Goal: Information Seeking & Learning: Find contact information

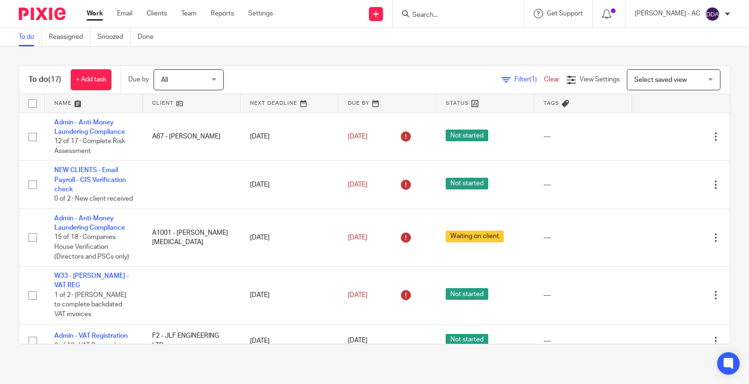
click at [428, 11] on input "Search" at bounding box center [454, 15] width 84 height 8
type input "a68"
drag, startPoint x: 465, startPoint y: 13, endPoint x: 381, endPoint y: 17, distance: 84.8
click at [387, 17] on div "Send new email Create task Add client Request signature a68 A68 - GOLDSTREAM CO…" at bounding box center [518, 14] width 462 height 28
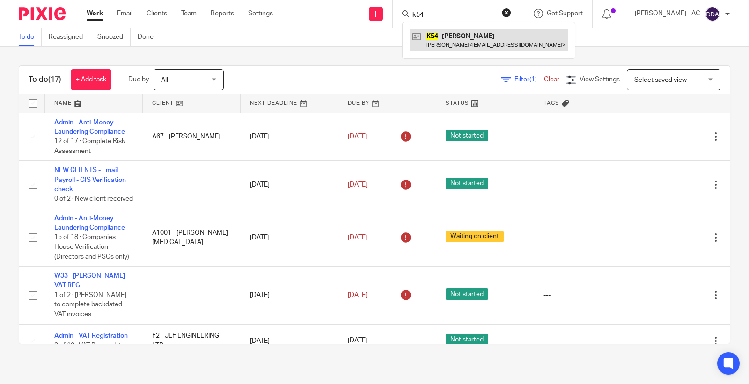
type input "k54"
drag, startPoint x: 431, startPoint y: 19, endPoint x: 393, endPoint y: 21, distance: 38.0
click at [394, 21] on div "Send new email Create task Add client Request signature k54 K54 - LUCY KESHINRO…" at bounding box center [518, 14] width 462 height 28
type input "b69"
drag, startPoint x: 423, startPoint y: 15, endPoint x: 392, endPoint y: 19, distance: 31.2
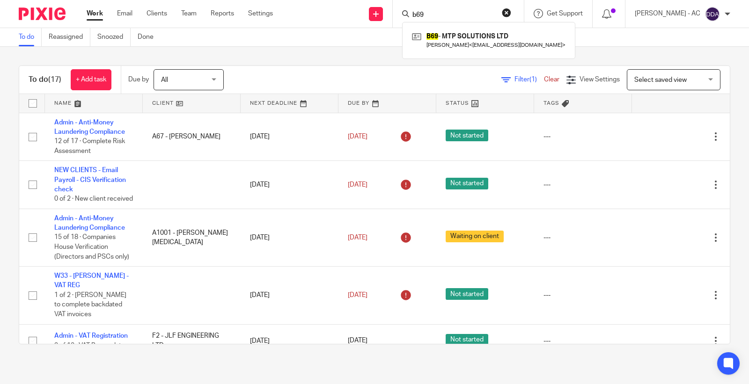
click at [396, 19] on div "Send new email Create task Add client Request signature b69 B69 - MTP SOLUTIONS…" at bounding box center [518, 14] width 462 height 28
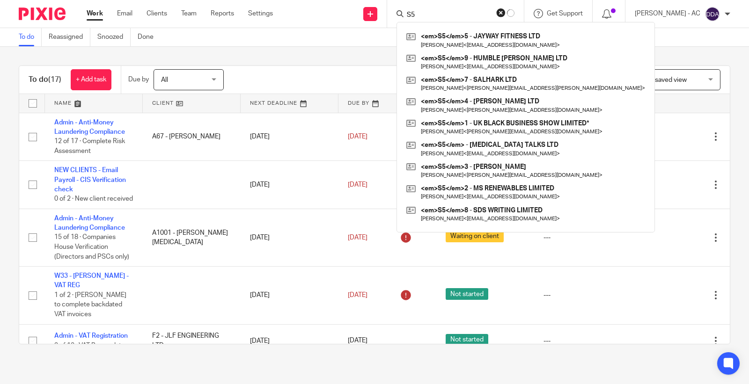
type input "S"
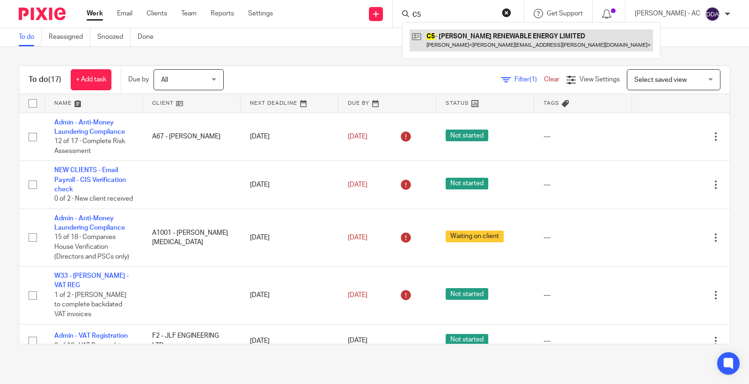
type input "C5"
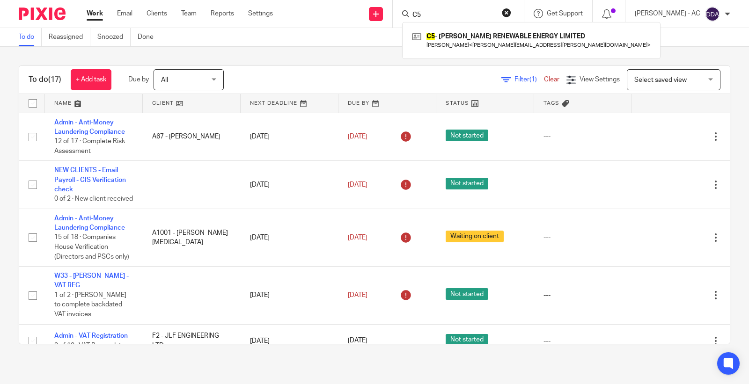
click at [25, 36] on link "To do" at bounding box center [30, 37] width 23 height 18
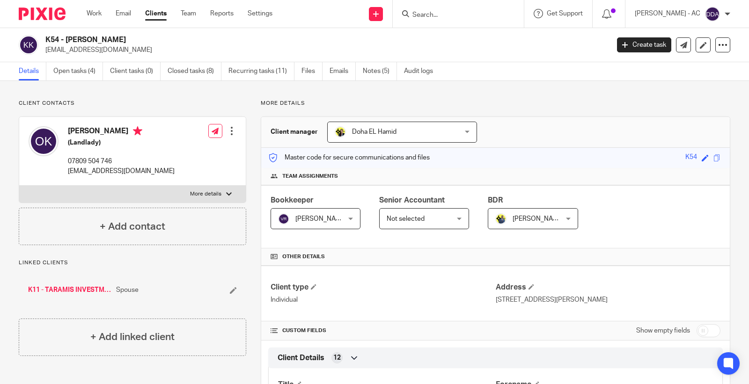
click at [435, 15] on input "Search" at bounding box center [454, 15] width 84 height 8
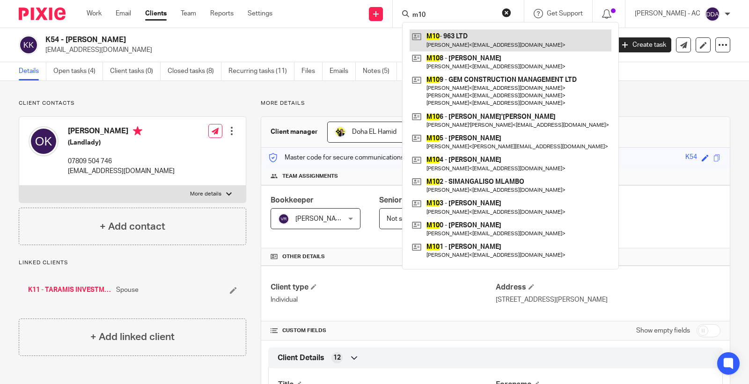
type input "m10"
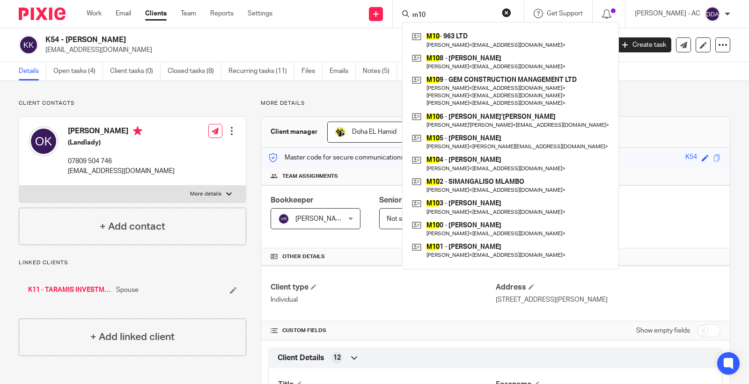
drag, startPoint x: 466, startPoint y: 15, endPoint x: 370, endPoint y: 24, distance: 96.4
click at [370, 24] on div "Send new email Create task Add client Request signature m10 M10 - 963 LTD Tonia…" at bounding box center [518, 14] width 463 height 28
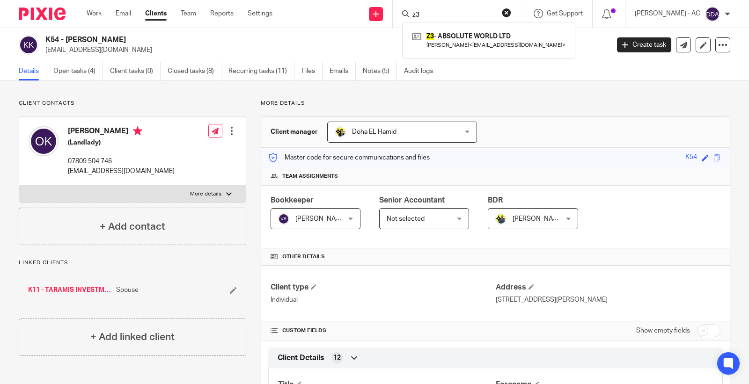
type input "z3"
click at [511, 11] on button "reset" at bounding box center [506, 12] width 9 height 9
click at [438, 12] on input "Search" at bounding box center [454, 15] width 84 height 8
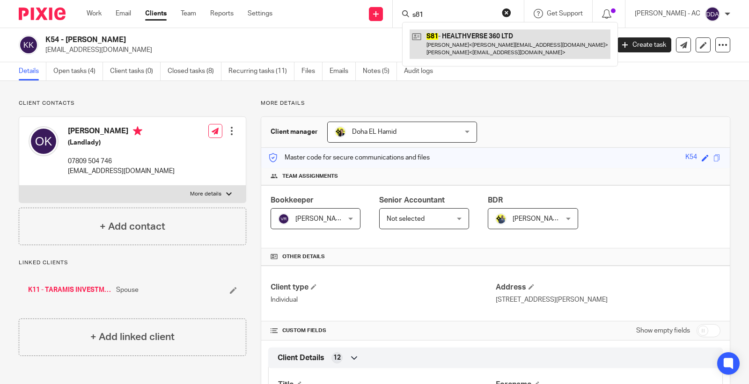
type input "s81"
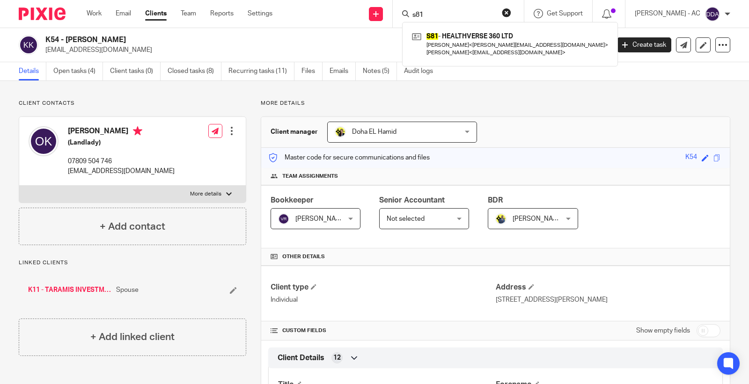
drag, startPoint x: 420, startPoint y: 13, endPoint x: 389, endPoint y: 3, distance: 32.9
click at [389, 3] on div "Send new email Create task Add client Request signature s81 S81 - HEALTHVERSE 3…" at bounding box center [518, 14] width 463 height 28
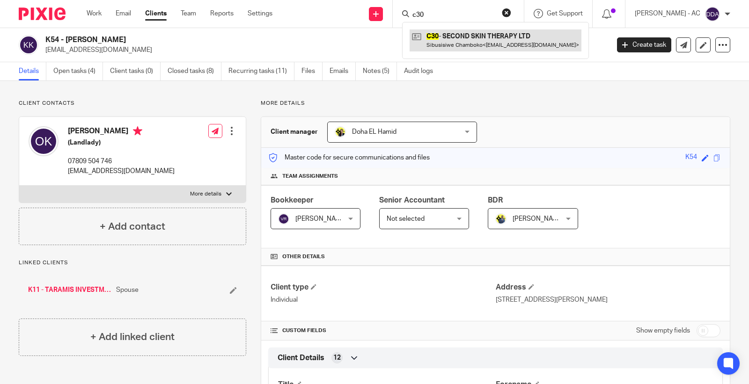
type input "c30"
drag, startPoint x: 442, startPoint y: 16, endPoint x: 398, endPoint y: 11, distance: 44.8
click at [398, 11] on div "Send new email Create task Add client Request signature c30 C30 - SECOND SKIN T…" at bounding box center [518, 14] width 463 height 28
type input "k6"
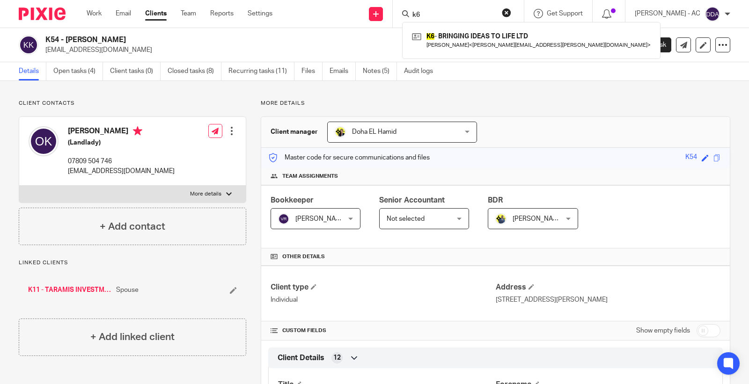
drag, startPoint x: 433, startPoint y: 12, endPoint x: 392, endPoint y: 11, distance: 40.7
click at [392, 11] on div "Send new email Create task Add client Request signature k6 K6 - BRINGING IDEAS …" at bounding box center [518, 14] width 463 height 28
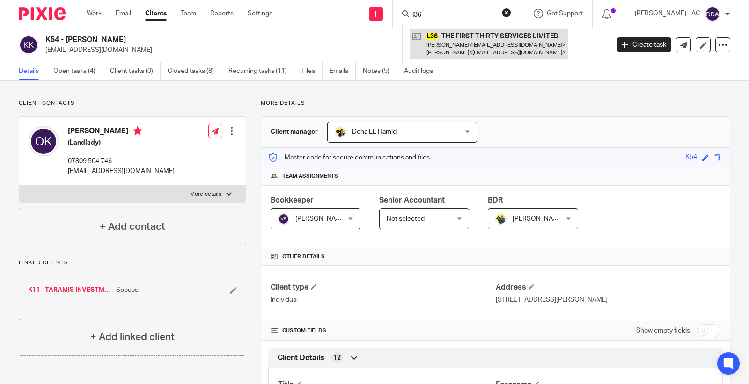
type input "l36"
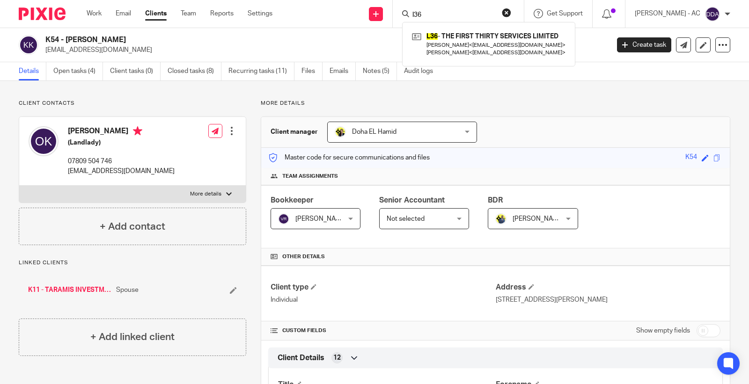
drag, startPoint x: 441, startPoint y: 13, endPoint x: 362, endPoint y: 12, distance: 79.1
click at [363, 13] on div "Send new email Create task Add client Request signature l36 L36 - THE FIRST THI…" at bounding box center [518, 14] width 463 height 28
drag, startPoint x: 427, startPoint y: 13, endPoint x: 457, endPoint y: 13, distance: 29.0
click at [457, 13] on input "m47" at bounding box center [454, 15] width 84 height 8
drag, startPoint x: 447, startPoint y: 18, endPoint x: 406, endPoint y: 17, distance: 40.7
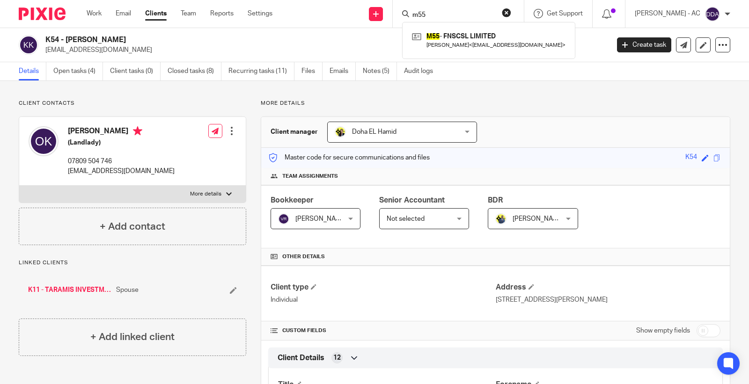
click at [406, 17] on div "m55 M55 - FNSCSL LIMITED Farah Mensah < farah@curatedsocial.co.uk >" at bounding box center [458, 14] width 131 height 28
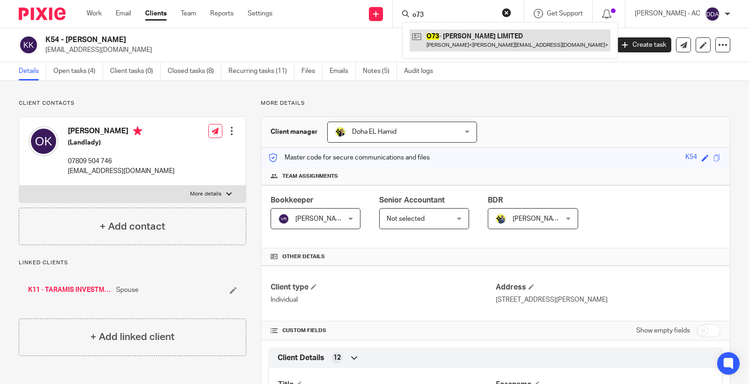
type input "o73"
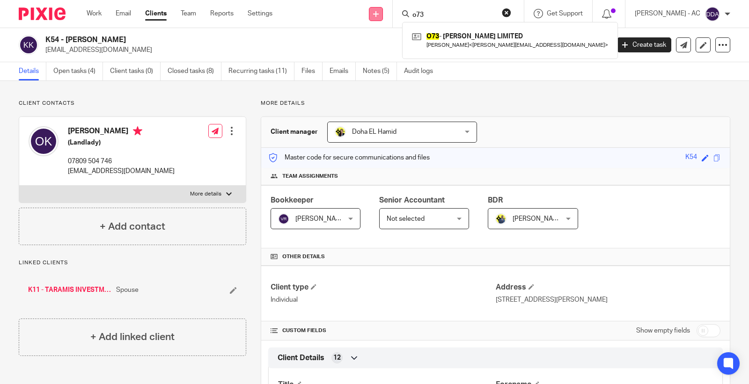
drag, startPoint x: 434, startPoint y: 13, endPoint x: 389, endPoint y: 14, distance: 45.0
click at [389, 14] on div "Send new email Create task Add client Request signature o73 O73 - JENNIFER O'NE…" at bounding box center [518, 14] width 463 height 28
click at [459, 12] on input "m87" at bounding box center [454, 15] width 84 height 8
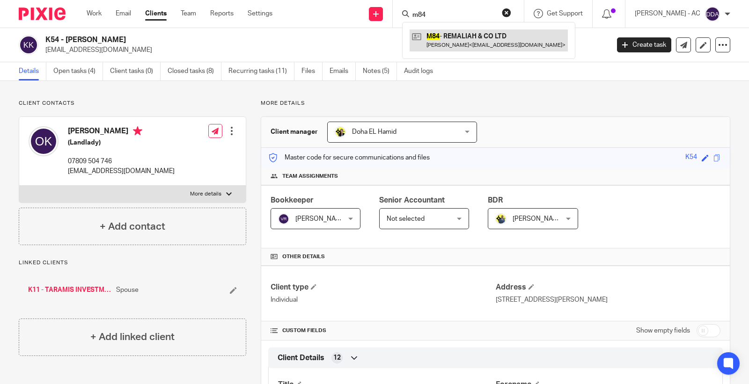
type input "m84"
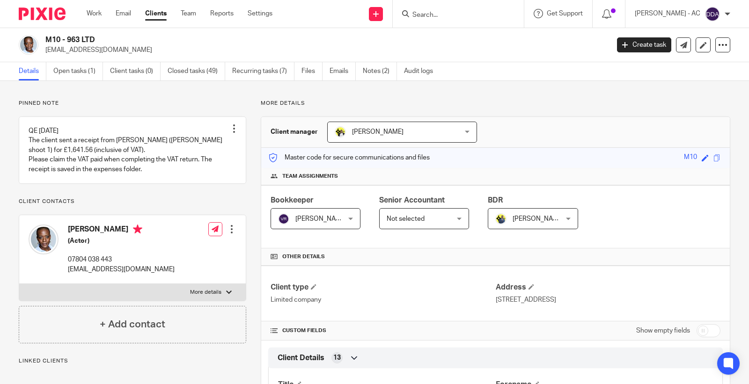
click at [444, 12] on input "Search" at bounding box center [454, 15] width 84 height 8
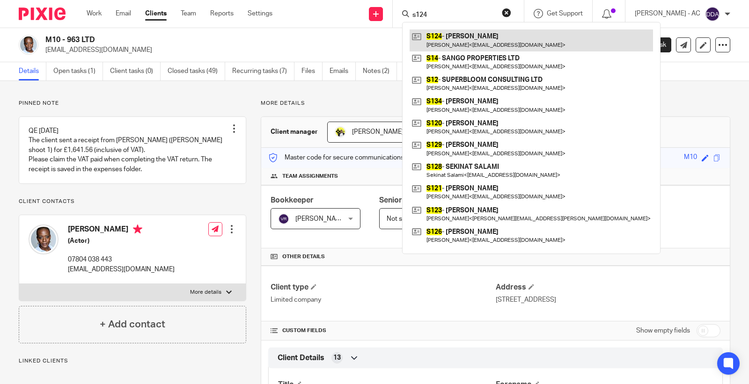
type input "s124"
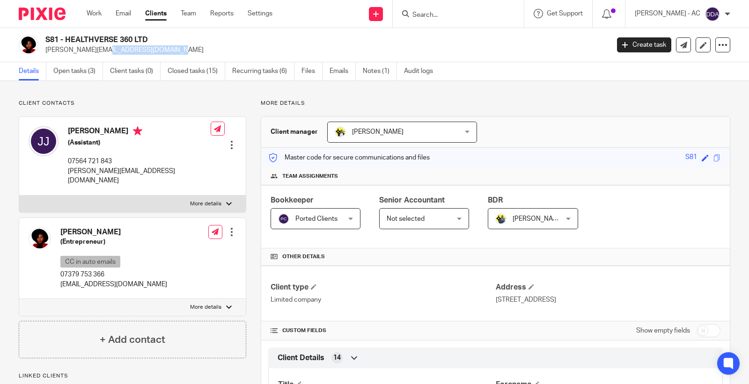
drag, startPoint x: 127, startPoint y: 52, endPoint x: 44, endPoint y: 53, distance: 82.4
click at [44, 53] on div "S81 - HEALTHVERSE 360 LTD jessica@season25.com" at bounding box center [311, 45] width 584 height 20
copy p "jessica@season25.com"
drag, startPoint x: 137, startPoint y: 282, endPoint x: 59, endPoint y: 283, distance: 77.3
click at [59, 283] on div "Dr. Adanna Steinacker (Entrepreneur) CC in auto emails 07379 753 366 adanna@hou…" at bounding box center [132, 258] width 227 height 81
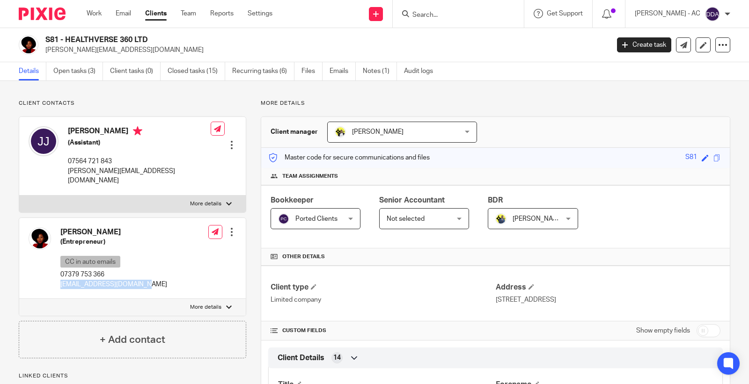
copy p "adanna@houseofadanna.com"
drag, startPoint x: 88, startPoint y: 133, endPoint x: 73, endPoint y: 134, distance: 14.5
click at [73, 134] on h4 "Jessica Joseph" at bounding box center [139, 132] width 143 height 12
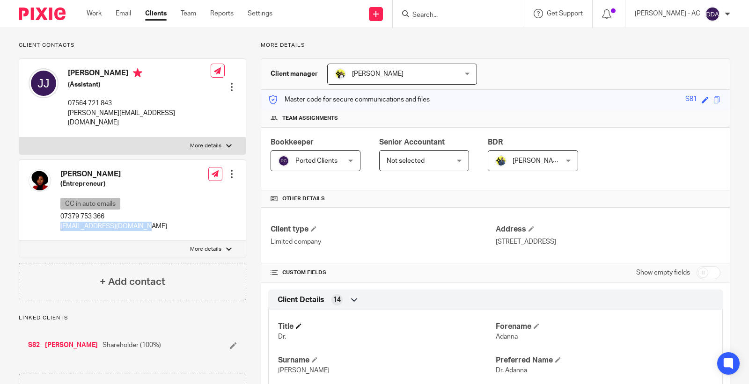
scroll to position [104, 0]
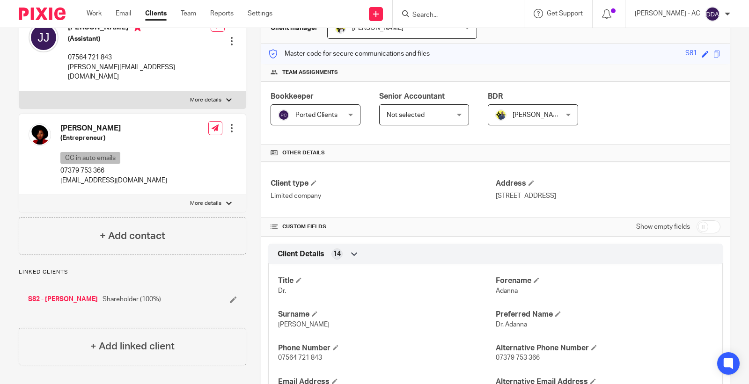
click at [492, 296] on div "Title Dr. Forename Adanna Surname Steinacker Preferred Name Dr. Adanna Phone Nu…" at bounding box center [495, 384] width 455 height 252
copy span "Adanna"
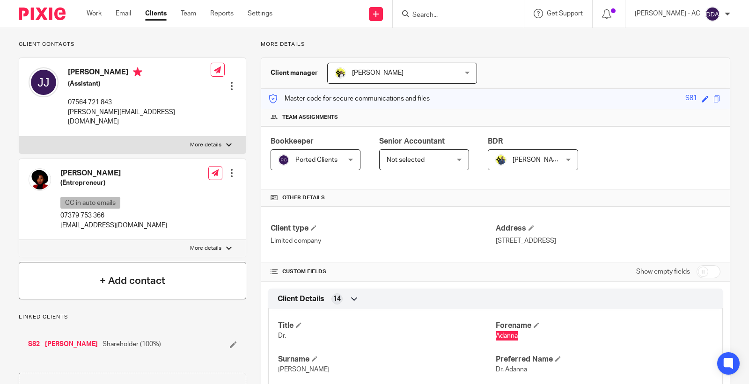
scroll to position [0, 0]
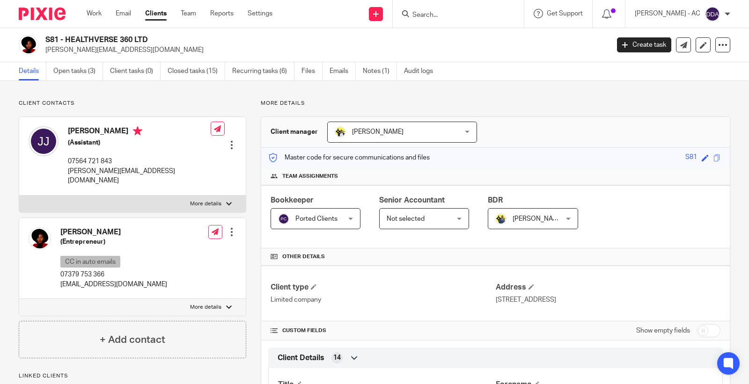
drag, startPoint x: 95, startPoint y: 136, endPoint x: 68, endPoint y: 135, distance: 26.7
click at [68, 135] on h4 "Jessica Joseph" at bounding box center [139, 132] width 143 height 12
copy h4 "Jessica"
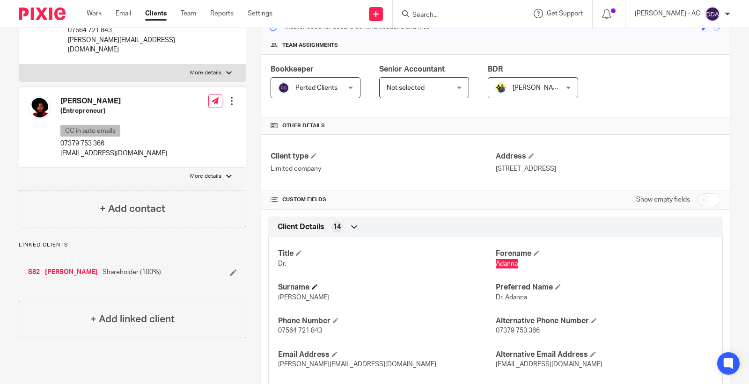
scroll to position [156, 0]
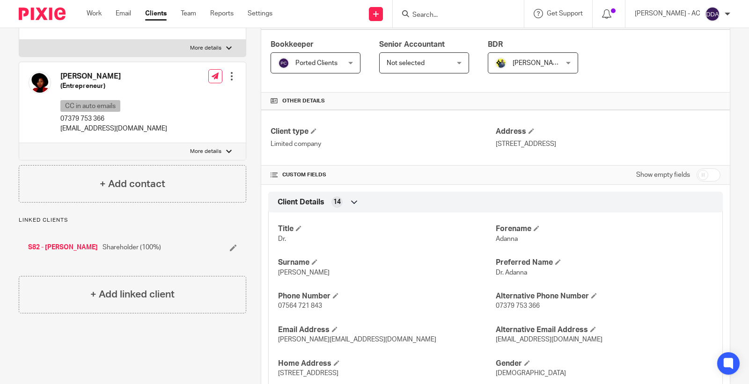
click at [506, 240] on span "Adanna" at bounding box center [507, 239] width 22 height 7
copy span "Adanna"
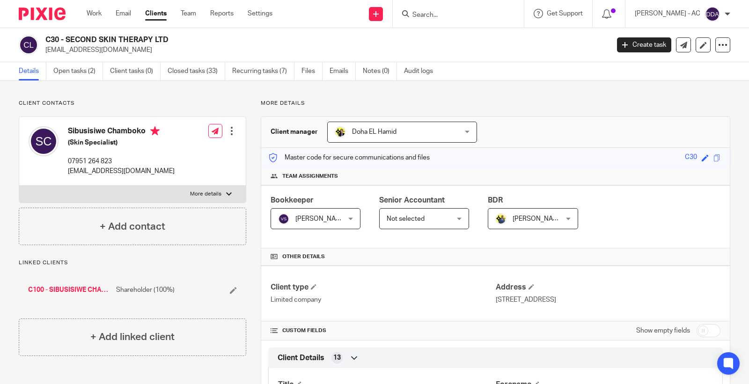
copy p "[EMAIL_ADDRESS][DOMAIN_NAME]"
drag, startPoint x: 122, startPoint y: 52, endPoint x: 44, endPoint y: 53, distance: 78.2
click at [44, 53] on div "C30 - SECOND SKIN THERAPY LTD [EMAIL_ADDRESS][DOMAIN_NAME]" at bounding box center [311, 45] width 584 height 20
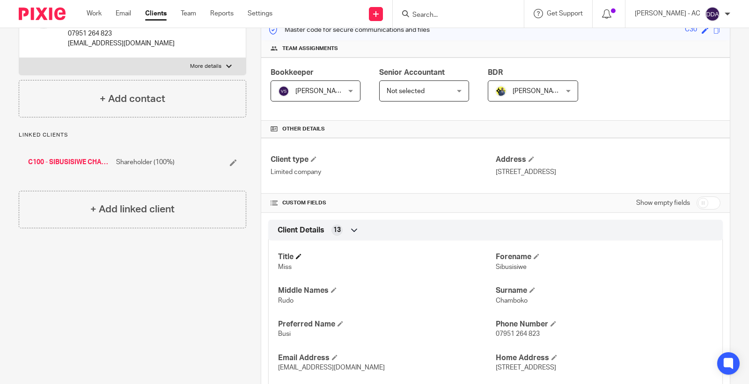
scroll to position [156, 0]
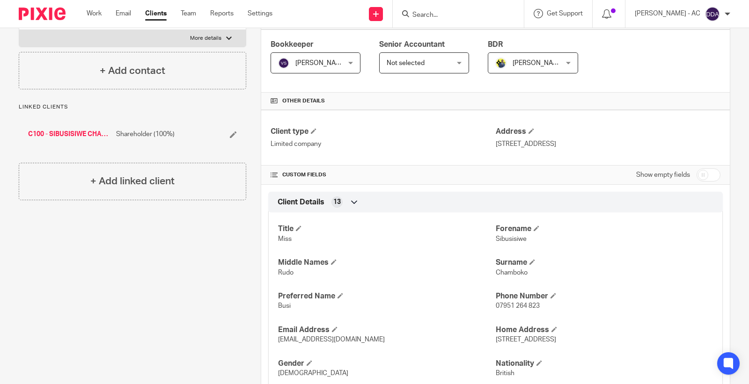
click at [497, 243] on p "Sibusisiwe" at bounding box center [604, 239] width 217 height 9
copy span "Sibusisiwe"
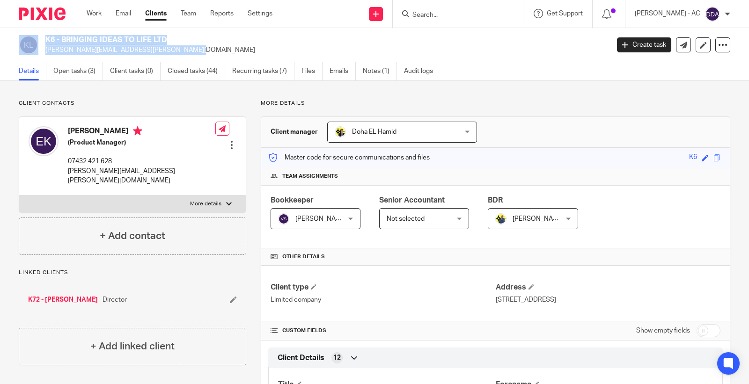
drag, startPoint x: 138, startPoint y: 53, endPoint x: 41, endPoint y: 55, distance: 96.5
click at [41, 55] on div "K6 - BRINGING IDEAS TO LIFE LTD esther.kuforiji@gmail.com Create task Update fr…" at bounding box center [374, 45] width 749 height 34
copy div "K6 - BRINGING IDEAS TO LIFE LTD esther.kuforiji@gmail.com"
click at [132, 55] on div "K6 - BRINGING IDEAS TO LIFE LTD esther.kuforiji@gmail.com Create task Update fr…" at bounding box center [374, 45] width 749 height 34
drag, startPoint x: 126, startPoint y: 49, endPoint x: 45, endPoint y: 50, distance: 81.5
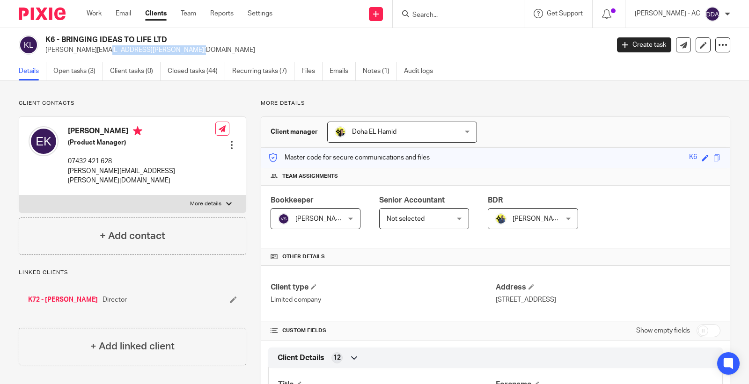
click at [45, 50] on p "esther.kuforiji@gmail.com" at bounding box center [324, 49] width 558 height 9
copy p "esther.kuforiji@gmail.com"
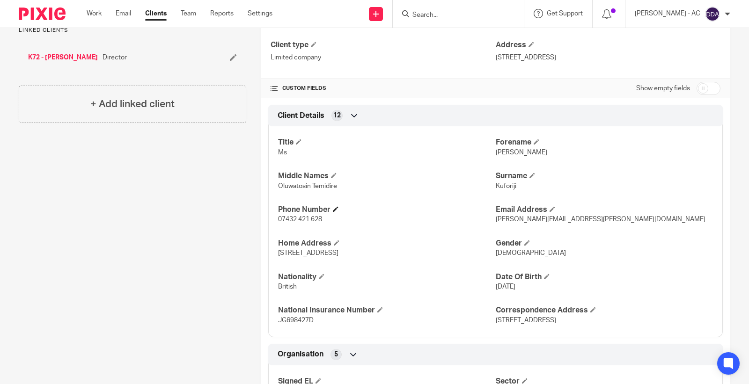
scroll to position [260, 0]
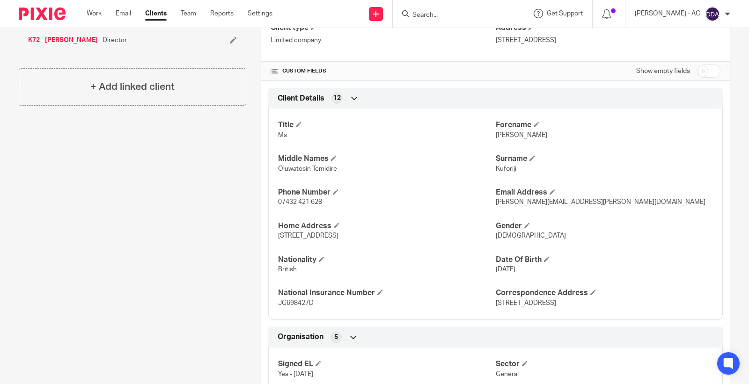
click at [496, 137] on span "Esther" at bounding box center [522, 135] width 52 height 7
click at [496, 137] on span "[PERSON_NAME]" at bounding box center [522, 135] width 52 height 7
copy span "[PERSON_NAME]"
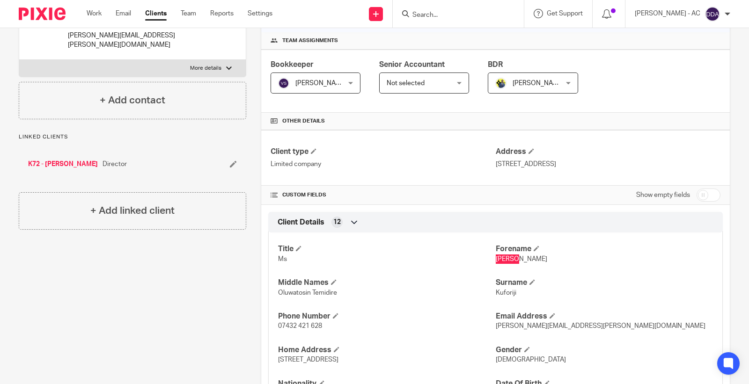
scroll to position [0, 0]
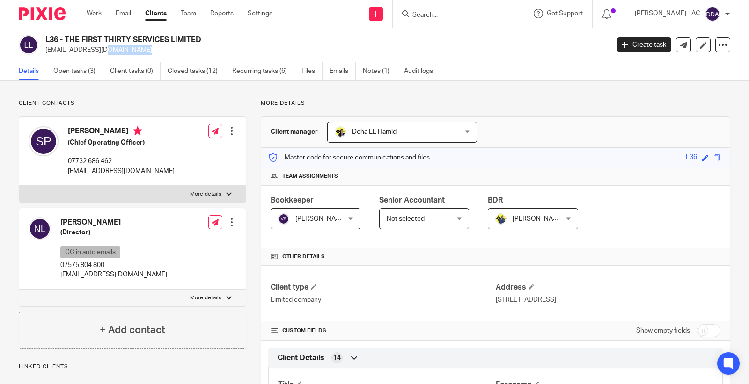
drag, startPoint x: 92, startPoint y: 49, endPoint x: 44, endPoint y: 54, distance: 48.5
click at [44, 54] on div "L36 - THE FIRST THIRTY SERVICES LIMITED [EMAIL_ADDRESS][DOMAIN_NAME]" at bounding box center [311, 45] width 584 height 20
copy p "[EMAIL_ADDRESS][DOMAIN_NAME]"
drag, startPoint x: 114, startPoint y: 280, endPoint x: 58, endPoint y: 282, distance: 56.7
click at [58, 282] on div "[PERSON_NAME] (Director) CC in auto emails 07575 804 800 [EMAIL_ADDRESS][DOMAIN…" at bounding box center [98, 249] width 139 height 72
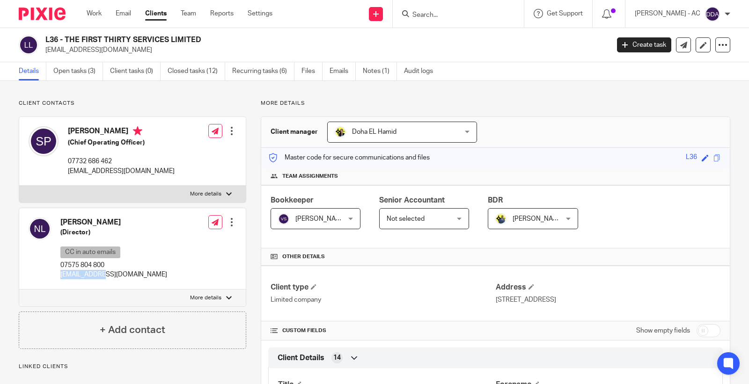
copy p "[EMAIL_ADDRESS][DOMAIN_NAME]"
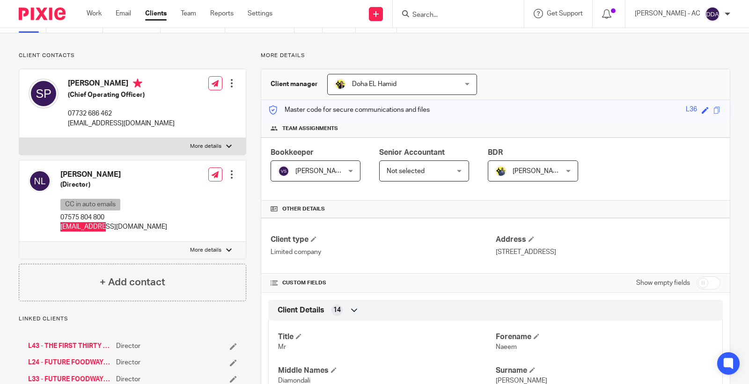
scroll to position [156, 0]
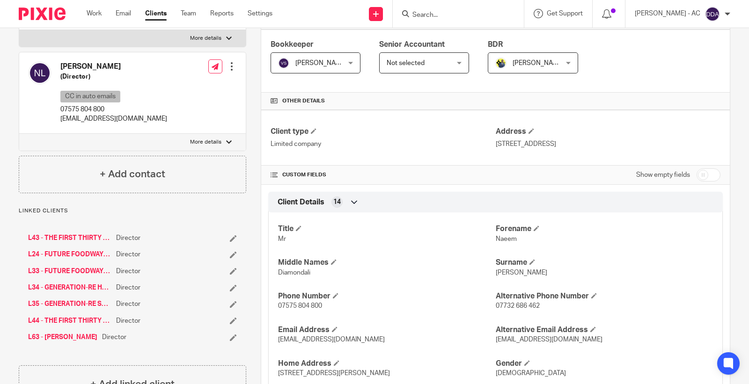
click at [498, 242] on span "Naeem" at bounding box center [506, 239] width 21 height 7
copy span "Naeem"
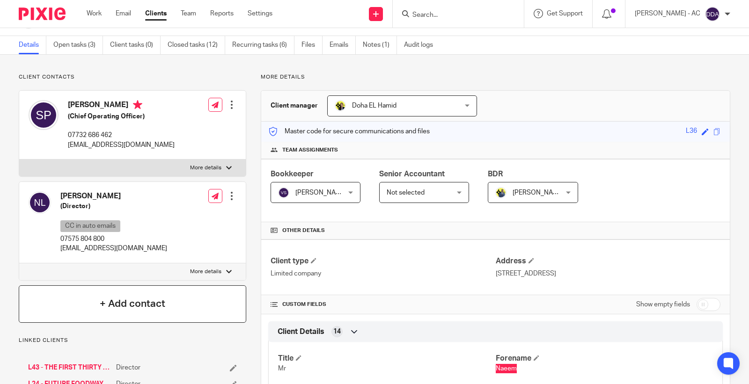
scroll to position [0, 0]
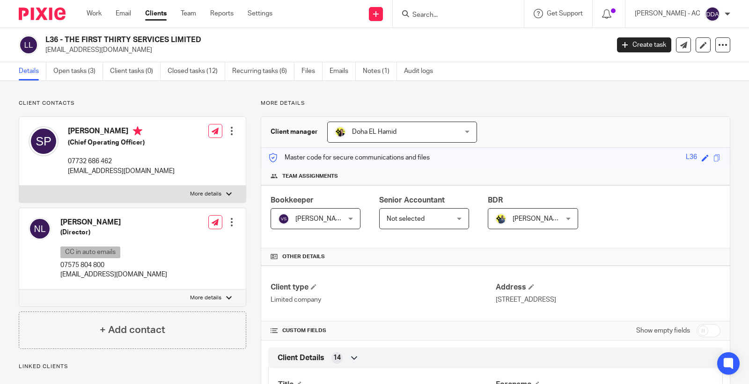
click at [80, 132] on h4 "[PERSON_NAME]" at bounding box center [121, 132] width 107 height 12
click at [79, 132] on h4 "[PERSON_NAME]" at bounding box center [121, 132] width 107 height 12
copy h4 "[PERSON_NAME]"
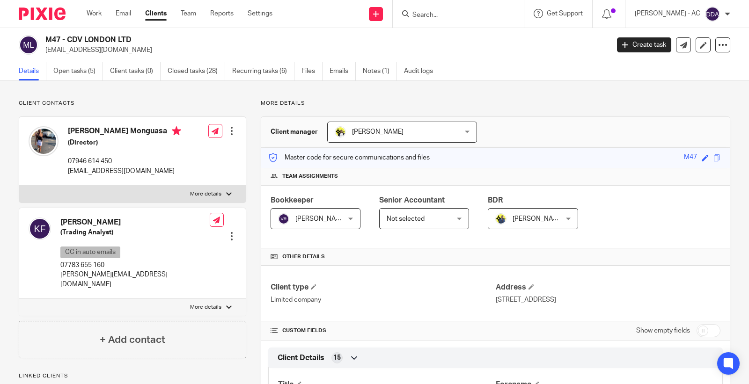
drag, startPoint x: 136, startPoint y: 55, endPoint x: 45, endPoint y: 57, distance: 90.8
click at [45, 57] on div "M47 - CDV LONDON LTD niks@blackartistdatabase.co Create task Update from Compan…" at bounding box center [374, 45] width 749 height 34
copy p "niks@blackartistdatabase.co"
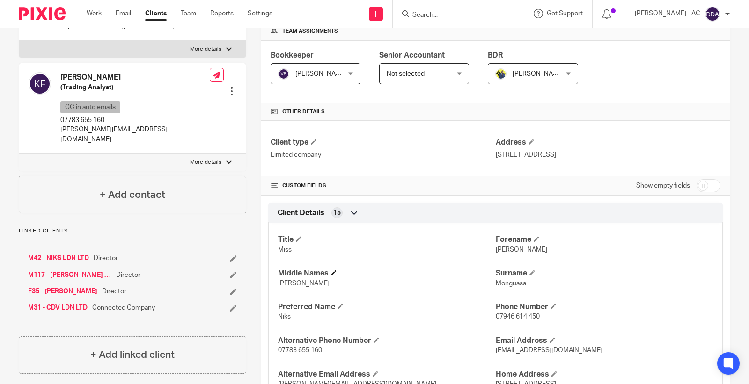
scroll to position [156, 0]
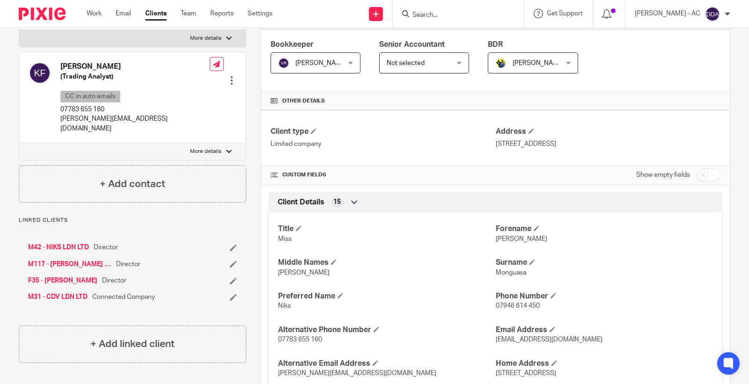
click at [493, 244] on div "Title Miss Forename Nakeitha Middle Names Nancy Surname Monguasa Preferred Name…" at bounding box center [495, 349] width 455 height 286
copy span "Nakeitha"
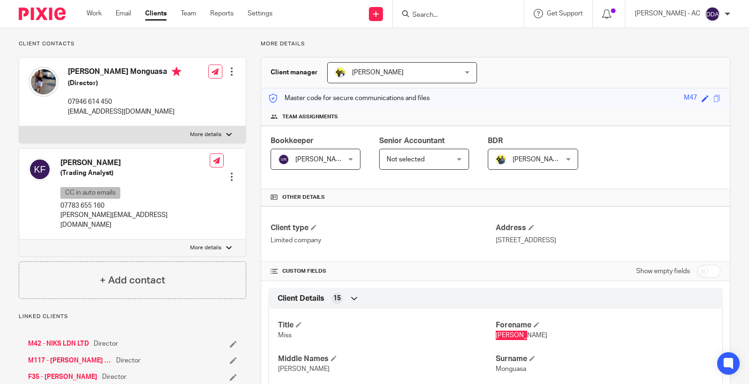
scroll to position [52, 0]
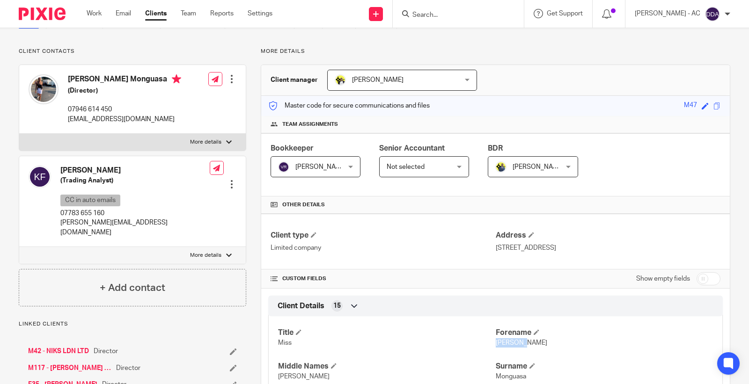
drag, startPoint x: 86, startPoint y: 171, endPoint x: 61, endPoint y: 174, distance: 25.4
click at [61, 174] on h4 "[PERSON_NAME]" at bounding box center [134, 171] width 149 height 10
copy h4 "Khamal"
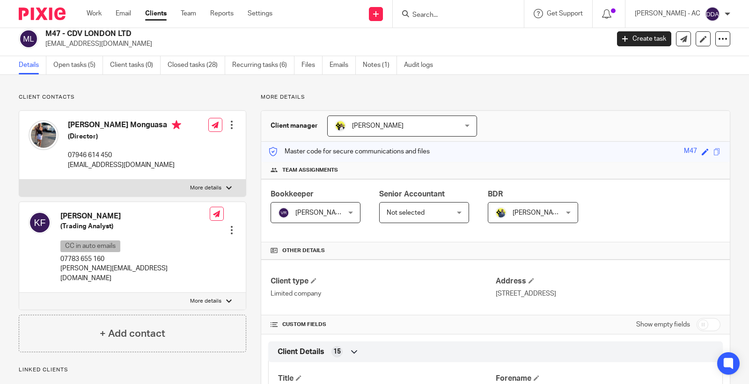
scroll to position [0, 0]
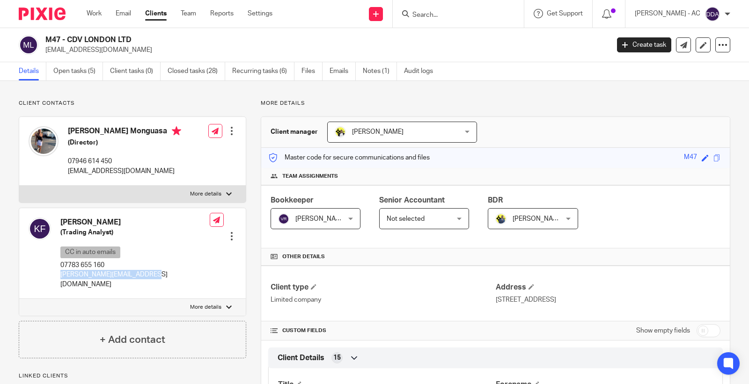
drag, startPoint x: 148, startPoint y: 277, endPoint x: 59, endPoint y: 277, distance: 89.9
click at [59, 277] on div "Khamal Ferdinand (Trading Analyst) CC in auto emails 07783 655 160 kay@blackart…" at bounding box center [132, 253] width 227 height 91
copy p "kay@blackartistdatabase.co"
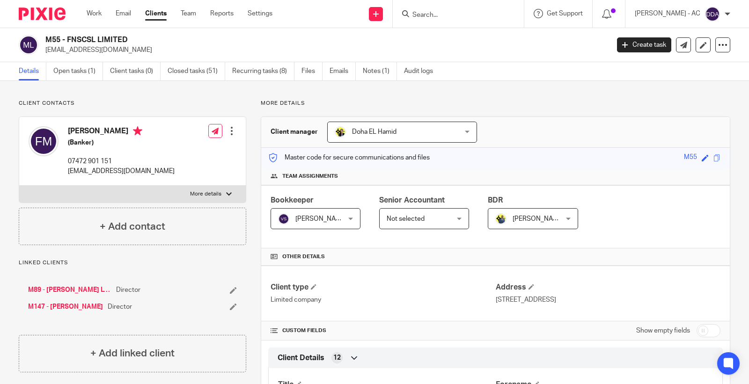
drag, startPoint x: 129, startPoint y: 52, endPoint x: 45, endPoint y: 54, distance: 83.4
click at [45, 54] on p "[EMAIL_ADDRESS][DOMAIN_NAME]" at bounding box center [324, 49] width 558 height 9
copy p "[EMAIL_ADDRESS][DOMAIN_NAME]"
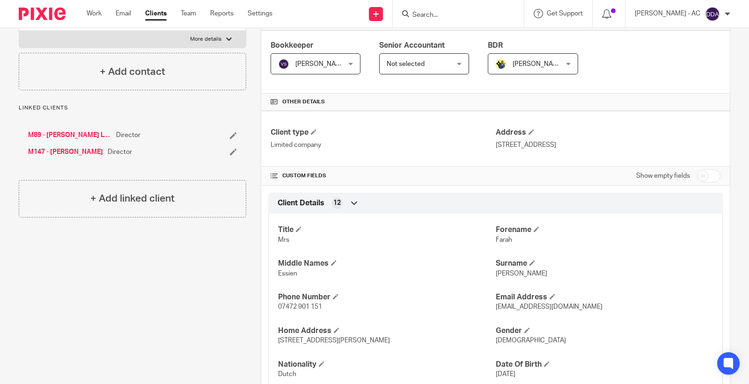
scroll to position [156, 0]
click at [496, 241] on span "Farah" at bounding box center [504, 239] width 16 height 7
copy span "Farah"
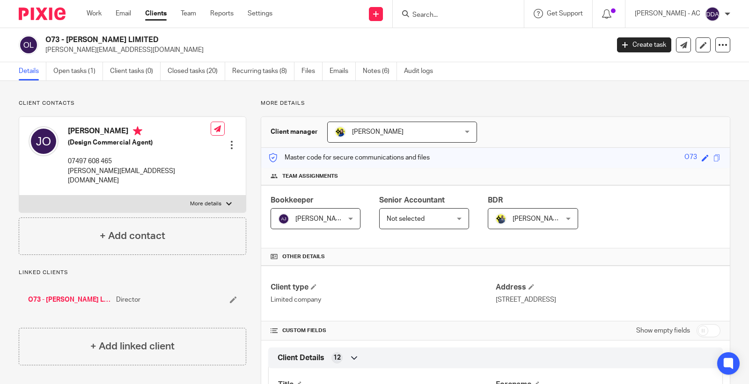
drag, startPoint x: 124, startPoint y: 52, endPoint x: 45, endPoint y: 53, distance: 78.7
click at [45, 53] on p "[PERSON_NAME][EMAIL_ADDRESS][DOMAIN_NAME]" at bounding box center [324, 49] width 558 height 9
copy p "[PERSON_NAME][EMAIL_ADDRESS][DOMAIN_NAME]"
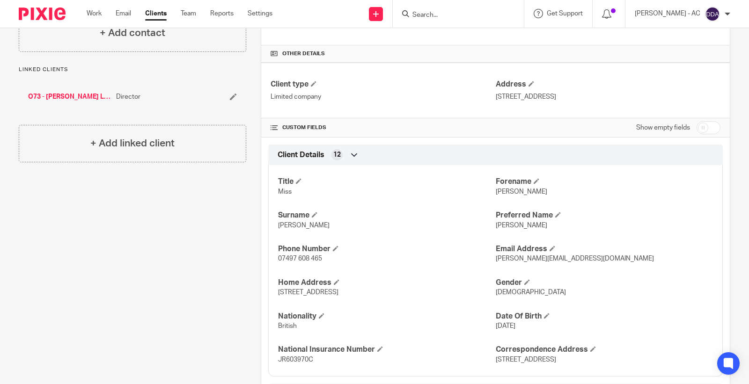
scroll to position [208, 0]
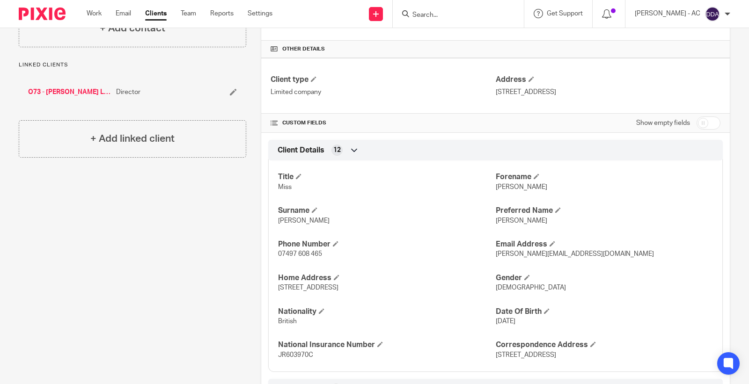
click at [508, 186] on span "[PERSON_NAME]" at bounding box center [522, 187] width 52 height 7
copy span "[PERSON_NAME]"
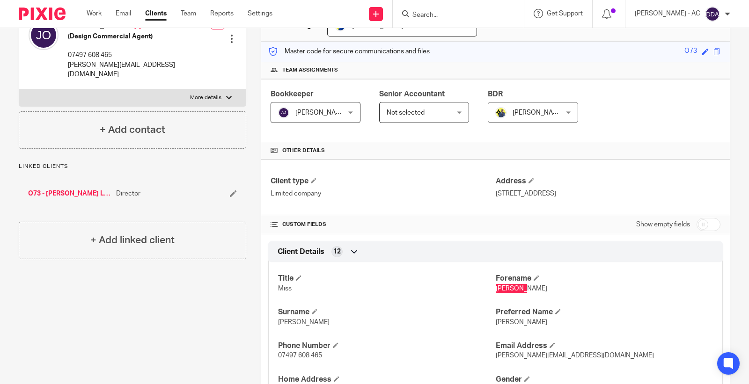
scroll to position [52, 0]
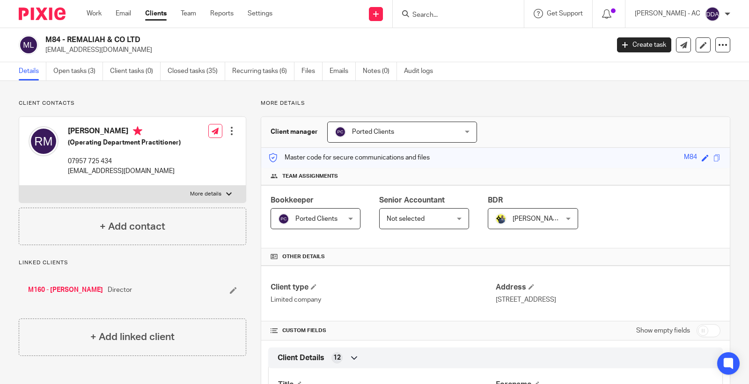
drag, startPoint x: 131, startPoint y: 52, endPoint x: 45, endPoint y: 54, distance: 85.7
click at [45, 54] on p "[EMAIL_ADDRESS][DOMAIN_NAME]" at bounding box center [324, 49] width 558 height 9
copy p "[EMAIL_ADDRESS][DOMAIN_NAME]"
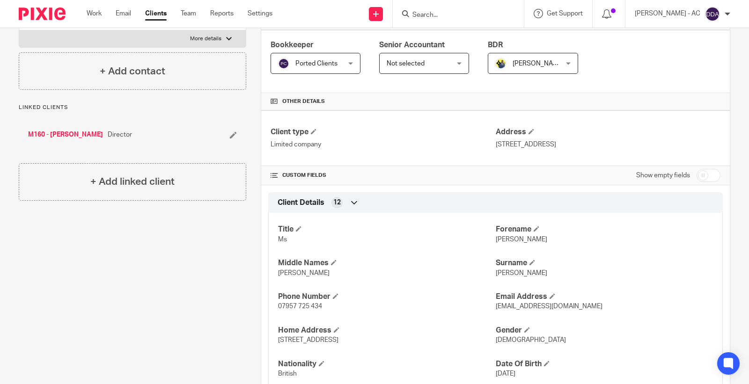
scroll to position [156, 0]
click at [500, 242] on span "[PERSON_NAME]" at bounding box center [522, 239] width 52 height 7
copy span "[PERSON_NAME]"
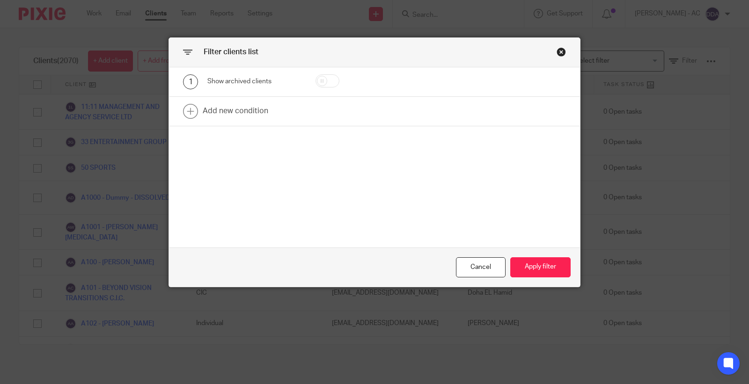
click at [320, 78] on input "checkbox" at bounding box center [328, 80] width 24 height 13
checkbox input "true"
click at [530, 258] on button "Apply filter" at bounding box center [540, 268] width 60 height 20
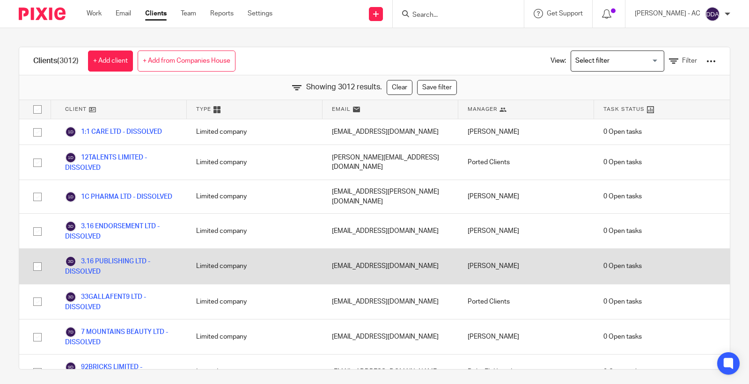
scroll to position [8507, 0]
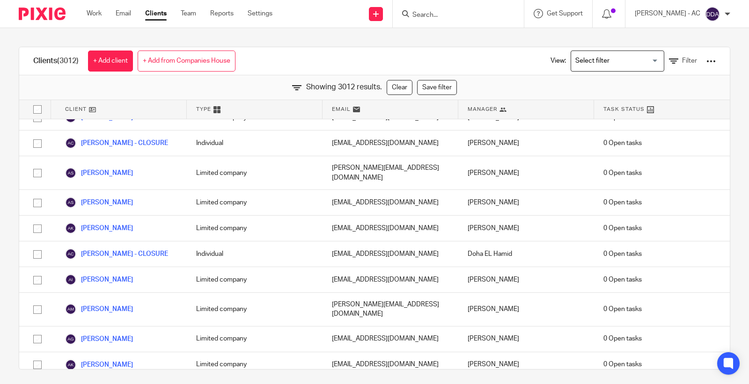
click at [457, 12] on input "Search" at bounding box center [454, 15] width 84 height 8
type input "BTK FI"
drag, startPoint x: 449, startPoint y: 17, endPoint x: 376, endPoint y: 14, distance: 72.2
click at [376, 14] on div "Send new email Create task Add client Request signature BTK FI K19 - BTK FI TNE…" at bounding box center [518, 14] width 463 height 28
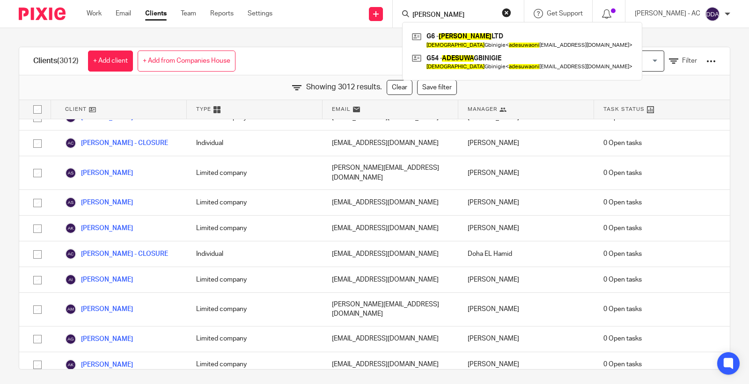
type input "ADESUWA ONI"
drag, startPoint x: 481, startPoint y: 7, endPoint x: 432, endPoint y: 15, distance: 49.8
click at [432, 15] on div "ADESUWA ONI G6 - ADESUWA ONI LTD Adesuwa Gbinigie < adesuwaoni 89@gmail.com > G…" at bounding box center [458, 14] width 131 height 28
drag, startPoint x: 488, startPoint y: 12, endPoint x: 387, endPoint y: 15, distance: 101.6
click at [387, 15] on div "Send new email Create task Add client Request signature ADESUWA ONI G6 - ADESUW…" at bounding box center [518, 14] width 463 height 28
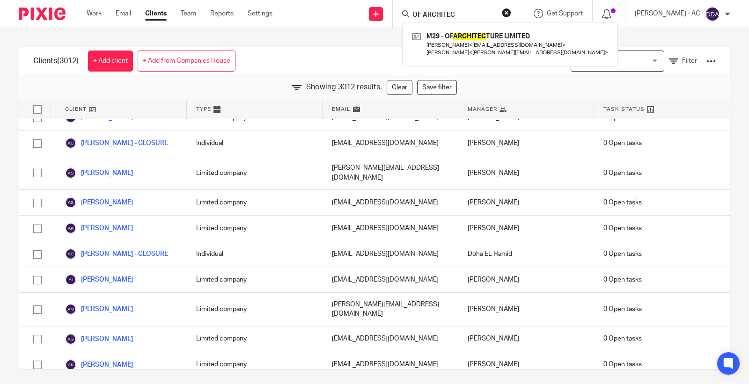
type input "OF ARCHITEC"
click at [429, 10] on form "OF ARCHITEC" at bounding box center [462, 14] width 100 height 12
click at [482, 15] on input "OF ARCHITEC" at bounding box center [454, 15] width 84 height 8
click at [380, 15] on div "Send new email Create task Add client Request signature OF ARCHITEC M29 - OF AR…" at bounding box center [518, 14] width 463 height 28
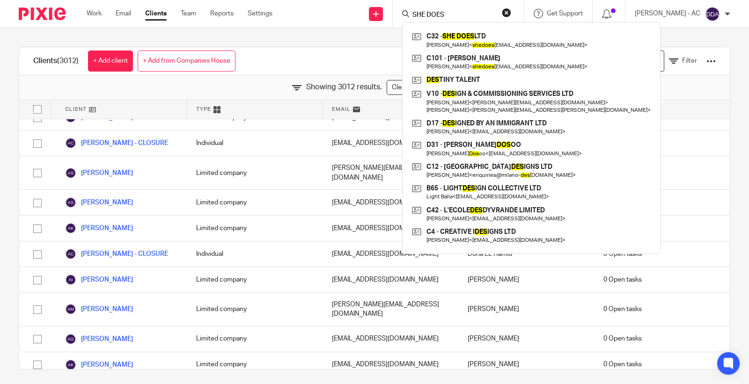
type input "SHE DOES"
drag, startPoint x: 465, startPoint y: 10, endPoint x: 451, endPoint y: 7, distance: 14.7
click at [451, 8] on form "SHE DOES" at bounding box center [462, 14] width 100 height 12
click at [470, 6] on div "SHE DOES C32 - SHE DOES LTD Chrystal Chaplin-Walsh < shedoes ltd@gmail.com > C1…" at bounding box center [458, 14] width 131 height 28
click at [483, 8] on form "SHE DOES" at bounding box center [462, 14] width 100 height 12
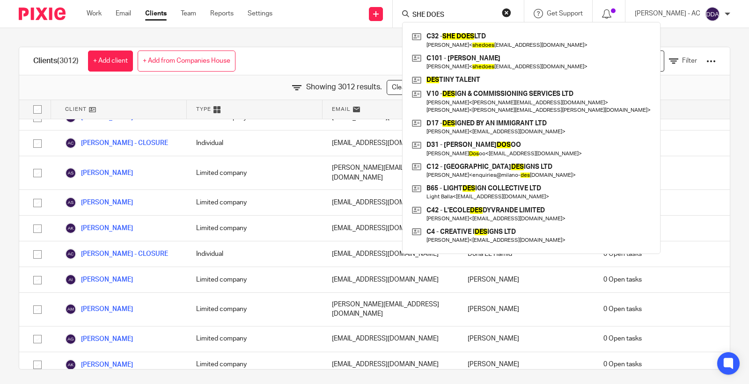
drag, startPoint x: 475, startPoint y: 14, endPoint x: 329, endPoint y: 14, distance: 146.1
click at [330, 14] on div "Send new email Create task Add client Request signature SHE DOES C32 - SHE DOES…" at bounding box center [518, 14] width 463 height 28
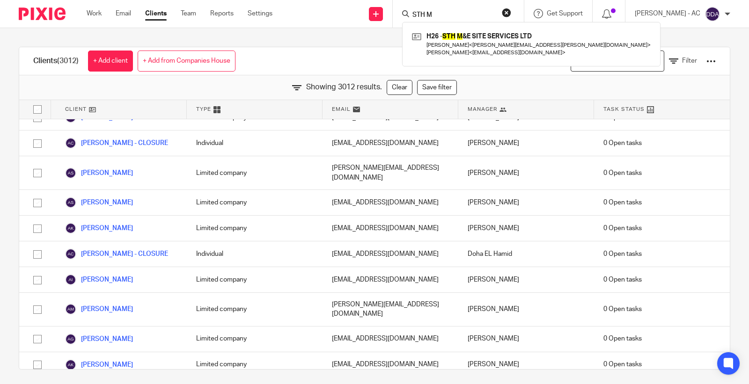
type input "STH M"
drag, startPoint x: 457, startPoint y: 16, endPoint x: 373, endPoint y: 25, distance: 84.7
click at [375, 24] on div "Send new email Create task Add client Request signature STH M H26 - STH M &E SI…" at bounding box center [518, 14] width 463 height 28
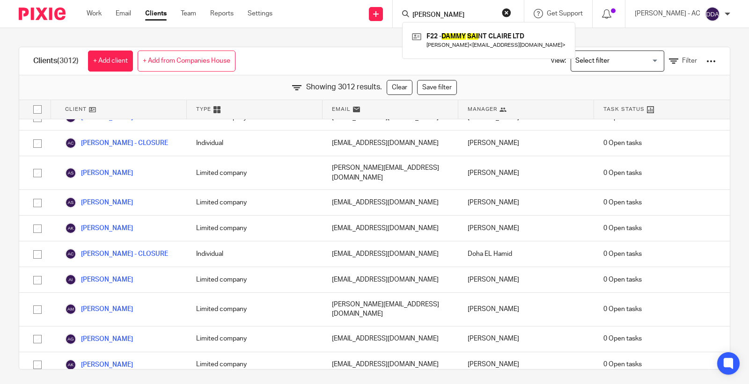
type input "SAMMY SAI"
drag, startPoint x: 479, startPoint y: 12, endPoint x: 397, endPoint y: 12, distance: 82.4
click at [397, 12] on div "Send new email Create task Add client Request signature SAMMY SAI F22 - DAMMY S…" at bounding box center [518, 14] width 463 height 28
type input "=REFINED"
drag, startPoint x: 460, startPoint y: 15, endPoint x: 283, endPoint y: 17, distance: 176.5
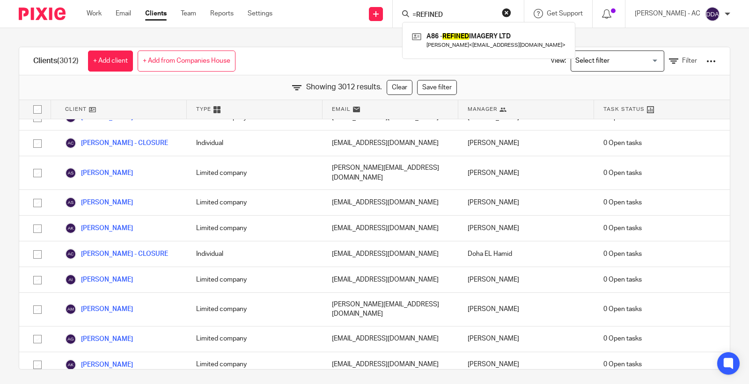
click at [283, 20] on div "Work Email Clients Team Reports Settings Work Email Clients Team Reports Settin…" at bounding box center [374, 14] width 749 height 28
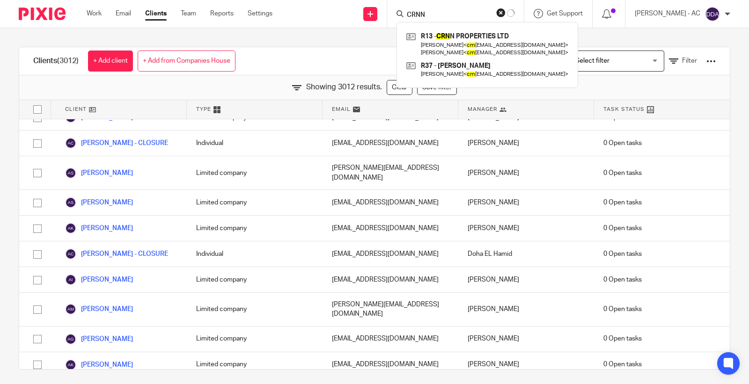
type input "CRNN"
drag, startPoint x: 448, startPoint y: 19, endPoint x: 372, endPoint y: 36, distance: 78.3
click at [383, 33] on body "Work Email Clients Team Reports Settings Work Email Clients Team Reports Settin…" at bounding box center [374, 192] width 749 height 384
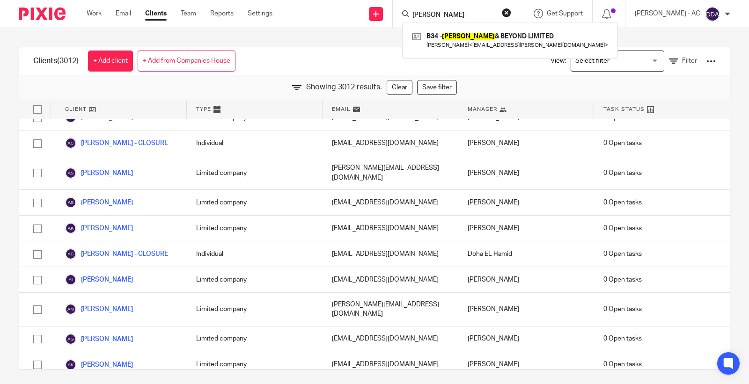
type input "BREON"
click at [511, 9] on button "reset" at bounding box center [506, 12] width 9 height 9
click at [457, 20] on div at bounding box center [458, 14] width 131 height 28
click at [457, 16] on input "Search" at bounding box center [454, 15] width 84 height 8
click at [452, 17] on input "Search" at bounding box center [454, 15] width 84 height 8
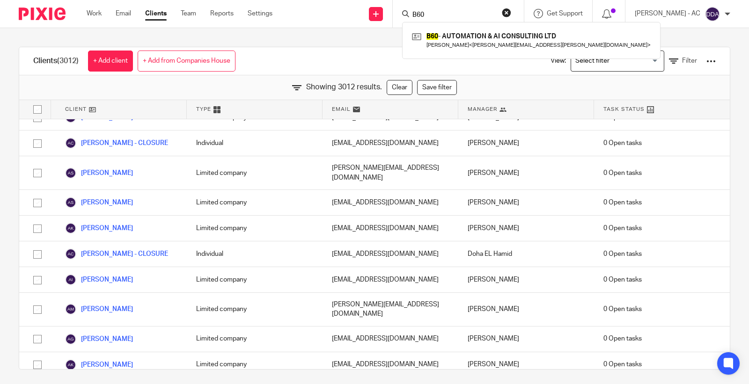
click at [450, 15] on input "B60" at bounding box center [454, 15] width 84 height 8
click at [452, 11] on input "B63" at bounding box center [454, 15] width 84 height 8
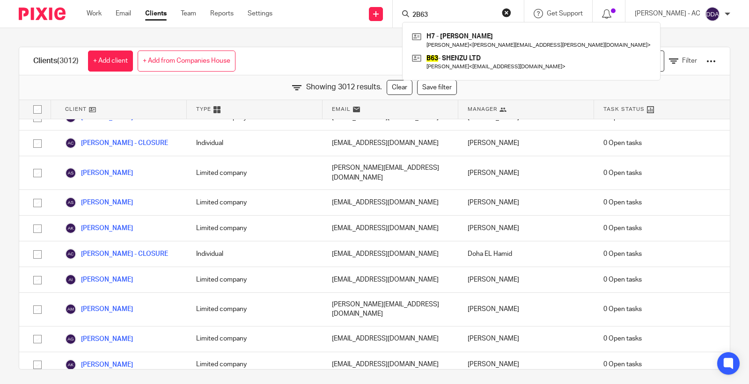
type input "2B63"
click at [442, 18] on div "2B63 H7 - BENJAMIN HUTCHINGS Benjamin Hutchings < benjamin.hutchings@gmail.com …" at bounding box center [458, 14] width 131 height 28
drag, startPoint x: 444, startPoint y: 13, endPoint x: 350, endPoint y: 4, distance: 94.1
click at [350, 4] on div "Send new email Create task Add client Request signature 2B63 H7 - BENJAMIN HUTC…" at bounding box center [518, 14] width 463 height 28
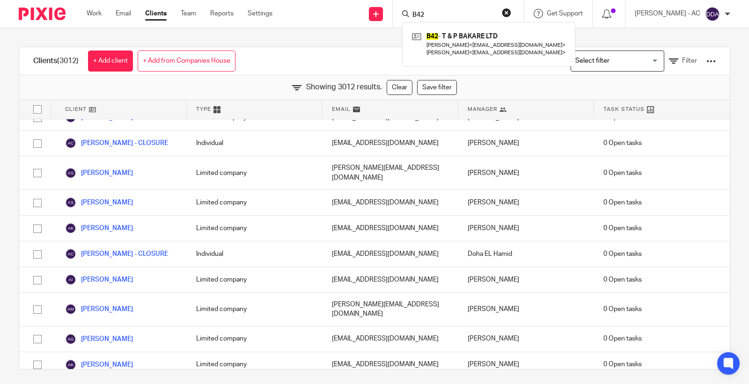
click at [440, 13] on input "B42" at bounding box center [454, 15] width 84 height 8
click at [469, 14] on input "B40" at bounding box center [454, 15] width 84 height 8
click at [433, 14] on input "B34" at bounding box center [454, 15] width 84 height 8
click at [447, 12] on input "B17" at bounding box center [454, 15] width 84 height 8
type input "B2"
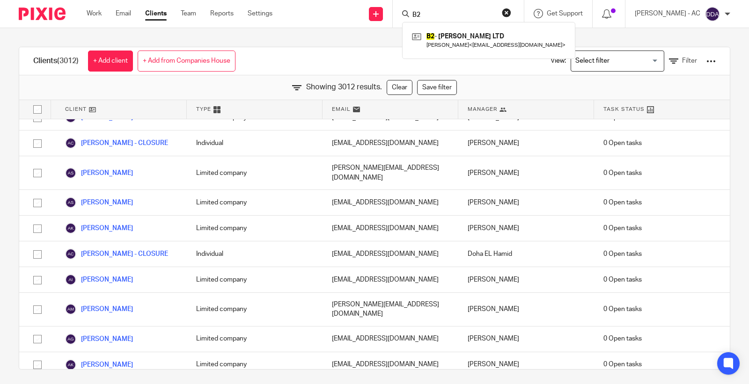
drag, startPoint x: 432, startPoint y: 19, endPoint x: 428, endPoint y: 13, distance: 7.1
click at [428, 16] on form "B2" at bounding box center [462, 14] width 100 height 12
drag, startPoint x: 433, startPoint y: 11, endPoint x: 392, endPoint y: 10, distance: 40.7
click at [392, 11] on div "Send new email Create task Add client Request signature B2 B2 - ERYN-DAVID LTD …" at bounding box center [518, 14] width 463 height 28
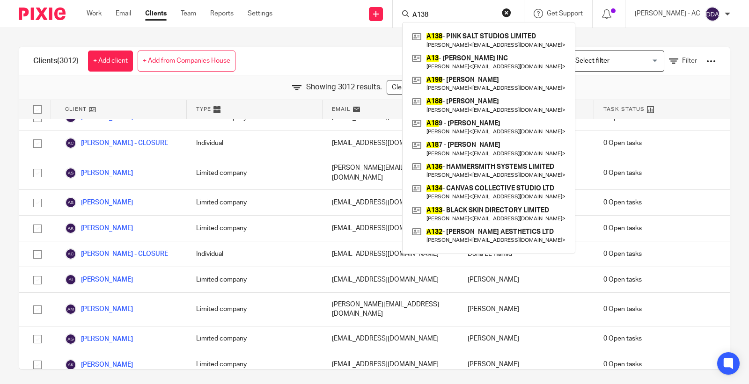
click at [478, 11] on input "A138" at bounding box center [454, 15] width 84 height 8
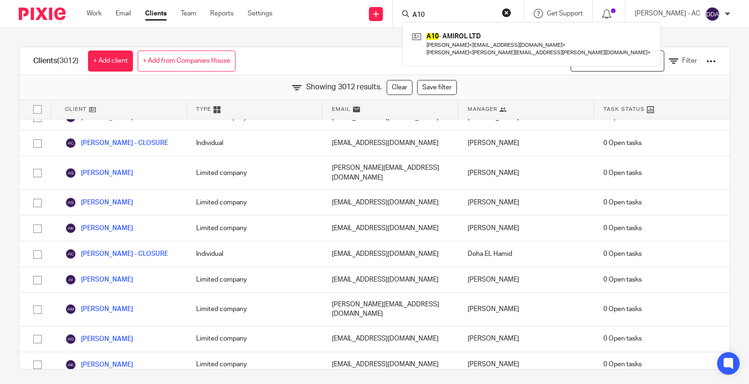
click at [428, 13] on input "A10" at bounding box center [454, 15] width 84 height 8
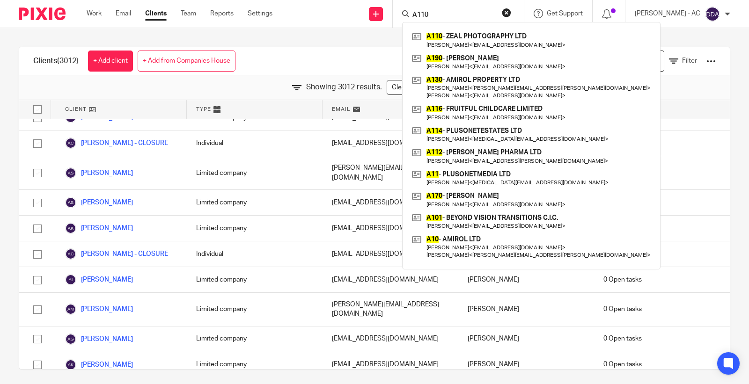
drag, startPoint x: 424, startPoint y: 14, endPoint x: 466, endPoint y: 12, distance: 42.7
click at [466, 12] on input "A110" at bounding box center [454, 15] width 84 height 8
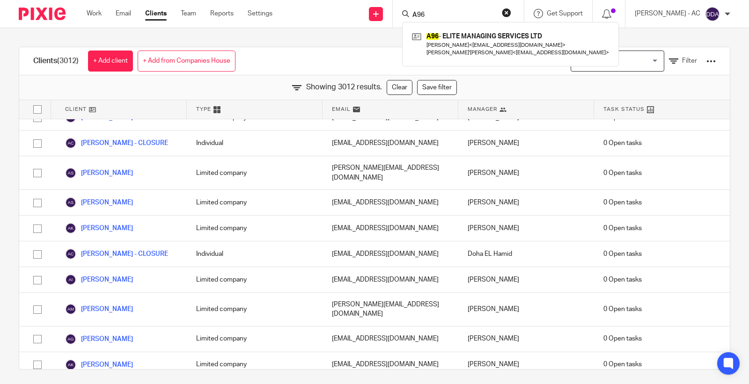
drag, startPoint x: 424, startPoint y: 11, endPoint x: 466, endPoint y: 16, distance: 42.5
click at [466, 16] on input "A96" at bounding box center [454, 15] width 84 height 8
drag, startPoint x: 429, startPoint y: 11, endPoint x: 459, endPoint y: 15, distance: 30.3
click at [459, 15] on input "A86" at bounding box center [454, 15] width 84 height 8
drag, startPoint x: 427, startPoint y: 16, endPoint x: 452, endPoint y: 12, distance: 25.2
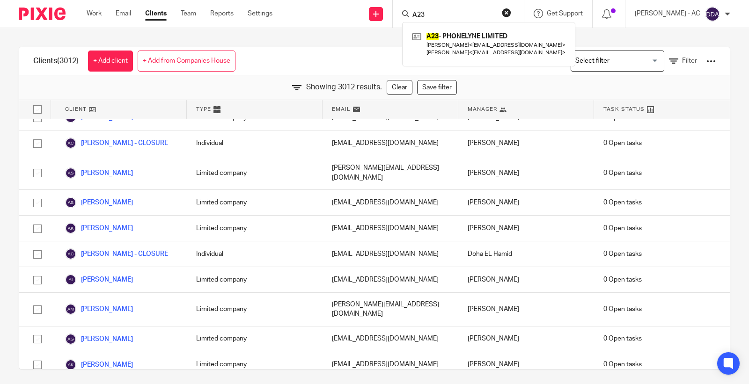
click at [449, 12] on input "A23" at bounding box center [454, 15] width 84 height 8
drag, startPoint x: 428, startPoint y: 15, endPoint x: 457, endPoint y: 10, distance: 29.6
click at [457, 10] on form "A43" at bounding box center [462, 14] width 100 height 12
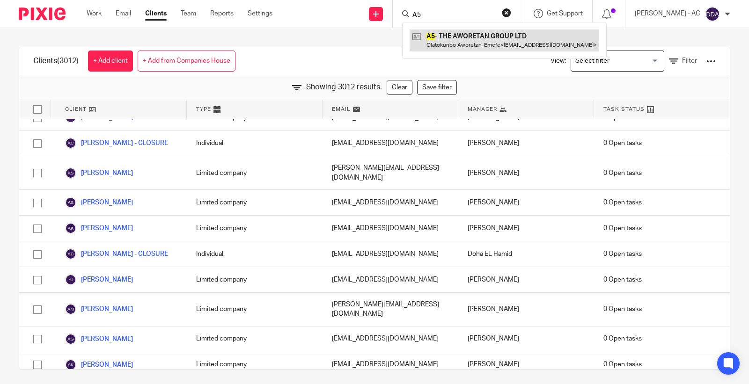
type input "A5"
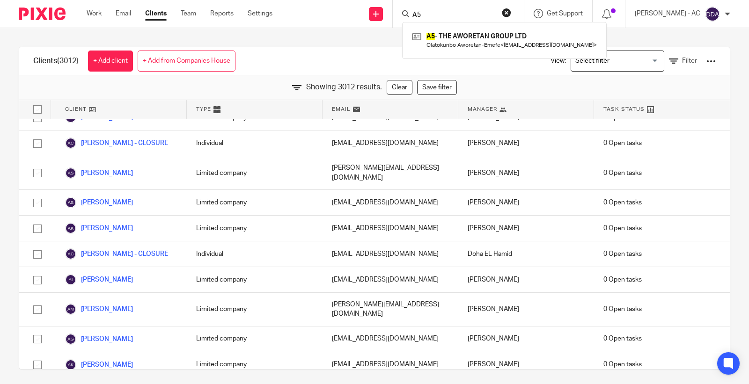
drag, startPoint x: 446, startPoint y: 19, endPoint x: 370, endPoint y: 23, distance: 76.5
click at [370, 23] on div "Send new email Create task Add client Request signature A5 A5 - THE AWORETAN GR…" at bounding box center [518, 14] width 463 height 28
click at [434, 14] on input "g9" at bounding box center [454, 15] width 84 height 8
click at [471, 13] on input "g6" at bounding box center [454, 15] width 84 height 8
type input "g4"
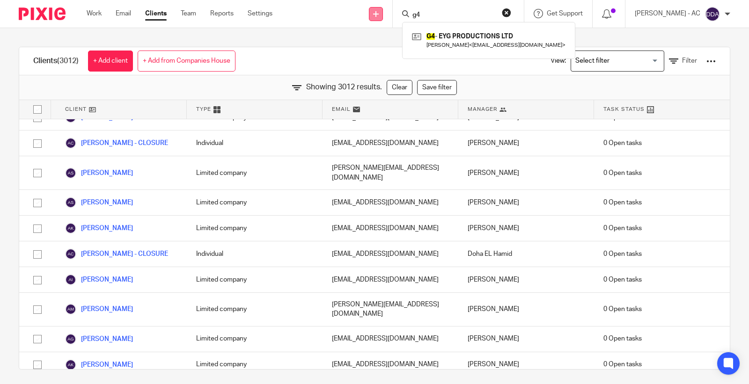
drag, startPoint x: 449, startPoint y: 17, endPoint x: 384, endPoint y: 10, distance: 64.6
click at [384, 10] on div "Send new email Create task Add client Request signature g4 G4 - EYG PRODUCTIONS…" at bounding box center [518, 14] width 463 height 28
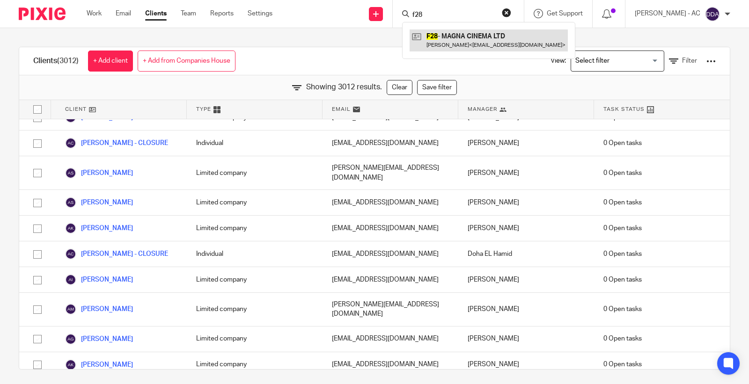
type input "f28"
drag, startPoint x: 409, startPoint y: 21, endPoint x: 398, endPoint y: 21, distance: 10.3
click at [398, 21] on div "Send new email Create task Add client Request signature f28 F28 - MAGNA CINEMA …" at bounding box center [518, 14] width 463 height 28
click at [442, 14] on input "f22" at bounding box center [454, 15] width 84 height 8
type input "f9"
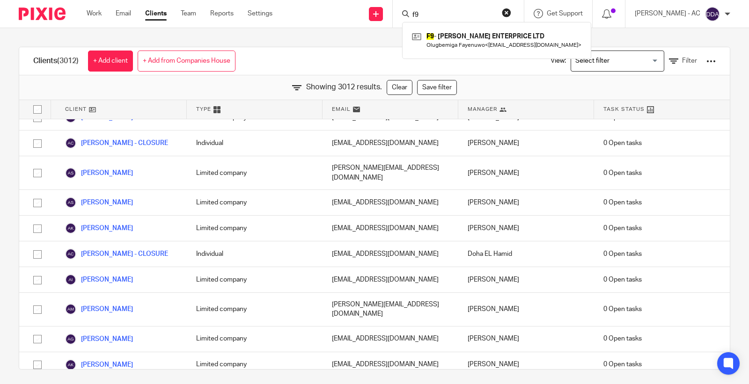
drag, startPoint x: 442, startPoint y: 17, endPoint x: 387, endPoint y: 22, distance: 55.5
click at [387, 22] on div "Send new email Create task Add client Request signature f9 F9 - FAYE ENTERPRICE…" at bounding box center [518, 14] width 463 height 28
type input "e26"
drag, startPoint x: 440, startPoint y: 13, endPoint x: 313, endPoint y: 28, distance: 128.3
click at [313, 28] on body "Work Email Clients Team Reports Settings Work Email Clients Team Reports Settin…" at bounding box center [374, 192] width 749 height 384
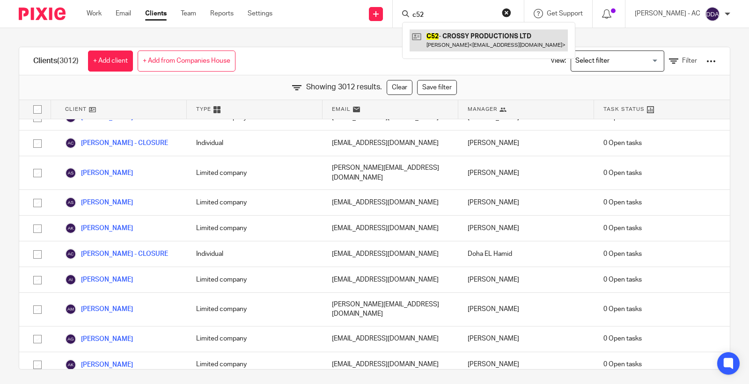
type input "c52"
drag, startPoint x: 442, startPoint y: 15, endPoint x: 400, endPoint y: 22, distance: 42.7
click at [400, 22] on div "Send new email Create task Add client Request signature c52 C52 - CROSSY PRODUC…" at bounding box center [518, 14] width 463 height 28
type input "d2"
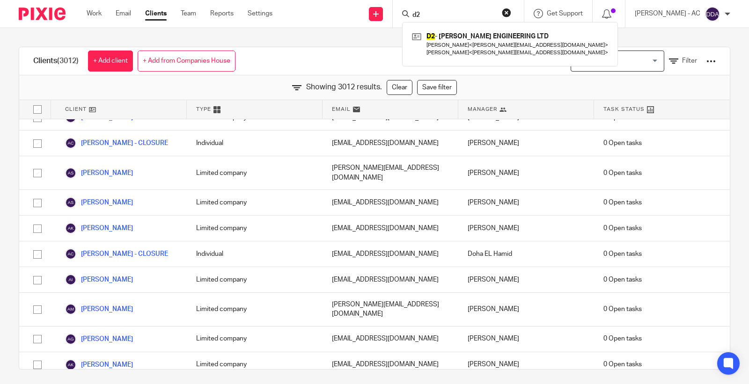
drag, startPoint x: 442, startPoint y: 14, endPoint x: 394, endPoint y: 13, distance: 47.3
click at [394, 13] on div "Send new email Create task Add client Request signature d2 D2 - DEVLIN ENGINEER…" at bounding box center [518, 14] width 463 height 28
type input "h11"
drag, startPoint x: 455, startPoint y: 16, endPoint x: 370, endPoint y: 21, distance: 84.4
click at [371, 21] on div "Send new email Create task Add client Request signature h11 H11 - T HALL & FAMI…" at bounding box center [518, 14] width 463 height 28
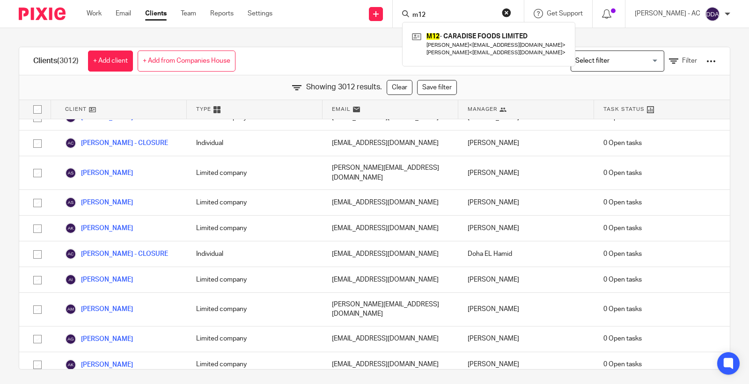
click at [442, 13] on input "m12" at bounding box center [454, 15] width 84 height 8
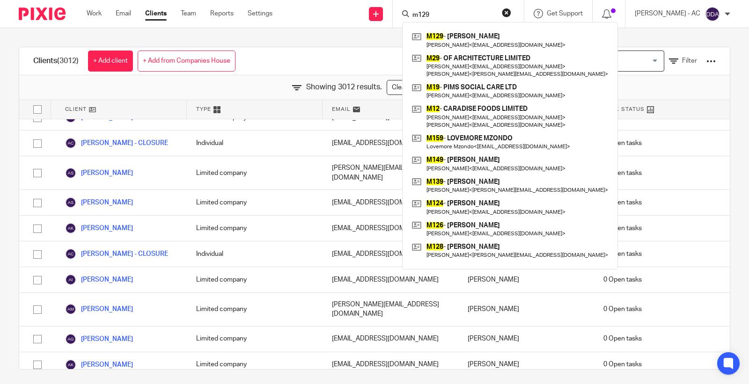
click at [445, 13] on input "m129" at bounding box center [454, 15] width 84 height 8
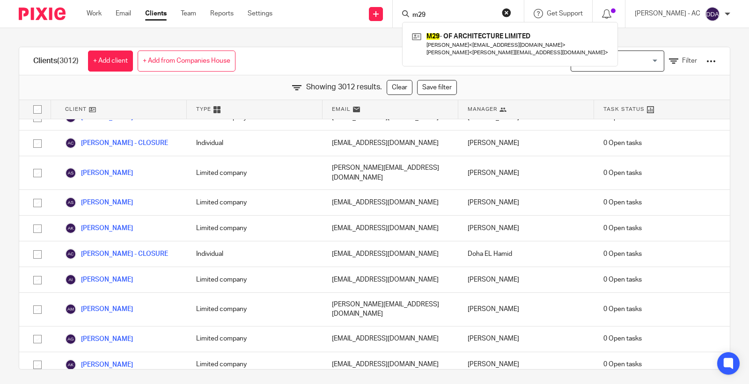
drag, startPoint x: 425, startPoint y: 11, endPoint x: 471, endPoint y: 11, distance: 45.4
click at [457, 11] on input "m29" at bounding box center [454, 15] width 84 height 8
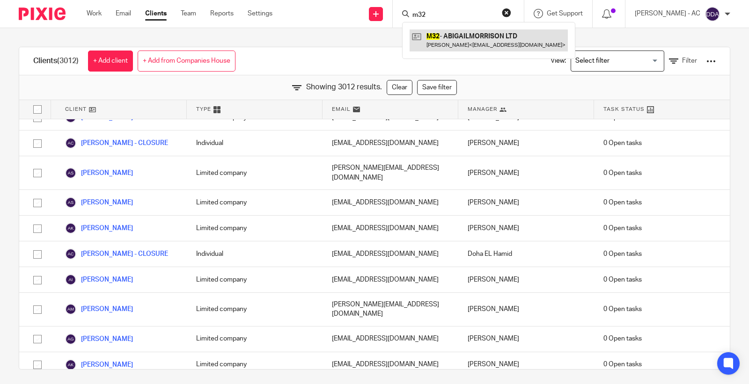
type input "m32"
drag, startPoint x: 440, startPoint y: 16, endPoint x: 359, endPoint y: 18, distance: 81.0
click at [359, 18] on div "Send new email Create task Add client Request signature m32 M32 - ABIGAILMORRIS…" at bounding box center [518, 14] width 463 height 28
type input "k7"
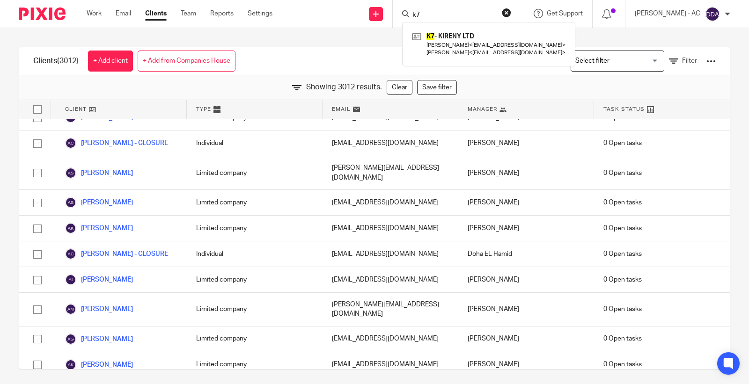
drag, startPoint x: 434, startPoint y: 15, endPoint x: 399, endPoint y: 12, distance: 34.3
click at [399, 12] on div "Send new email Create task Add client Request signature k7 K7 - KIRENY LTD Rach…" at bounding box center [518, 14] width 463 height 28
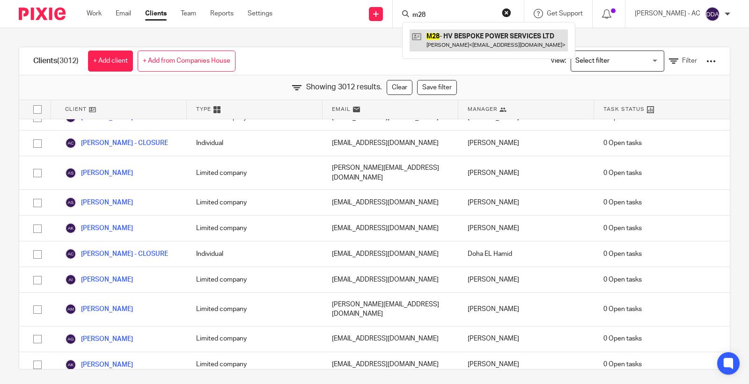
type input "m28"
drag, startPoint x: 444, startPoint y: 15, endPoint x: 376, endPoint y: 15, distance: 68.4
click at [376, 15] on div "Send new email Create task Add client Request signature m28 M28 - HV BESPOKE PO…" at bounding box center [518, 14] width 463 height 28
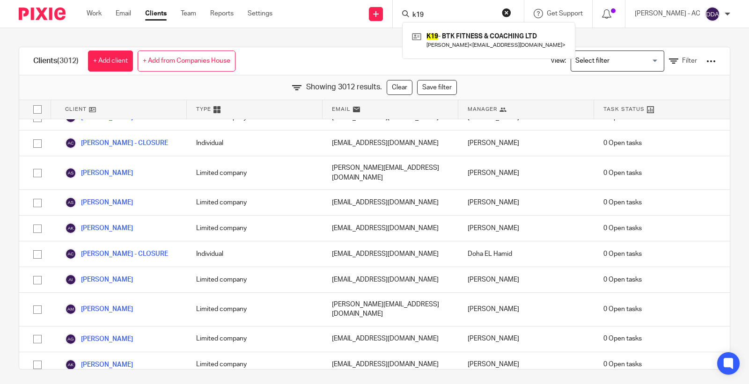
drag, startPoint x: 430, startPoint y: 14, endPoint x: 465, endPoint y: 14, distance: 35.1
click at [465, 14] on input "k19" at bounding box center [454, 15] width 84 height 8
drag, startPoint x: 433, startPoint y: 13, endPoint x: 409, endPoint y: 15, distance: 23.9
click at [409, 15] on div "k6 K6 - BRINGING IDEAS TO LIFE LTD Esther Kuforiji < esther.kuforiji@gmail.com >" at bounding box center [458, 14] width 131 height 28
drag, startPoint x: 423, startPoint y: 14, endPoint x: 439, endPoint y: 14, distance: 15.9
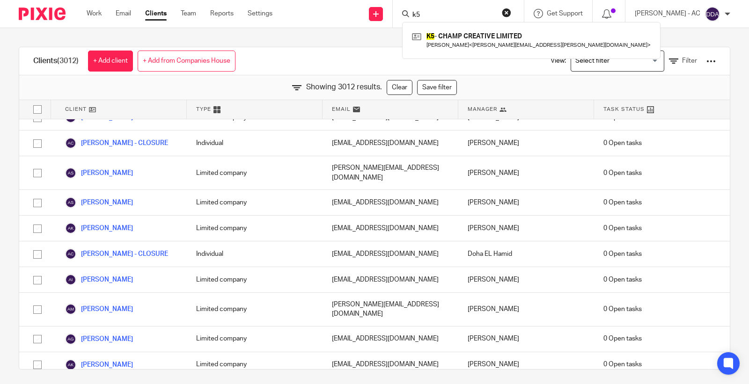
click at [439, 14] on input "k5" at bounding box center [454, 15] width 84 height 8
drag, startPoint x: 438, startPoint y: 13, endPoint x: 407, endPoint y: 11, distance: 30.5
click at [408, 11] on div "k4 K4 - AMINI CARE SERVICES LIMITED Veronah Kisato < veronahkisato@yahoo.com >" at bounding box center [458, 14] width 131 height 28
drag, startPoint x: 424, startPoint y: 16, endPoint x: 468, endPoint y: 16, distance: 44.5
click at [468, 16] on input "j30" at bounding box center [454, 15] width 84 height 8
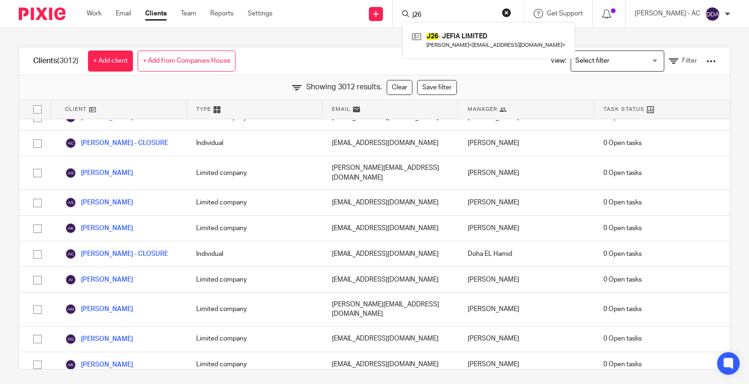
drag, startPoint x: 423, startPoint y: 13, endPoint x: 474, endPoint y: 10, distance: 50.6
click at [474, 11] on input "j26" at bounding box center [454, 15] width 84 height 8
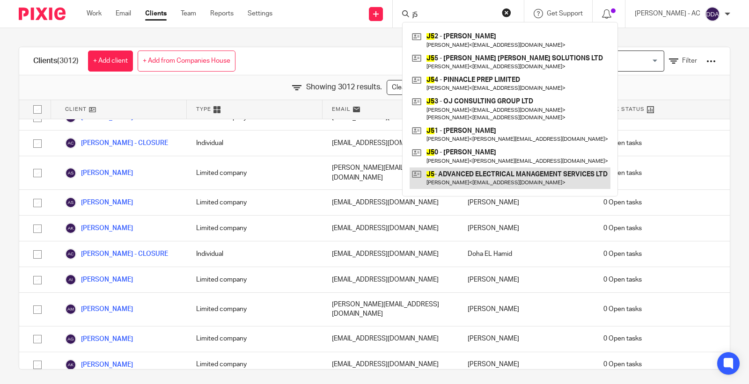
type input "j5"
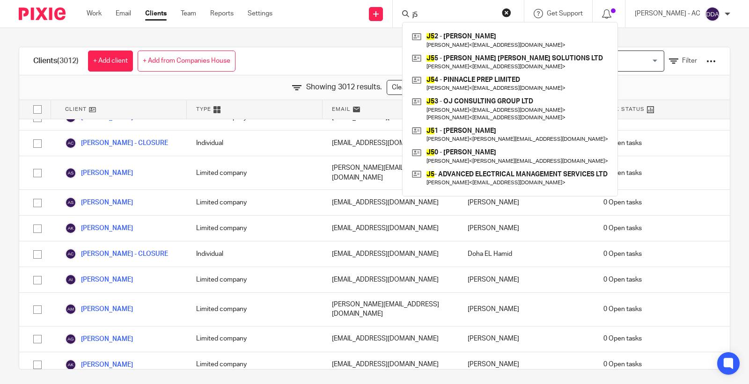
drag, startPoint x: 409, startPoint y: 13, endPoint x: 398, endPoint y: 13, distance: 10.8
click at [398, 13] on div "Send new email Create task Add client Request signature j5 J5 2 - EWELINA JUROS…" at bounding box center [518, 14] width 463 height 28
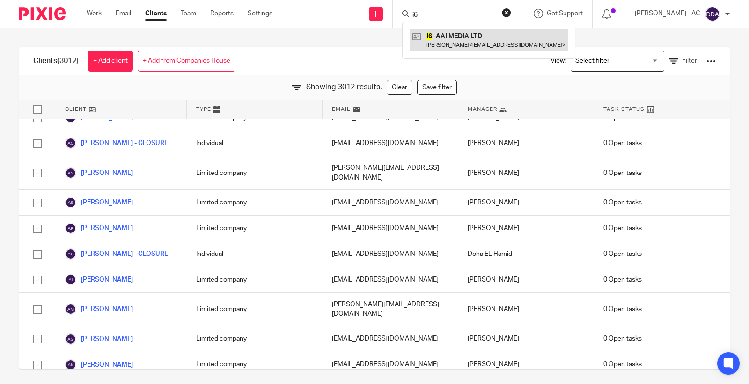
type input "i6"
drag, startPoint x: 445, startPoint y: 15, endPoint x: 372, endPoint y: 19, distance: 73.6
click at [372, 19] on div "Send new email Create task Add client Request signature i6 I6 - AAI MEDIA LTD A…" at bounding box center [518, 14] width 463 height 28
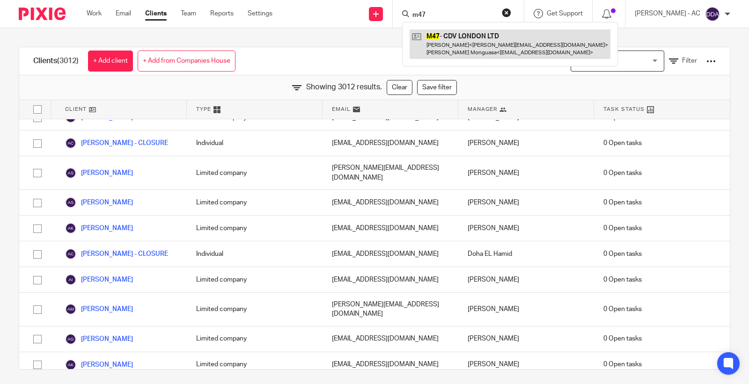
type input "m47"
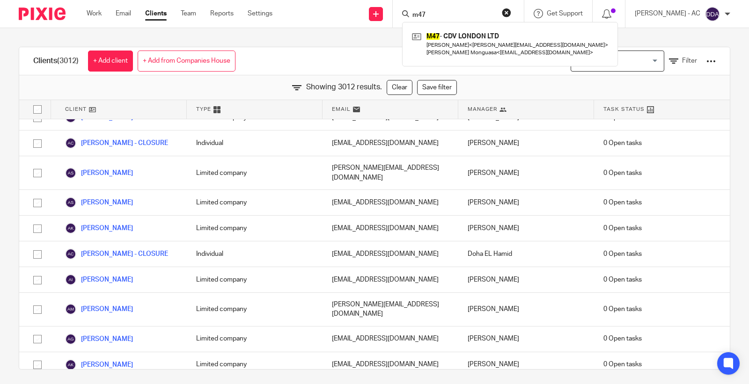
drag, startPoint x: 450, startPoint y: 16, endPoint x: 361, endPoint y: 15, distance: 89.9
click at [361, 15] on div "Send new email Create task Add client Request signature m47 M47 - CDV LONDON LT…" at bounding box center [518, 14] width 463 height 28
drag, startPoint x: 427, startPoint y: 15, endPoint x: 404, endPoint y: 20, distance: 23.1
click at [404, 20] on div "h26 H26 - STH M&E SITE SERVICES LTD Stephen Halliday < stephen.halliday@aardvar…" at bounding box center [458, 14] width 131 height 28
type input "j26"
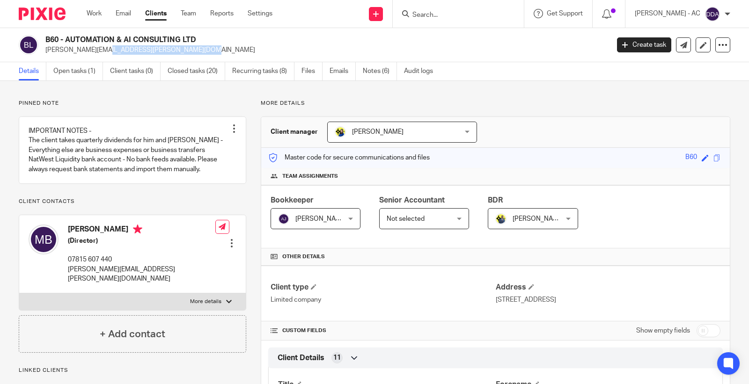
drag, startPoint x: 156, startPoint y: 52, endPoint x: 44, endPoint y: 57, distance: 112.5
click at [44, 57] on div "B60 - AUTOMATION & AI CONSULTING LTD [PERSON_NAME][EMAIL_ADDRESS][PERSON_NAME][…" at bounding box center [374, 45] width 749 height 34
copy p "[PERSON_NAME][EMAIL_ADDRESS][PERSON_NAME][DOMAIN_NAME]"
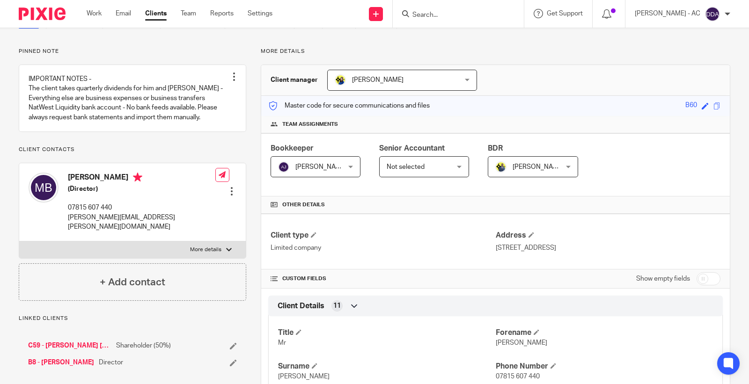
click at [502, 341] on span "Michael" at bounding box center [522, 343] width 52 height 7
click at [502, 339] on p "Michael" at bounding box center [604, 343] width 217 height 9
click at [503, 345] on span "Michael" at bounding box center [522, 343] width 52 height 7
copy span "Michael"
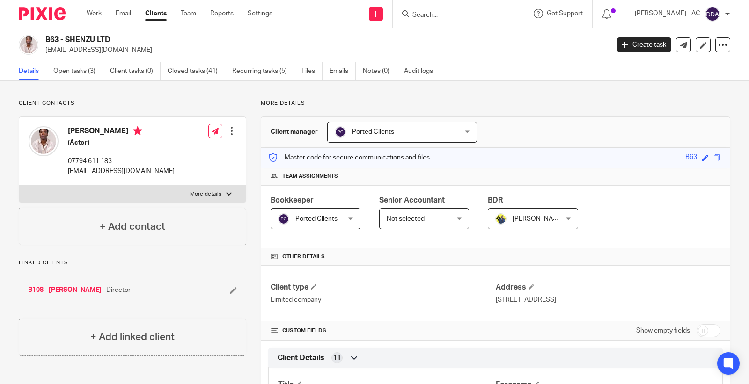
drag, startPoint x: 99, startPoint y: 54, endPoint x: 43, endPoint y: 54, distance: 56.2
click at [43, 54] on div "B63 - SHENZU LTD [EMAIL_ADDRESS][DOMAIN_NAME]" at bounding box center [311, 45] width 584 height 20
copy p "[EMAIL_ADDRESS][DOMAIN_NAME]"
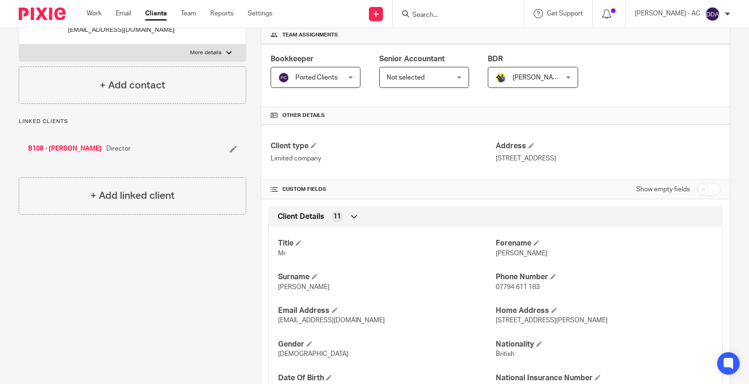
scroll to position [156, 0]
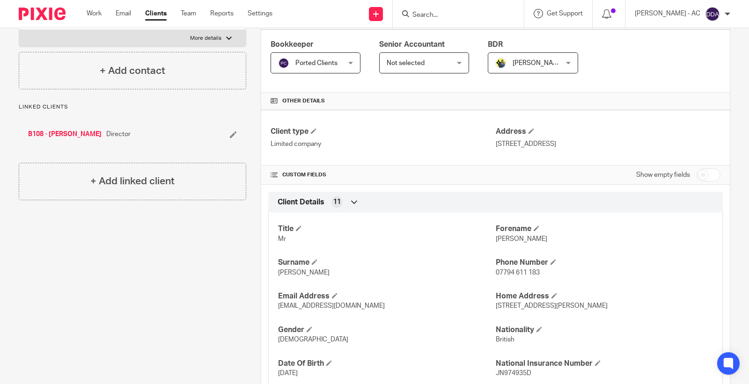
click at [502, 242] on span "[PERSON_NAME]" at bounding box center [522, 239] width 52 height 7
click at [502, 241] on span "[PERSON_NAME]" at bounding box center [522, 239] width 52 height 7
copy span "[PERSON_NAME]"
drag, startPoint x: 110, startPoint y: 142, endPoint x: 115, endPoint y: 141, distance: 5.2
click at [115, 141] on div "B108 - [PERSON_NAME] Director" at bounding box center [133, 134] width 228 height 28
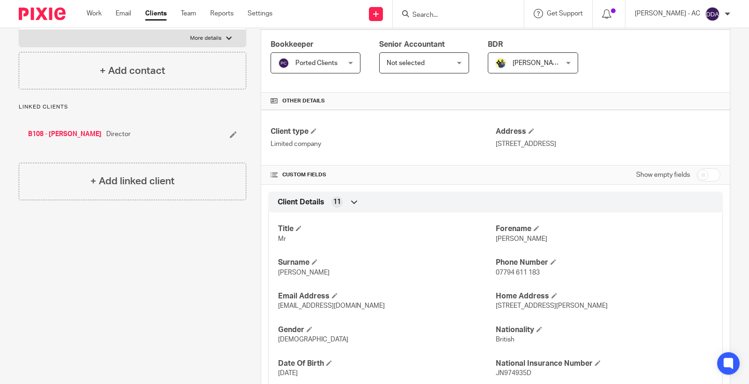
click at [151, 126] on div "B108 - ASHLEY BYAM Director" at bounding box center [133, 134] width 228 height 28
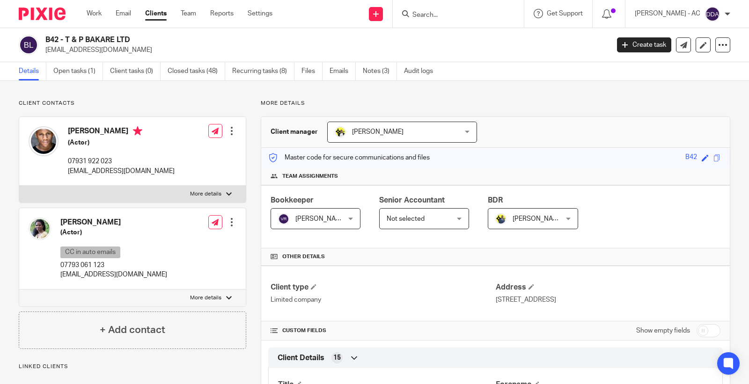
drag, startPoint x: 134, startPoint y: 52, endPoint x: 45, endPoint y: 54, distance: 89.0
click at [45, 54] on p "[EMAIL_ADDRESS][DOMAIN_NAME]" at bounding box center [324, 49] width 558 height 9
copy p "[EMAIL_ADDRESS][DOMAIN_NAME]"
drag, startPoint x: 147, startPoint y: 274, endPoint x: 57, endPoint y: 280, distance: 90.0
click at [57, 280] on div "[PERSON_NAME] (Actor) CC in auto emails 07793 061 123 [EMAIL_ADDRESS][DOMAIN_NA…" at bounding box center [132, 248] width 227 height 81
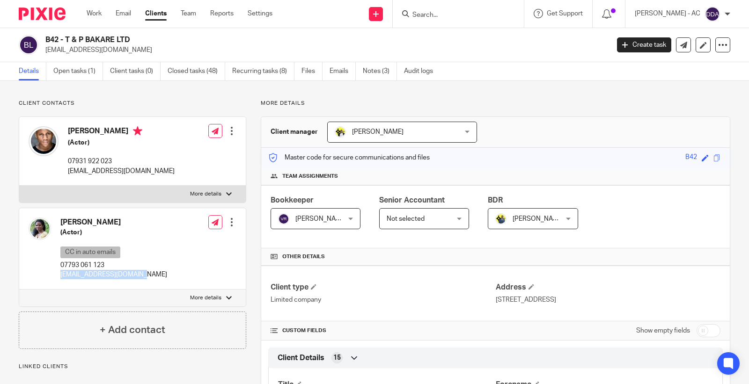
copy p "[EMAIL_ADDRESS][DOMAIN_NAME]"
drag, startPoint x: 85, startPoint y: 135, endPoint x: 68, endPoint y: 137, distance: 17.0
click at [68, 137] on h4 "[PERSON_NAME]" at bounding box center [121, 132] width 107 height 12
click at [66, 130] on div "[PERSON_NAME] (Actor) 07931 922 023 [EMAIL_ADDRESS][DOMAIN_NAME]" at bounding box center [102, 151] width 146 height 59
drag, startPoint x: 66, startPoint y: 130, endPoint x: 84, endPoint y: 132, distance: 17.9
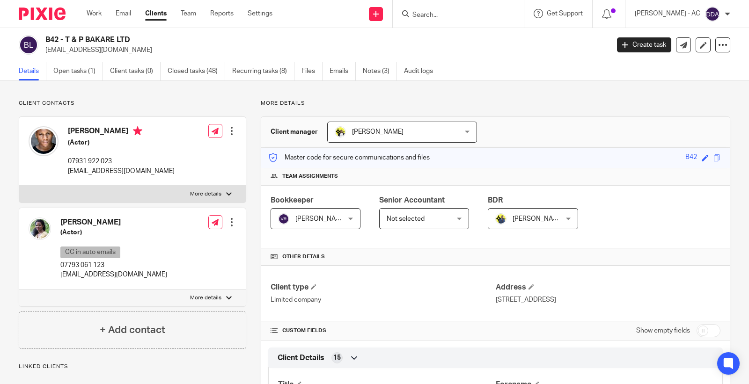
click at [84, 132] on div "David Bakare (Actor) 07931 922 023 dbakare2024@outlook.com" at bounding box center [102, 151] width 146 height 59
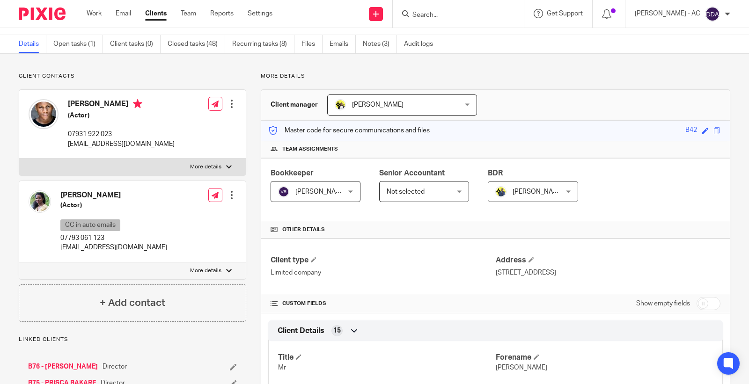
scroll to position [52, 0]
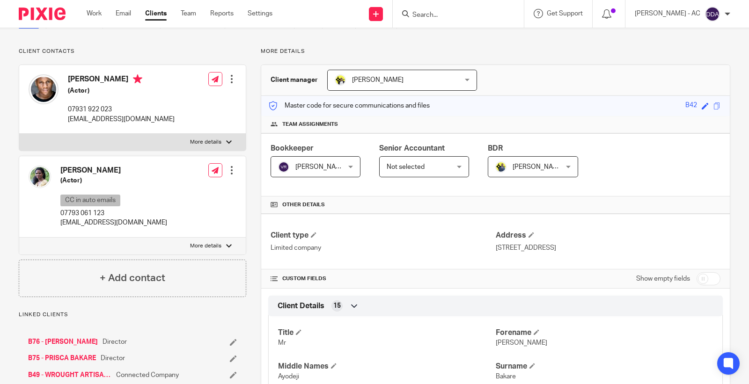
drag, startPoint x: 81, startPoint y: 174, endPoint x: 52, endPoint y: 172, distance: 28.1
click at [52, 172] on div "Prisca Bakare (Actor) CC in auto emails 07793 061 123 prisca.bakare@gmail.com" at bounding box center [98, 197] width 139 height 72
copy div "Prisca"
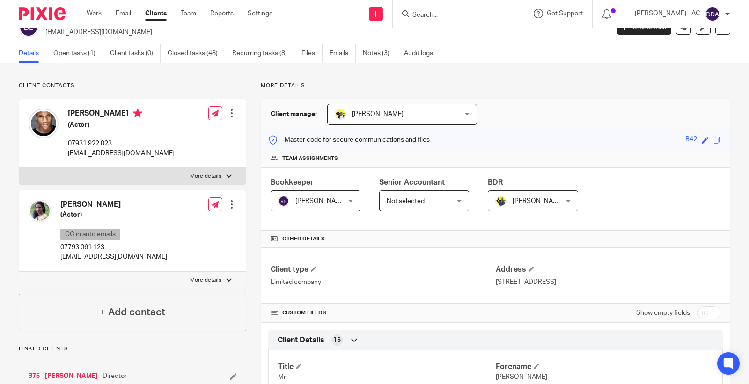
scroll to position [0, 0]
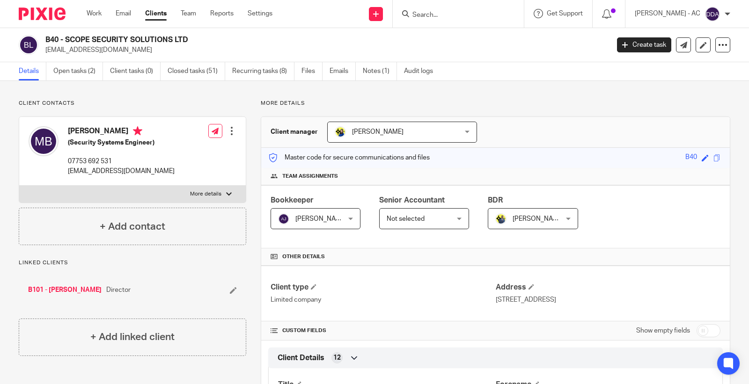
drag, startPoint x: 144, startPoint y: 56, endPoint x: 43, endPoint y: 57, distance: 101.1
click at [43, 57] on div "B40 - SCOPE SECURITY SOLUTIONS LTD [EMAIL_ADDRESS][DOMAIN_NAME] Create task Upd…" at bounding box center [374, 45] width 749 height 34
copy p "[EMAIL_ADDRESS][DOMAIN_NAME]"
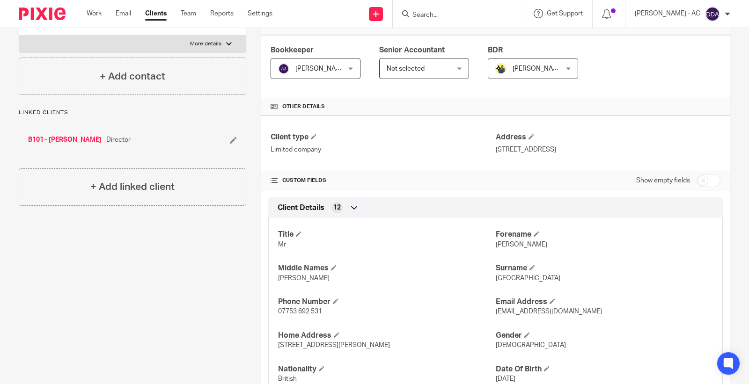
scroll to position [156, 0]
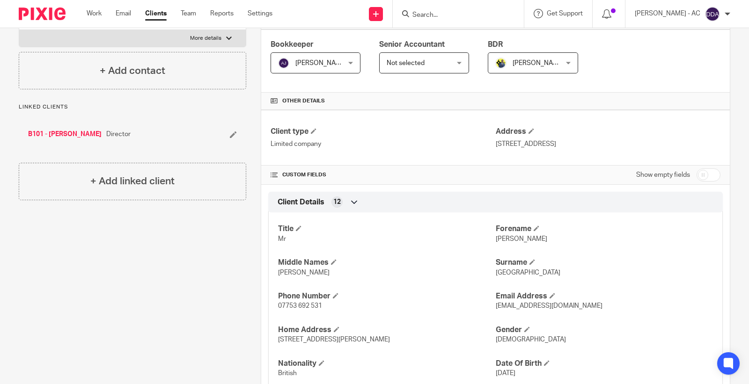
click at [507, 240] on span "[PERSON_NAME]" at bounding box center [522, 239] width 52 height 7
copy span "[PERSON_NAME]"
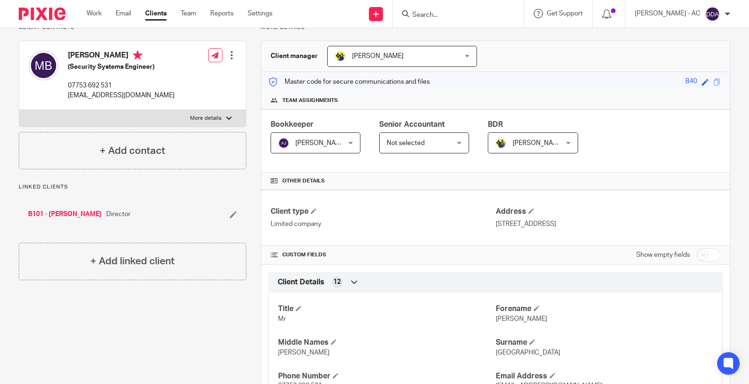
scroll to position [0, 0]
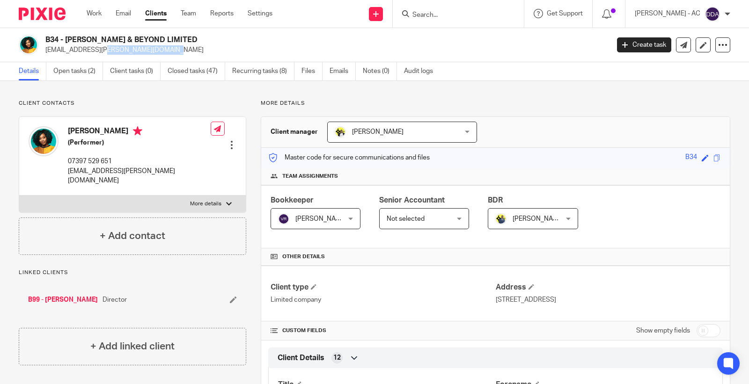
drag, startPoint x: 125, startPoint y: 51, endPoint x: 45, endPoint y: 52, distance: 79.2
click at [45, 52] on p "kemah.bob@gmail.com" at bounding box center [324, 49] width 558 height 9
copy p "kemah.bob@gmail.com"
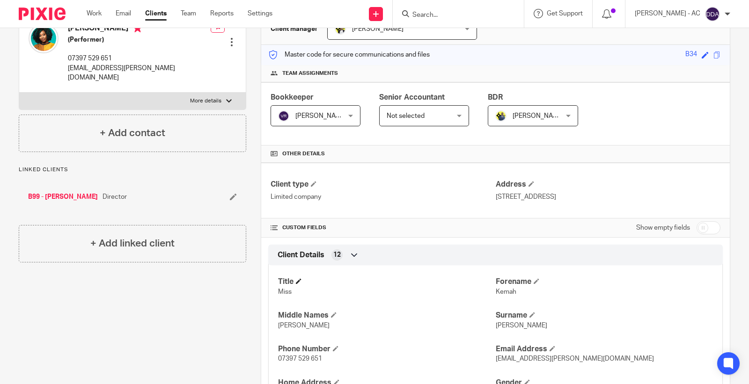
scroll to position [104, 0]
click at [498, 295] on p "Kemah" at bounding box center [604, 291] width 217 height 9
copy span "Kemah"
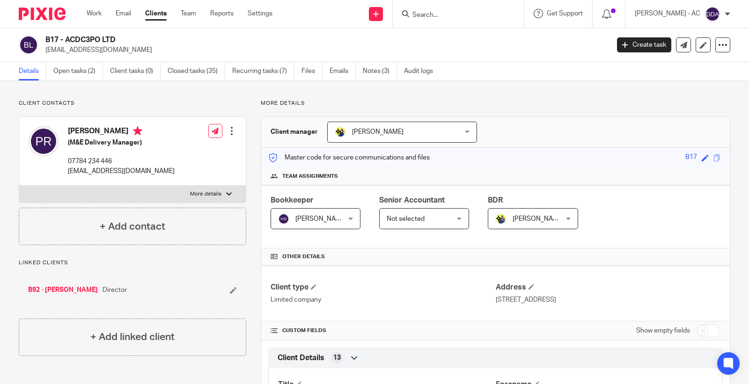
drag, startPoint x: 150, startPoint y: 52, endPoint x: 47, endPoint y: 59, distance: 102.8
click at [47, 59] on div "B17 - ACDC3PO LTD [EMAIL_ADDRESS][DOMAIN_NAME] Create task Update from Companie…" at bounding box center [374, 45] width 749 height 34
copy p "[EMAIL_ADDRESS][DOMAIN_NAME]"
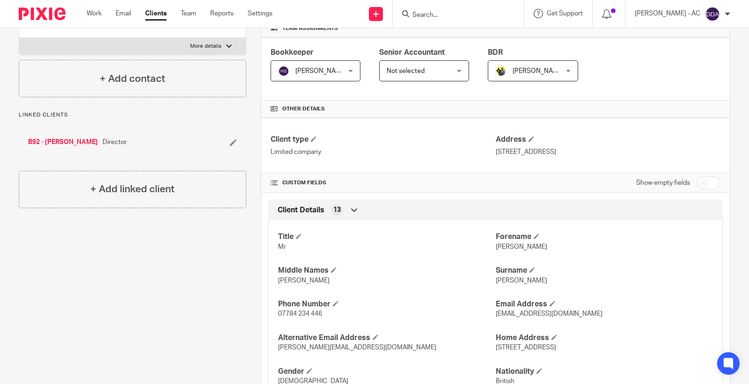
scroll to position [156, 0]
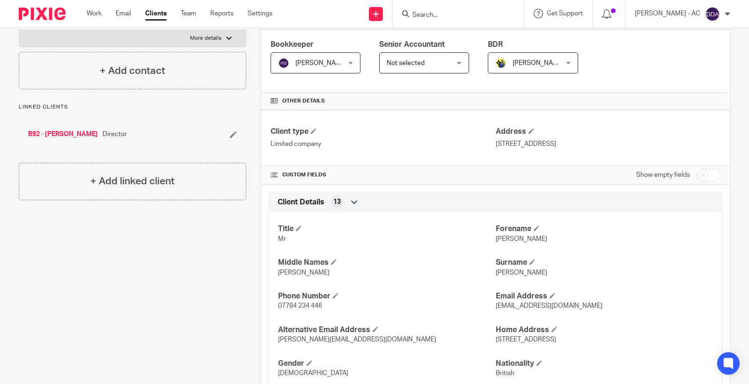
click at [499, 241] on span "[PERSON_NAME]" at bounding box center [522, 239] width 52 height 7
click at [499, 241] on span "Peter" at bounding box center [522, 239] width 52 height 7
copy span "Peter"
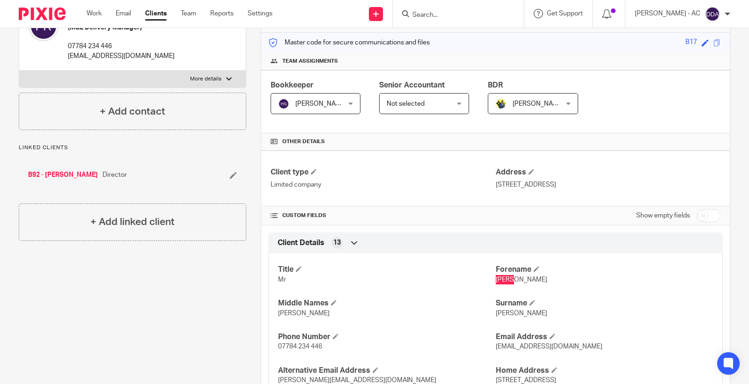
scroll to position [0, 0]
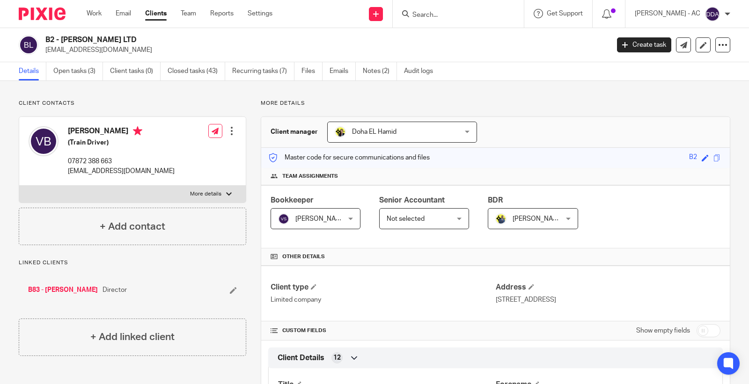
drag, startPoint x: 148, startPoint y: 50, endPoint x: 43, endPoint y: 52, distance: 105.4
click at [43, 52] on div "B2 - [PERSON_NAME] LTD [EMAIL_ADDRESS][DOMAIN_NAME]" at bounding box center [311, 45] width 584 height 20
copy p "[EMAIL_ADDRESS][DOMAIN_NAME]"
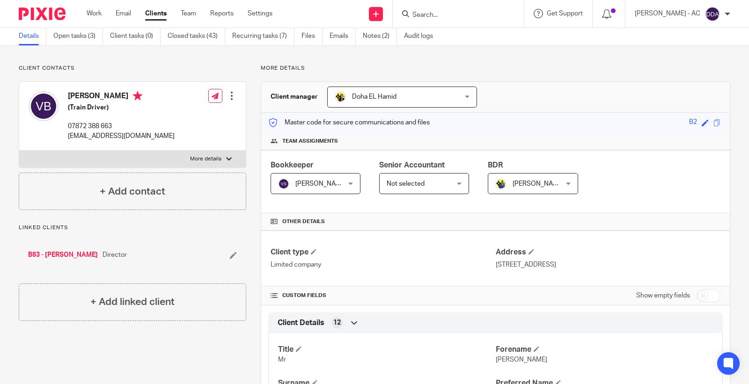
scroll to position [52, 0]
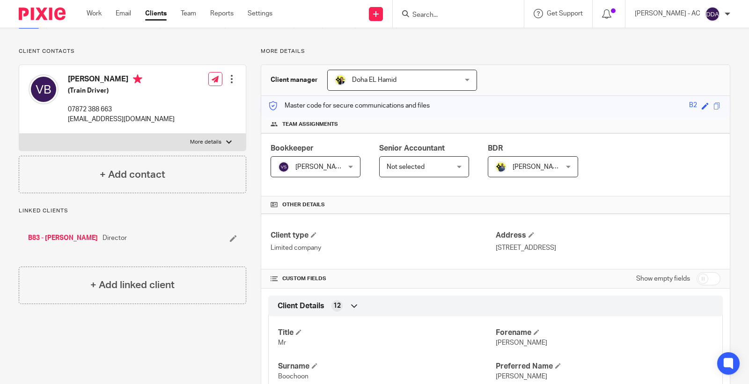
click at [500, 345] on span "[PERSON_NAME]" at bounding box center [522, 343] width 52 height 7
copy span "Vincent"
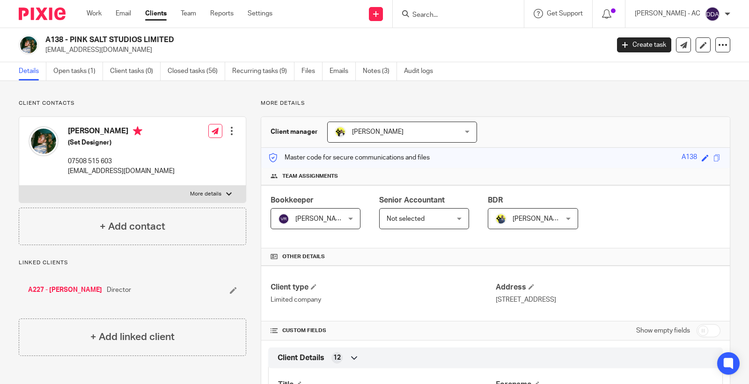
drag, startPoint x: 132, startPoint y: 52, endPoint x: 44, endPoint y: 47, distance: 87.7
click at [44, 47] on div "A138 - PINK SALT STUDIOS LIMITED jade.adeyemi@gmail.com" at bounding box center [311, 45] width 584 height 20
copy p "jade.adeyemi@gmail.com"
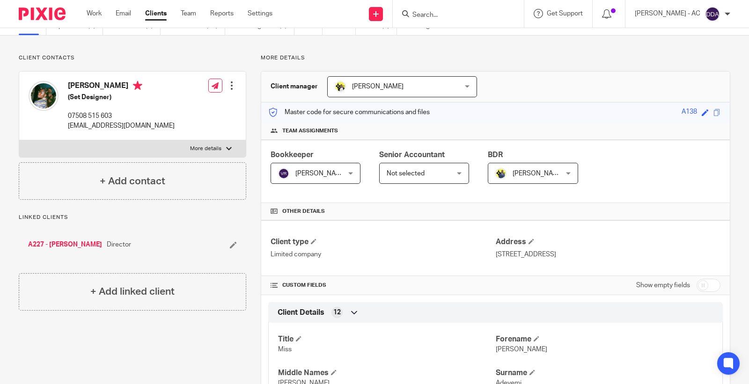
scroll to position [156, 0]
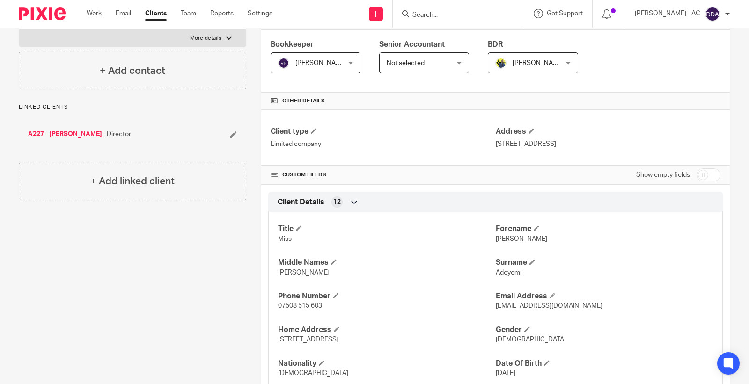
click at [479, 241] on p "Miss" at bounding box center [386, 239] width 217 height 9
click at [496, 240] on span "Jade" at bounding box center [522, 239] width 52 height 7
copy span "Jade"
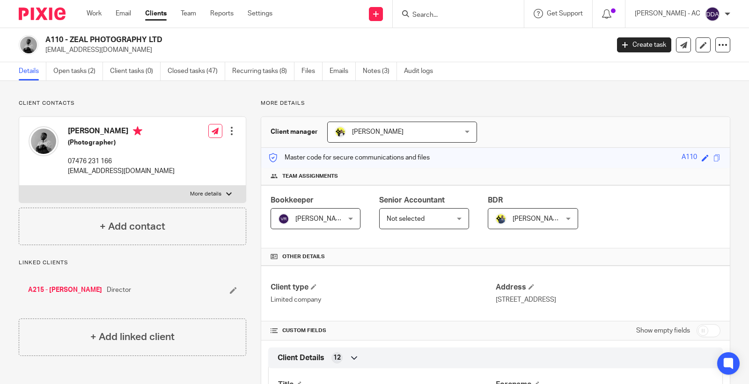
drag, startPoint x: 154, startPoint y: 49, endPoint x: 44, endPoint y: 55, distance: 109.7
click at [44, 55] on div "A110 - ZEAL PHOTOGRAPHY LTD [EMAIL_ADDRESS][DOMAIN_NAME] Create task Update fro…" at bounding box center [374, 45] width 749 height 34
copy p "[EMAIL_ADDRESS][DOMAIN_NAME]"
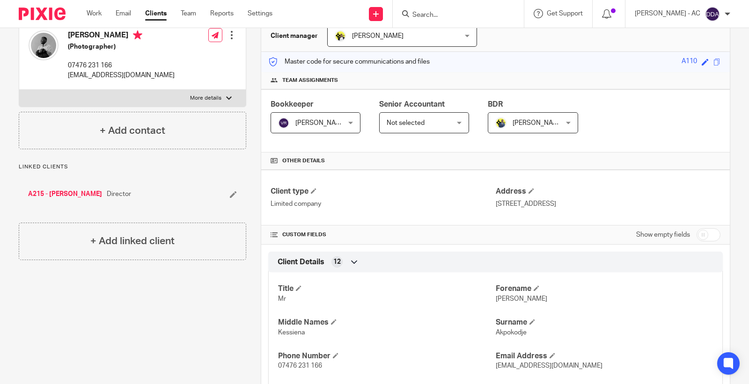
scroll to position [104, 0]
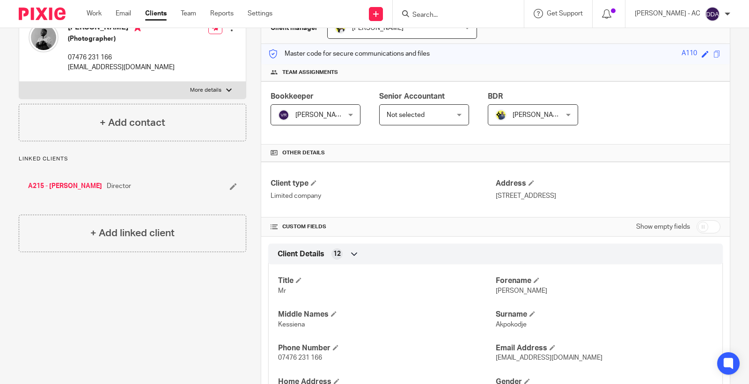
click at [508, 293] on span "[PERSON_NAME]" at bounding box center [522, 291] width 52 height 7
copy span "[PERSON_NAME]"
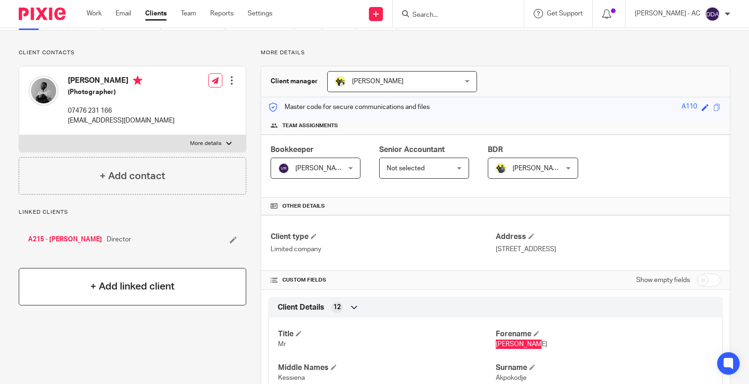
scroll to position [0, 0]
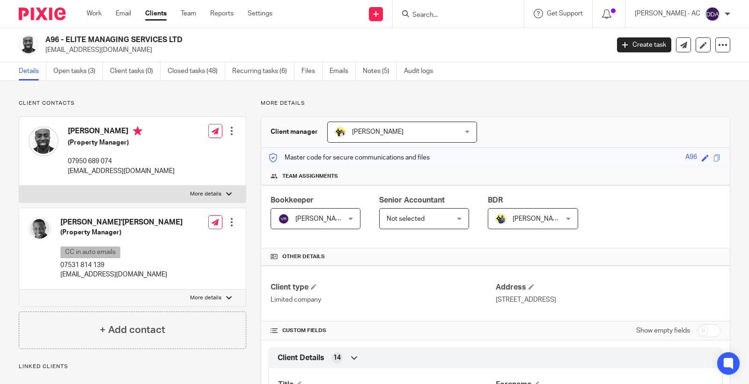
drag, startPoint x: 56, startPoint y: 52, endPoint x: 44, endPoint y: 52, distance: 12.6
click at [44, 52] on div "A96 - ELITE MANAGING SERVICES LTD [EMAIL_ADDRESS][DOMAIN_NAME]" at bounding box center [311, 45] width 584 height 20
drag, startPoint x: 101, startPoint y: 267, endPoint x: 59, endPoint y: 279, distance: 42.7
click at [59, 279] on div "[PERSON_NAME]'[PERSON_NAME] (Property Manager) CC in auto emails 07531 814 139 …" at bounding box center [132, 248] width 227 height 81
drag, startPoint x: 85, startPoint y: 132, endPoint x: 61, endPoint y: 133, distance: 24.4
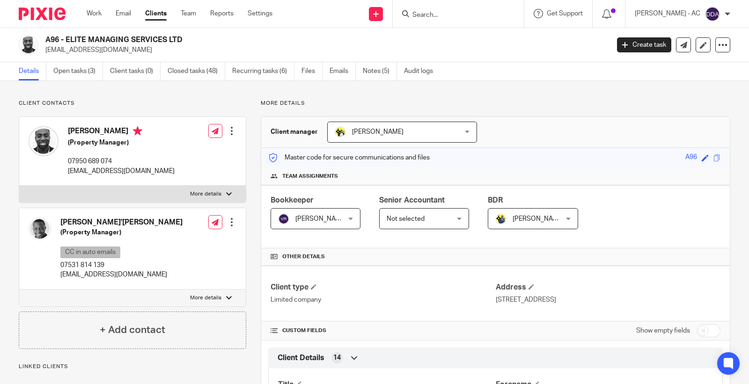
click at [61, 133] on div "[PERSON_NAME] (Property Manager) 07950 689 074 [EMAIL_ADDRESS][DOMAIN_NAME]" at bounding box center [102, 151] width 146 height 59
click at [68, 133] on h4 "[PERSON_NAME]" at bounding box center [121, 132] width 107 height 12
drag, startPoint x: 66, startPoint y: 133, endPoint x: 87, endPoint y: 132, distance: 21.1
click at [87, 132] on div "[PERSON_NAME] (Property Manager) 07950 689 074 [EMAIL_ADDRESS][DOMAIN_NAME]" at bounding box center [102, 151] width 146 height 59
copy h4 "[PERSON_NAME]"
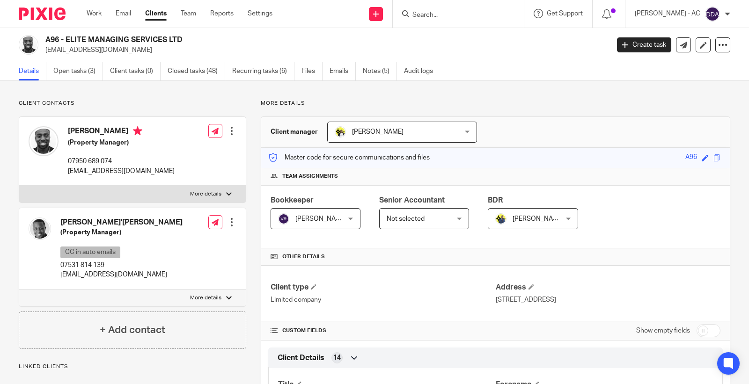
click at [68, 224] on h4 "[PERSON_NAME]'[PERSON_NAME]" at bounding box center [121, 223] width 122 height 10
click at [67, 225] on h4 "Mohammed Sa'adu" at bounding box center [121, 223] width 122 height 10
copy h4 "Mohammed"
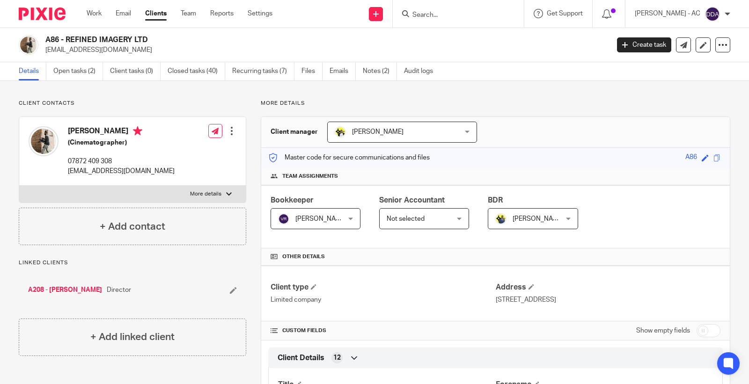
drag, startPoint x: 120, startPoint y: 54, endPoint x: 43, endPoint y: 53, distance: 76.8
click at [43, 53] on div "A86 - REFINED IMAGERY LTD [EMAIL_ADDRESS][DOMAIN_NAME]" at bounding box center [311, 45] width 584 height 20
copy p "[EMAIL_ADDRESS][DOMAIN_NAME]"
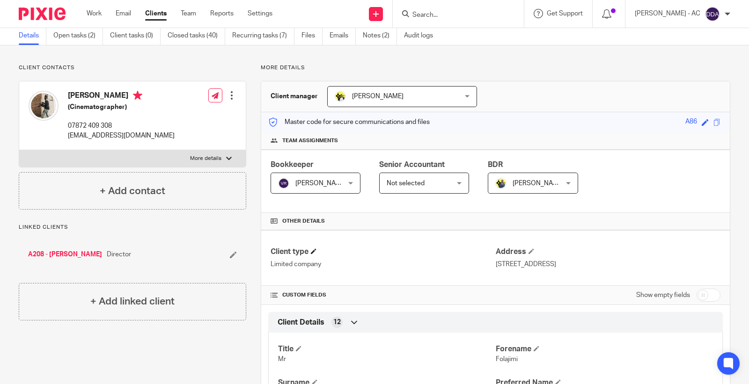
scroll to position [104, 0]
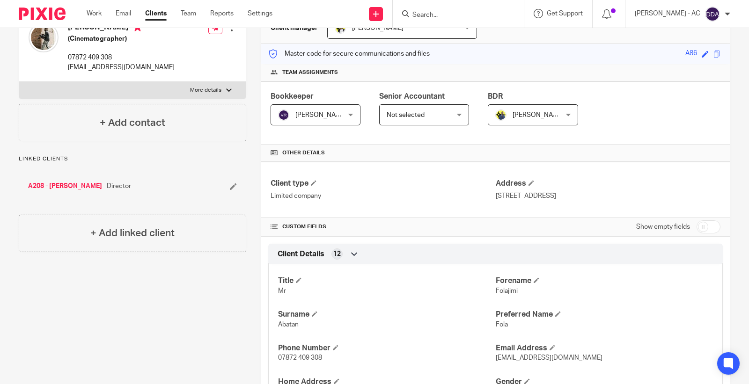
click at [501, 294] on span "Folajimi" at bounding box center [507, 291] width 22 height 7
click at [501, 293] on span "Folajimi" at bounding box center [507, 291] width 22 height 7
copy span "Folajimi"
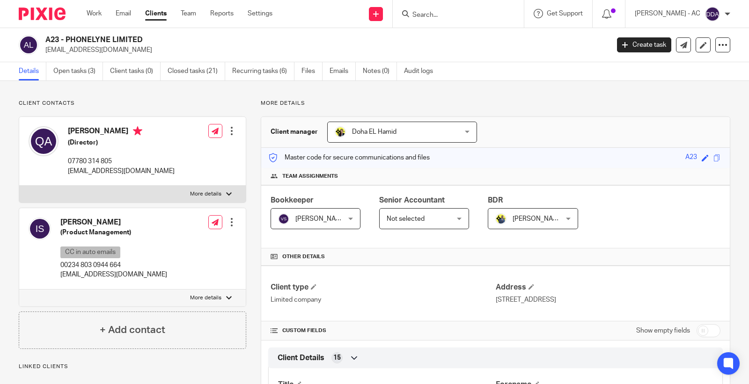
drag, startPoint x: 113, startPoint y: 52, endPoint x: 47, endPoint y: 51, distance: 66.5
click at [47, 51] on p "[EMAIL_ADDRESS][DOMAIN_NAME]" at bounding box center [324, 49] width 558 height 9
drag, startPoint x: 128, startPoint y: 278, endPoint x: 58, endPoint y: 280, distance: 70.3
click at [58, 280] on div "[PERSON_NAME] (Product Management) CC in auto emails 00234 803 0944 664 [EMAIL_…" at bounding box center [98, 249] width 139 height 72
copy p "imran@phonelyne.com"
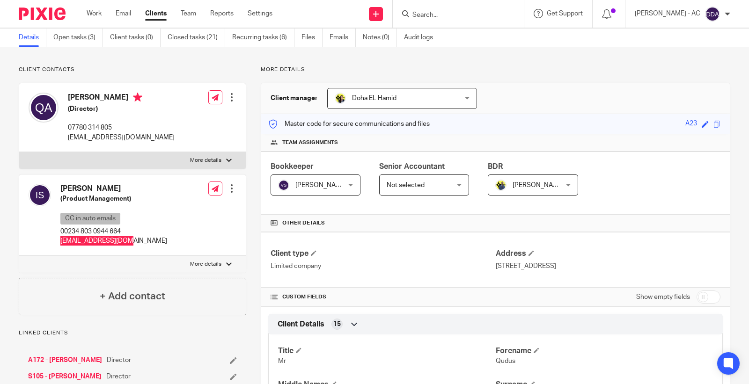
scroll to position [52, 0]
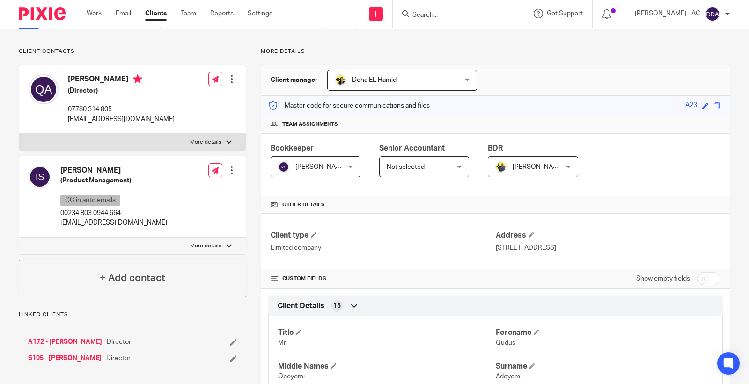
click at [496, 345] on span "Qudus" at bounding box center [506, 343] width 20 height 7
copy span "Qudus"
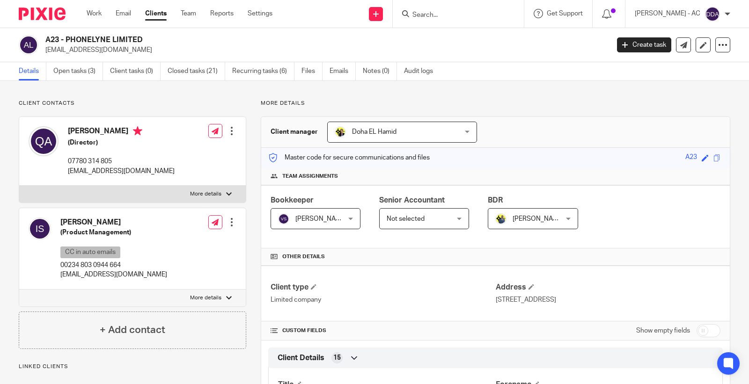
drag, startPoint x: 57, startPoint y: 224, endPoint x: 80, endPoint y: 226, distance: 22.6
click at [80, 226] on div "Imran Saliu-Bello (Product Management) CC in auto emails 00234 803 0944 664 imr…" at bounding box center [98, 249] width 139 height 72
copy div "Imran"
drag, startPoint x: 111, startPoint y: 53, endPoint x: 44, endPoint y: 51, distance: 67.5
click at [44, 51] on div "A23 - PHONELYNE LIMITED ope@phonelyne.com" at bounding box center [311, 45] width 584 height 20
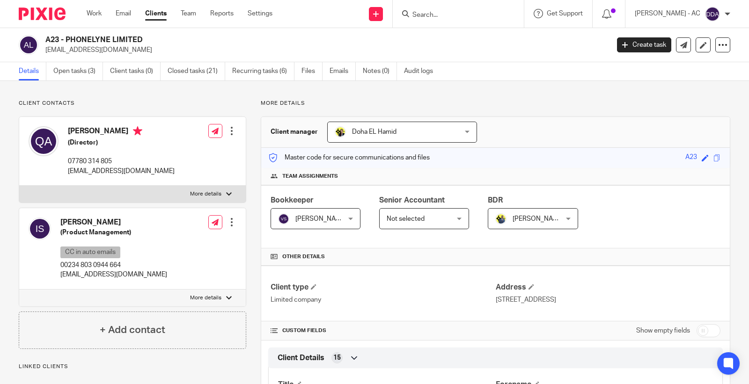
copy p "ope@phonelyne.com"
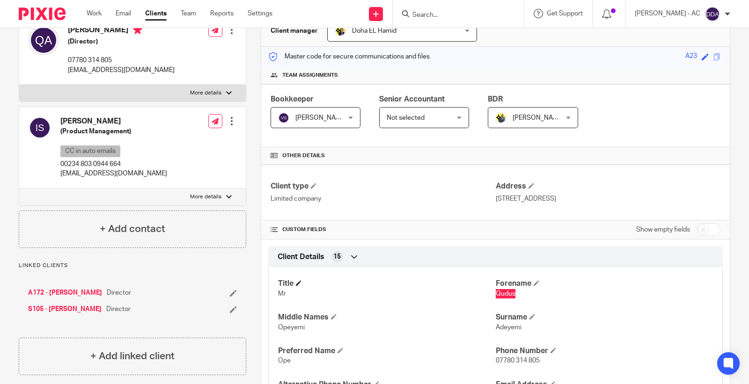
scroll to position [104, 0]
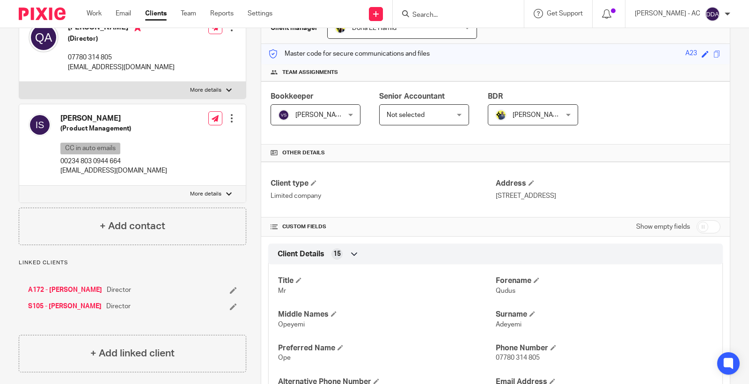
copy span "Qudus"
drag, startPoint x: 55, startPoint y: 113, endPoint x: 60, endPoint y: 126, distance: 14.5
click at [75, 121] on div "Imran Saliu-Bello (Product Management) CC in auto emails 00234 803 0944 664 imr…" at bounding box center [98, 145] width 139 height 72
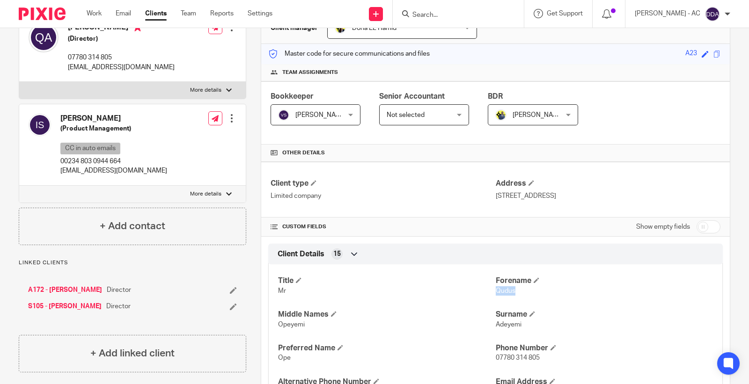
click at [31, 165] on div at bounding box center [40, 145] width 22 height 62
drag, startPoint x: 59, startPoint y: 116, endPoint x: 80, endPoint y: 120, distance: 21.5
click at [80, 120] on div "Imran Saliu-Bello (Product Management) CC in auto emails 00234 803 0944 664 imr…" at bounding box center [98, 145] width 139 height 72
copy h4 "Imran"
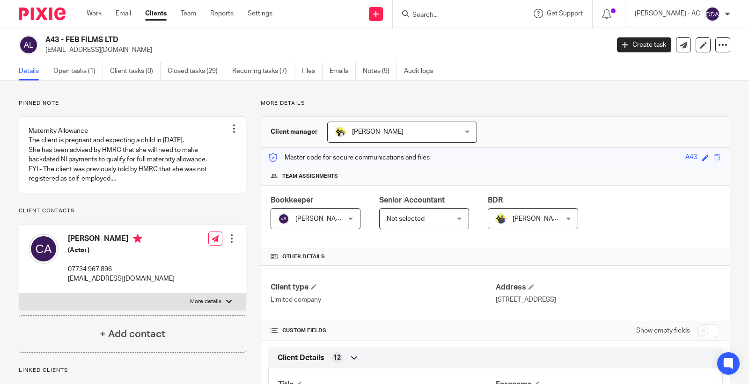
drag, startPoint x: 133, startPoint y: 51, endPoint x: 44, endPoint y: 58, distance: 89.3
click at [44, 58] on div "A43 - FEB FILMS LTD [EMAIL_ADDRESS][DOMAIN_NAME] Create task Update from Compan…" at bounding box center [374, 45] width 749 height 34
copy p "[EMAIL_ADDRESS][DOMAIN_NAME]"
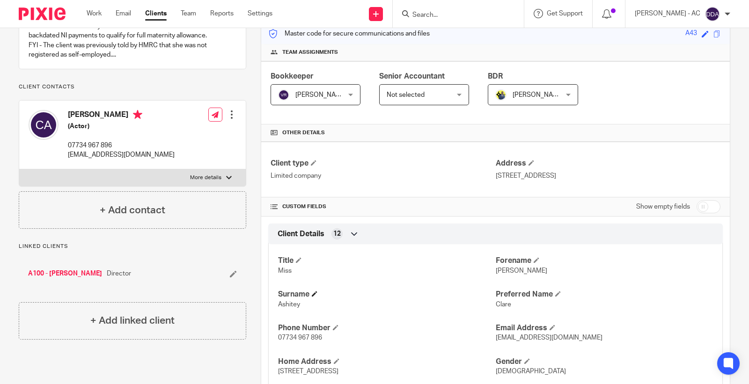
scroll to position [156, 0]
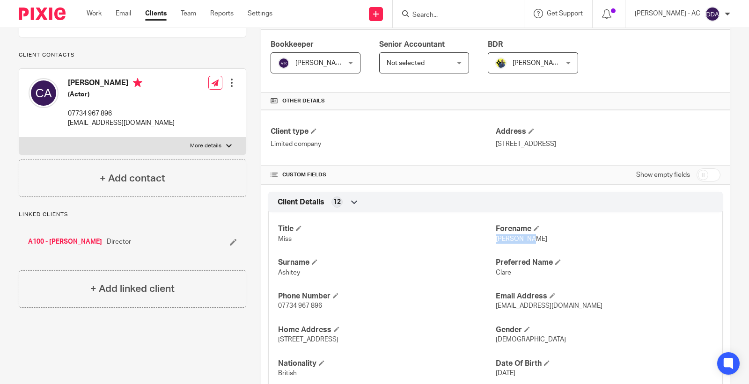
drag, startPoint x: 493, startPoint y: 239, endPoint x: 535, endPoint y: 240, distance: 42.6
click at [535, 240] on p "[PERSON_NAME]" at bounding box center [604, 239] width 217 height 9
copy span "[PERSON_NAME]"
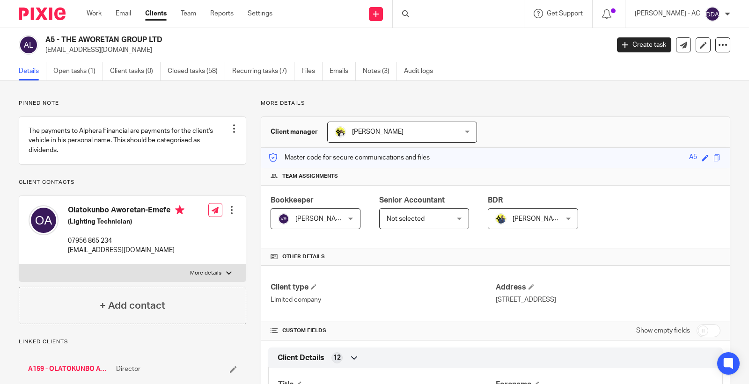
drag, startPoint x: 140, startPoint y: 57, endPoint x: 46, endPoint y: 53, distance: 93.7
click at [46, 53] on div "A5 - THE AWORETAN GROUP LTD olaaworetan@gmail.com Create task Update from Compa…" at bounding box center [374, 45] width 749 height 34
copy p "olaaworetan@gmail.com"
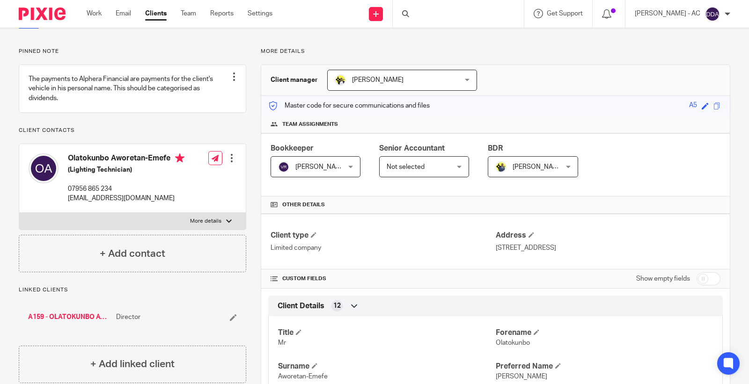
scroll to position [104, 0]
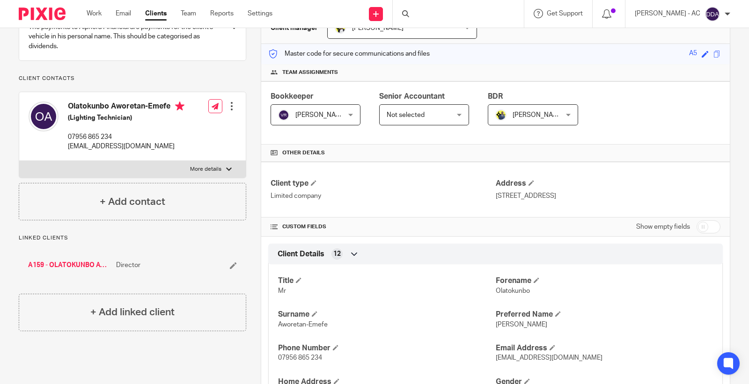
click at [509, 298] on div "Title Mr Forename Olatokunbo Surname Aworetan-Emefe Preferred Name Ola Phone Nu…" at bounding box center [495, 367] width 455 height 219
copy span "Olatokunbo"
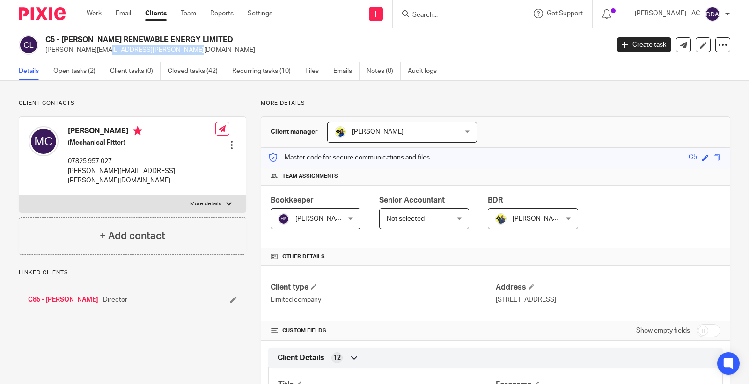
drag, startPoint x: 114, startPoint y: 48, endPoint x: 47, endPoint y: 47, distance: 67.4
click at [47, 47] on p "[PERSON_NAME][EMAIL_ADDRESS][PERSON_NAME][DOMAIN_NAME]" at bounding box center [324, 49] width 558 height 9
copy p "[PERSON_NAME][EMAIL_ADDRESS][PERSON_NAME][DOMAIN_NAME]"
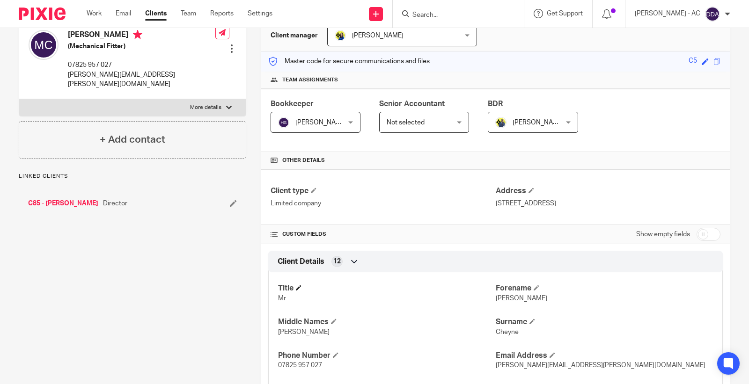
scroll to position [104, 0]
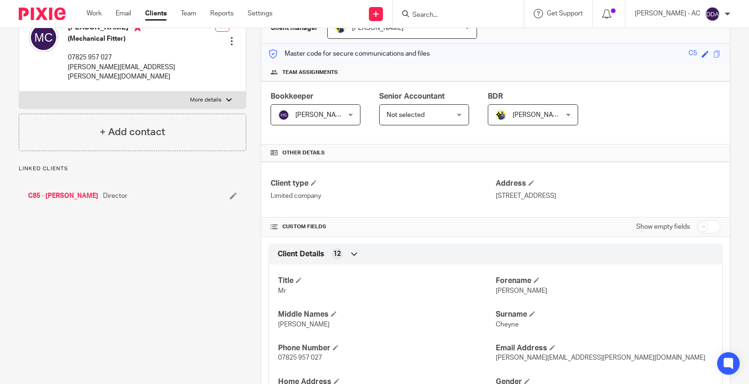
click at [497, 293] on span "[PERSON_NAME]" at bounding box center [522, 291] width 52 height 7
copy span "[PERSON_NAME]"
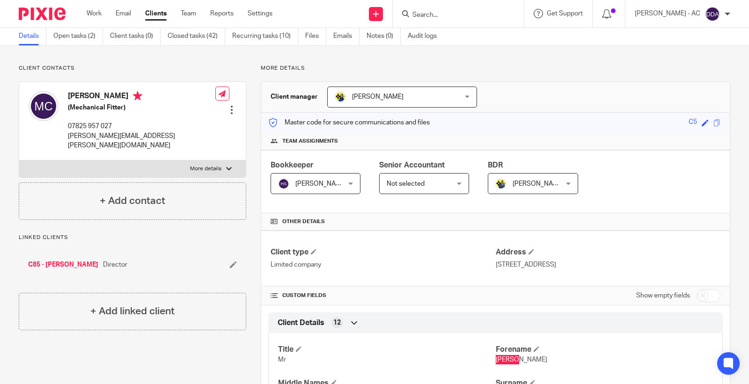
scroll to position [0, 0]
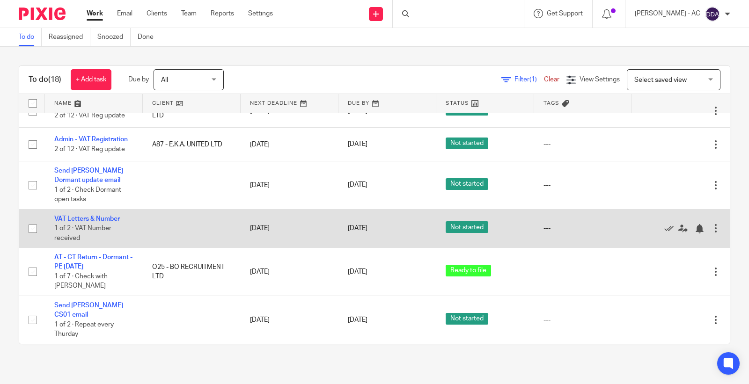
scroll to position [549, 0]
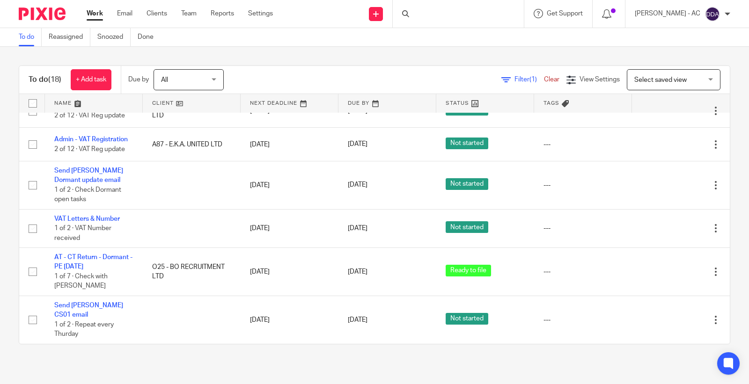
click at [44, 79] on h1 "To do (18)" at bounding box center [45, 80] width 33 height 10
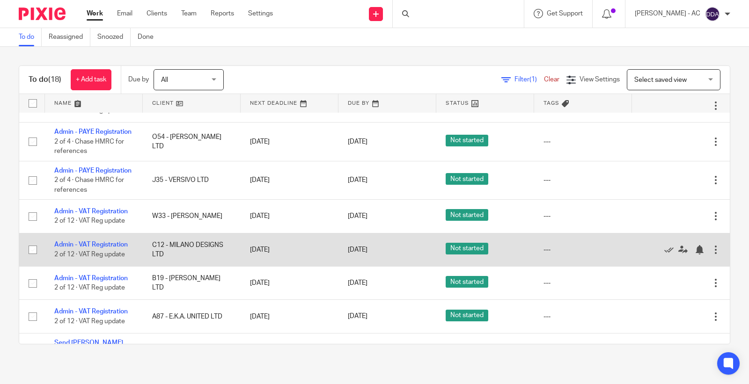
scroll to position [289, 0]
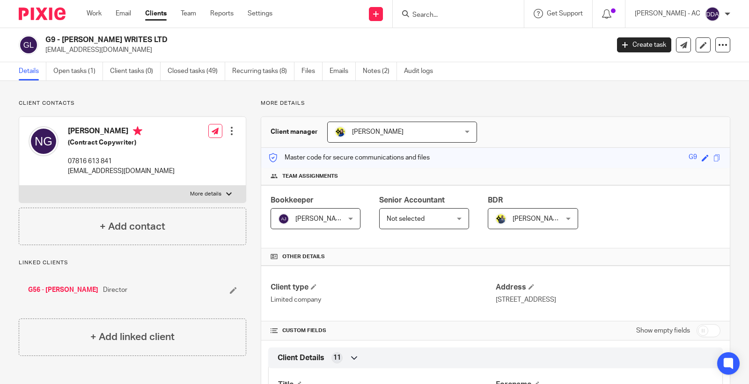
drag, startPoint x: 124, startPoint y: 49, endPoint x: 47, endPoint y: 59, distance: 77.4
click at [47, 59] on div "G9 - NICK GORDON WRITES LTD ngordon817@gmail.com Create task Update from Compan…" at bounding box center [374, 45] width 749 height 34
copy p "ngordon817@gmail.com"
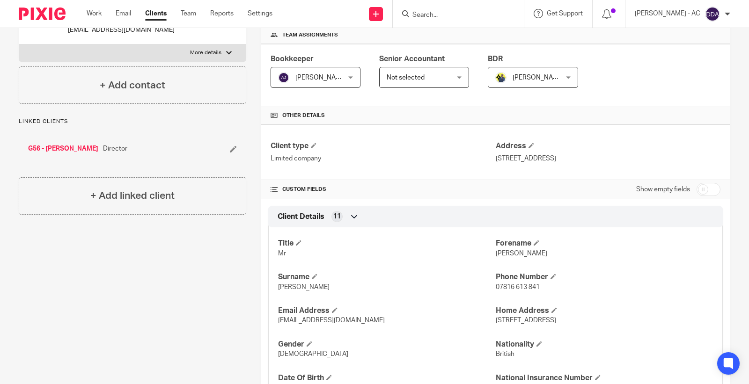
scroll to position [208, 0]
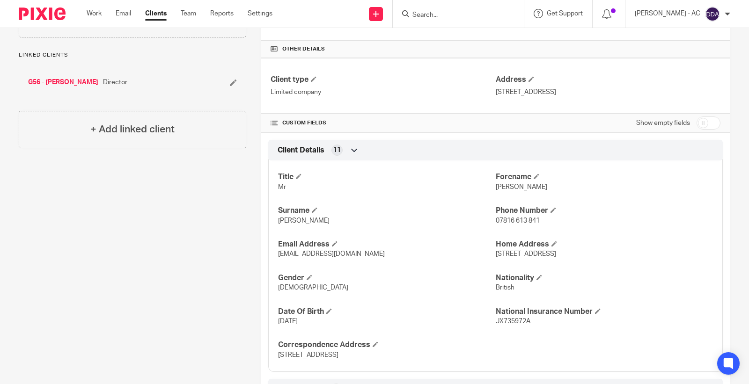
click at [496, 189] on span "Nicolas" at bounding box center [522, 187] width 52 height 7
copy span "Nicolas"
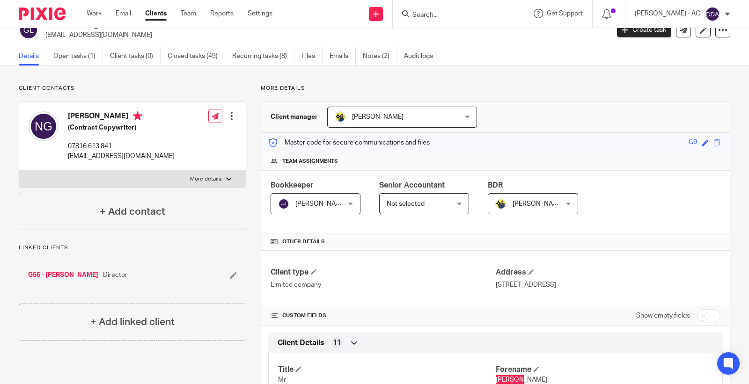
scroll to position [0, 0]
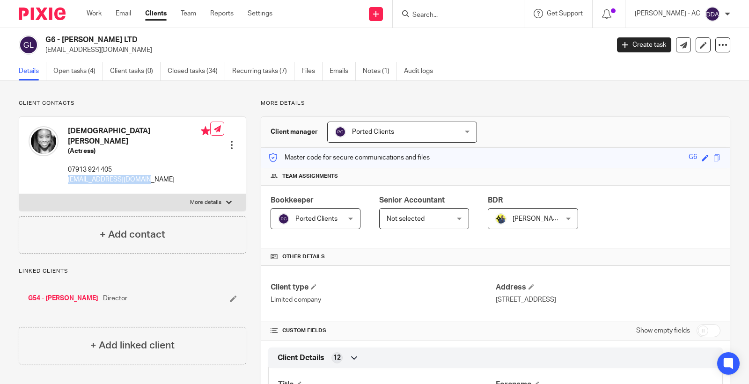
drag, startPoint x: 153, startPoint y: 173, endPoint x: 68, endPoint y: 179, distance: 84.9
click at [68, 179] on div "Adesuwa Gbinigie (Actress) 07913 924 405 adesuwaoni89@gmail.com Edit contact Cr…" at bounding box center [132, 155] width 227 height 77
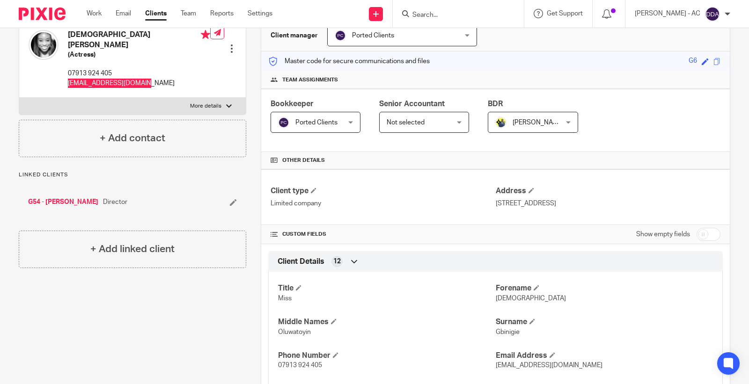
scroll to position [104, 0]
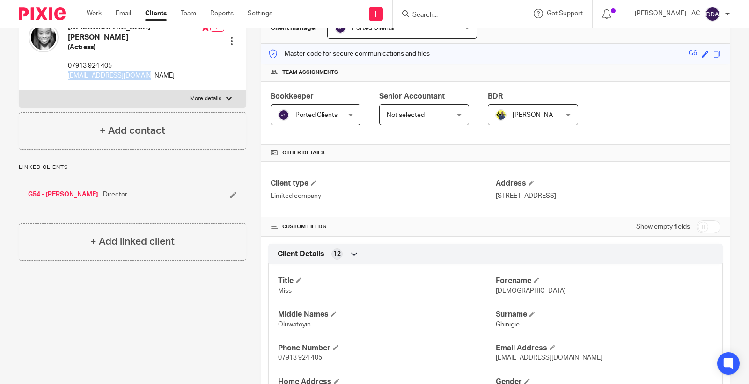
click at [509, 291] on span "Adesuwa" at bounding box center [531, 291] width 70 height 7
copy span "Adesuwa"
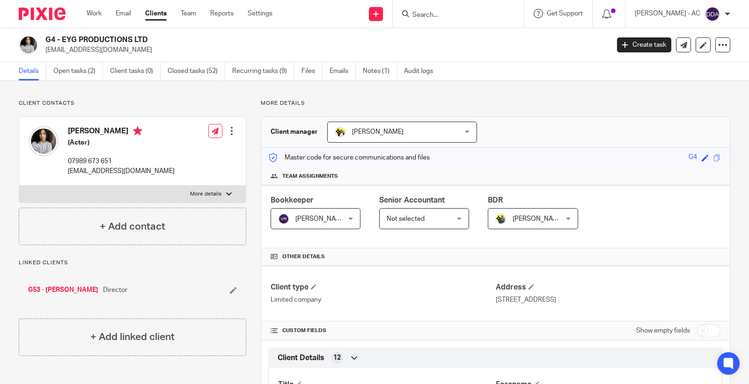
drag, startPoint x: 128, startPoint y: 54, endPoint x: 46, endPoint y: 57, distance: 82.0
click at [46, 57] on div "G4 - EYG PRODUCTIONS LTD [EMAIL_ADDRESS][DOMAIN_NAME] Create task Update from C…" at bounding box center [374, 45] width 749 height 34
copy p "[EMAIL_ADDRESS][DOMAIN_NAME]"
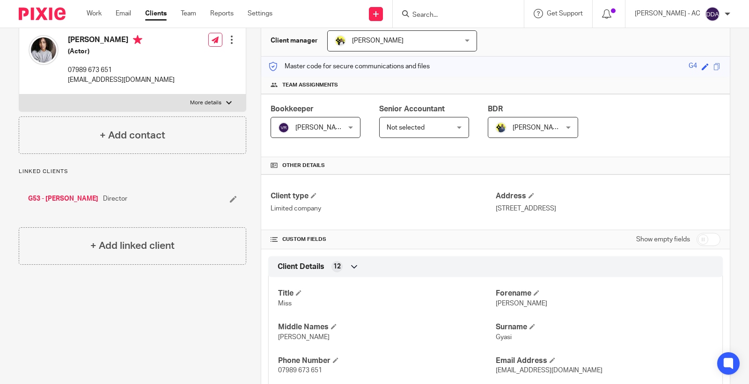
scroll to position [104, 0]
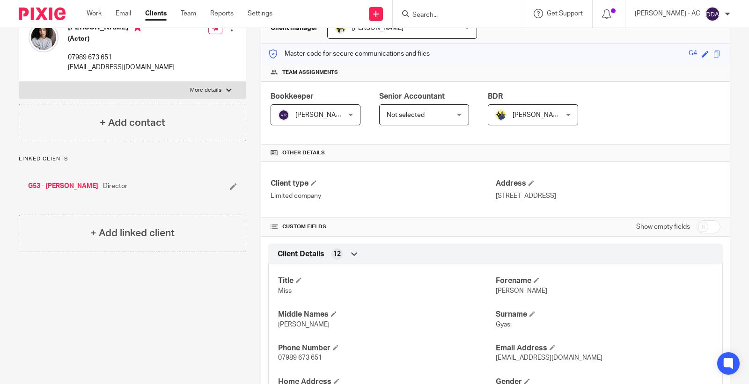
click at [500, 296] on div "Title Miss [PERSON_NAME] Middle Names [PERSON_NAME] Surname [PERSON_NAME] Phone…" at bounding box center [495, 367] width 455 height 219
click at [501, 296] on div "Title Miss [PERSON_NAME] Middle Names [PERSON_NAME] Surname [PERSON_NAME] Phone…" at bounding box center [495, 367] width 455 height 219
copy span "[PERSON_NAME]"
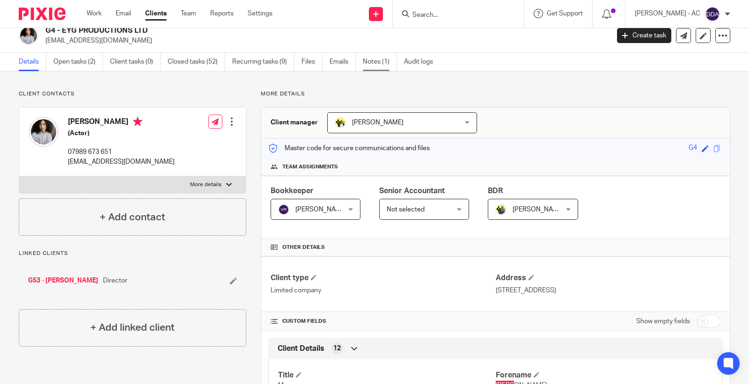
scroll to position [0, 0]
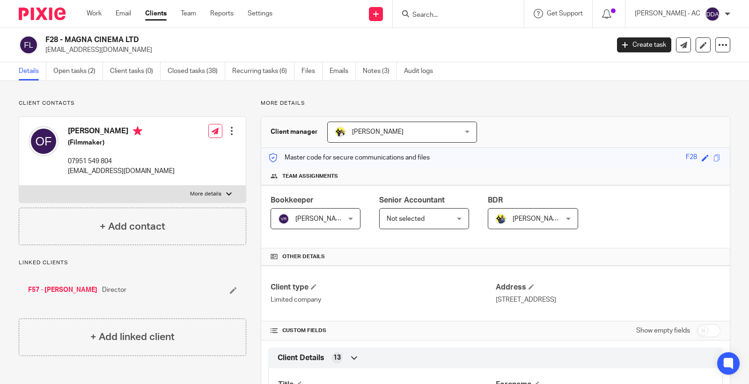
drag, startPoint x: 125, startPoint y: 54, endPoint x: 43, endPoint y: 55, distance: 82.4
click at [43, 55] on div "F28 - MAGNA CINEMA LTD info@magnacinema.com Create task Update from Companies H…" at bounding box center [374, 45] width 749 height 34
copy p "info@magnacinema.com"
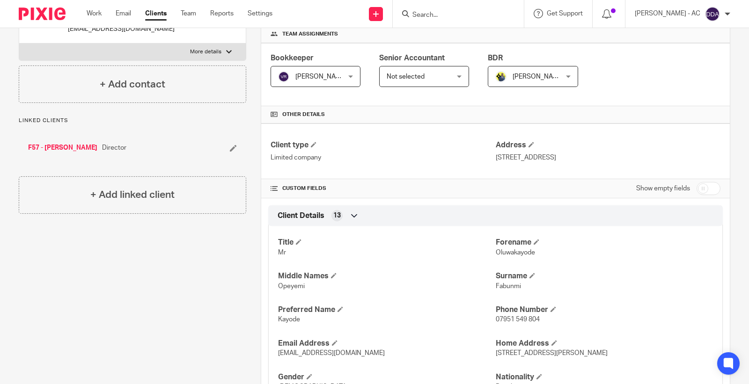
scroll to position [156, 0]
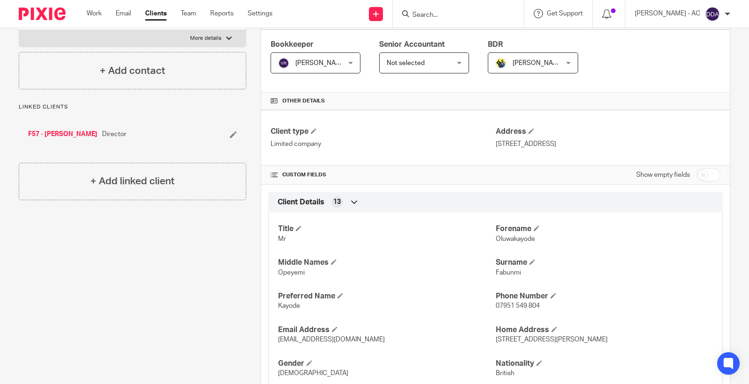
click at [516, 240] on span "Oluwakayode" at bounding box center [515, 239] width 39 height 7
copy span "Oluwakayode"
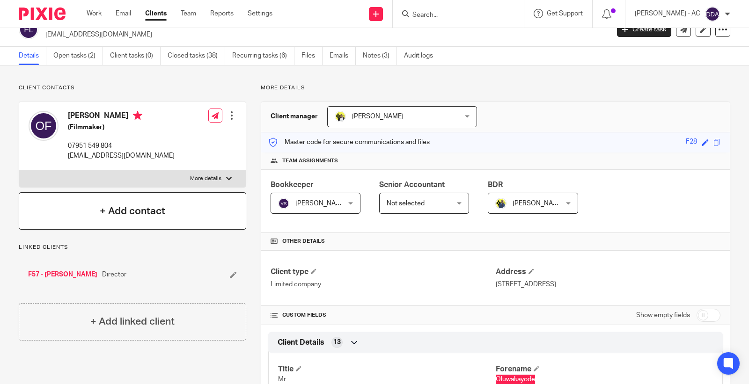
scroll to position [0, 0]
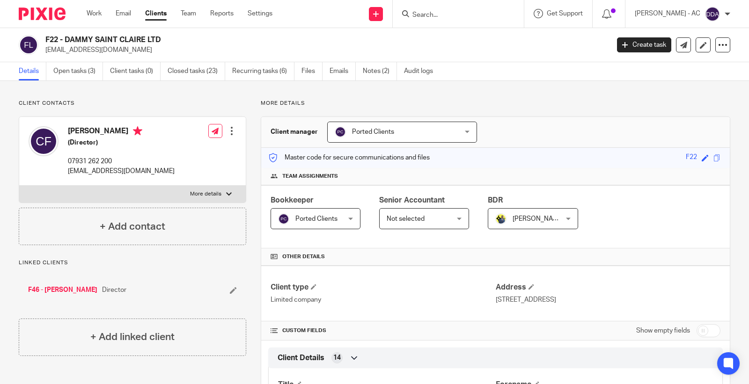
drag, startPoint x: 138, startPoint y: 59, endPoint x: 45, endPoint y: 54, distance: 92.8
click at [45, 54] on p "contact@stclaireshair.com" at bounding box center [324, 49] width 558 height 9
copy p "contact@stclaireshair.com"
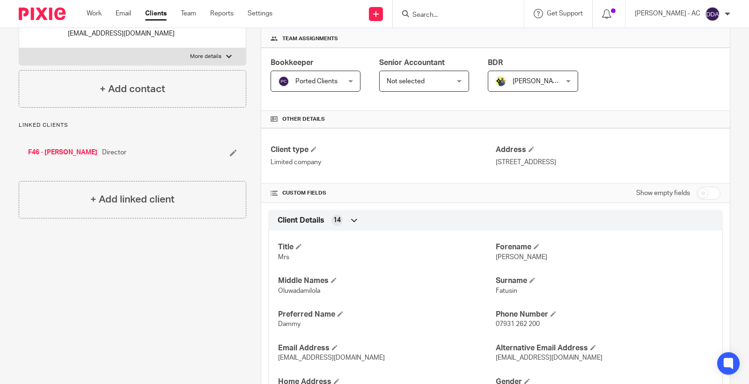
scroll to position [156, 0]
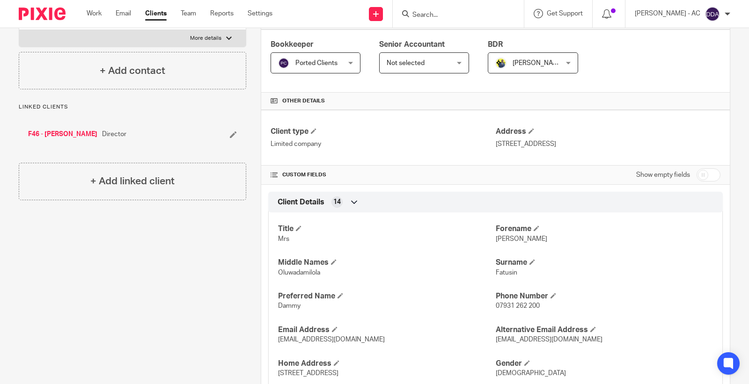
click at [496, 243] on p "Claire" at bounding box center [604, 239] width 217 height 9
copy span "Claire"
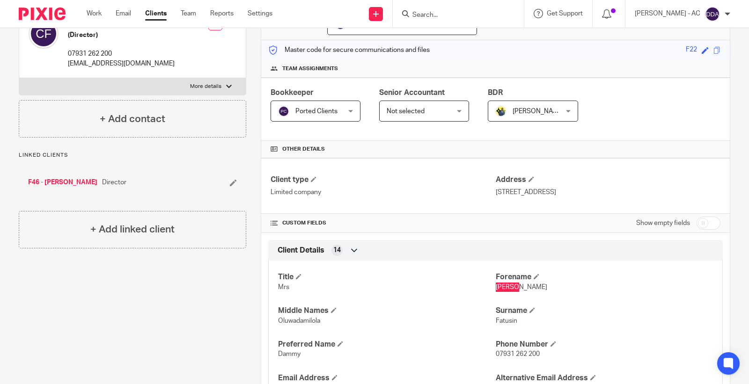
scroll to position [0, 0]
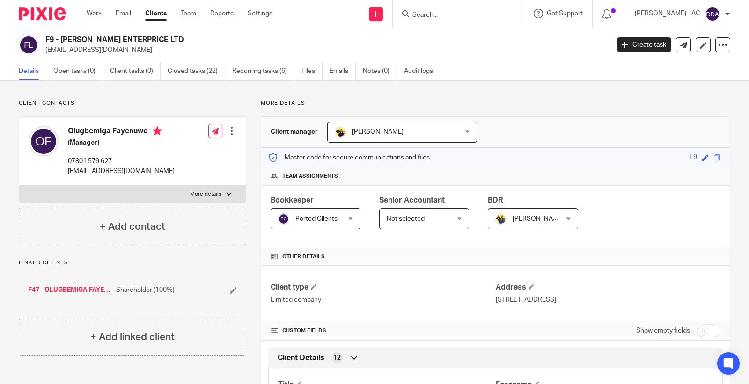
drag, startPoint x: 138, startPoint y: 52, endPoint x: 44, endPoint y: 53, distance: 93.7
click at [44, 53] on div "F9 - [PERSON_NAME] ENTERPRICE LTD [EMAIL_ADDRESS][DOMAIN_NAME]" at bounding box center [311, 45] width 584 height 20
copy p "[EMAIL_ADDRESS][DOMAIN_NAME]"
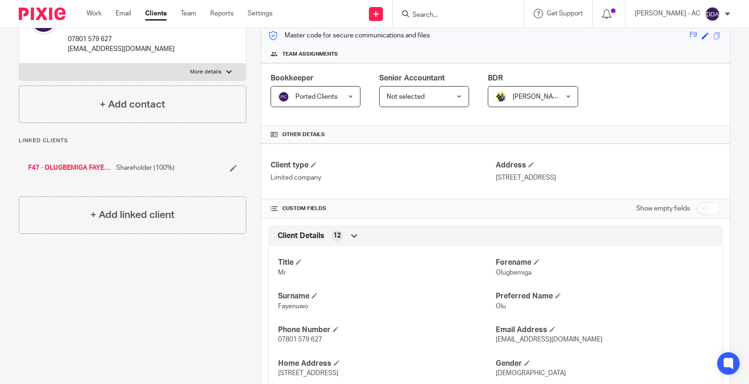
scroll to position [156, 0]
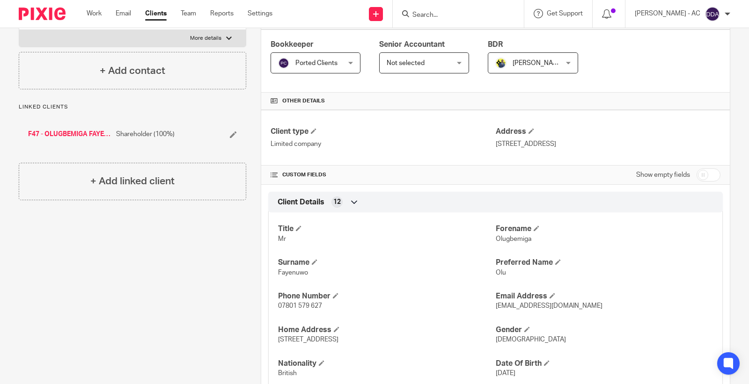
click at [512, 240] on span "Olugbemiga" at bounding box center [514, 239] width 36 height 7
copy span "Olugbemiga"
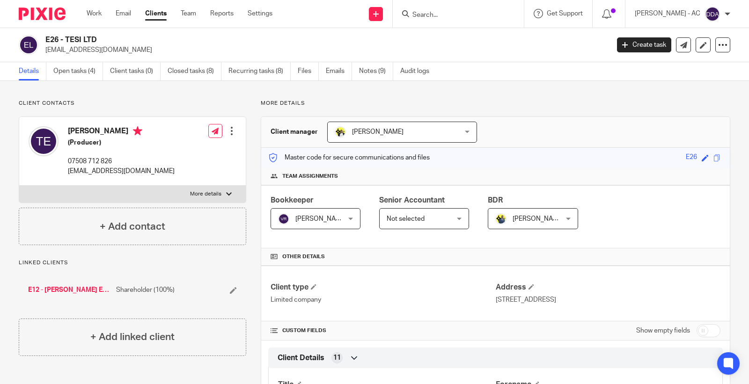
drag, startPoint x: 118, startPoint y: 50, endPoint x: 43, endPoint y: 55, distance: 75.6
click at [43, 55] on div "E26 - TESI LTD [EMAIL_ADDRESS][DOMAIN_NAME] Create task Update from Companies H…" at bounding box center [374, 45] width 749 height 34
copy p "[EMAIL_ADDRESS][DOMAIN_NAME]"
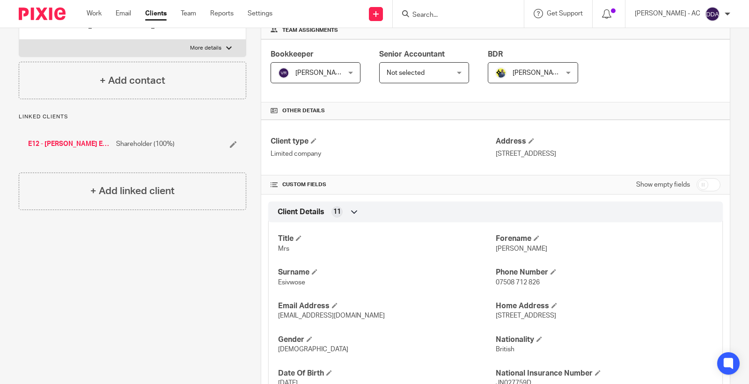
scroll to position [208, 0]
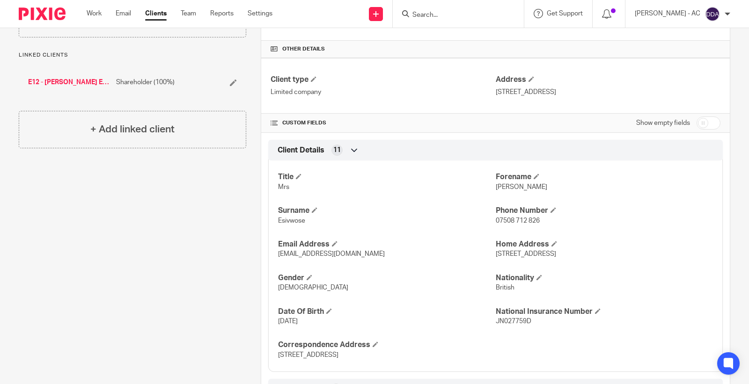
click at [490, 194] on div "Title Mrs [PERSON_NAME] Surname [PERSON_NAME] Phone Number 07508 712 826 Email …" at bounding box center [495, 263] width 455 height 219
click at [490, 194] on div "Title Mrs Forename Tracey Surname Esivwose Phone Number 07508 712 826 Email Add…" at bounding box center [495, 263] width 455 height 219
click at [504, 190] on span "Tracey" at bounding box center [522, 187] width 52 height 7
copy span "Tracey"
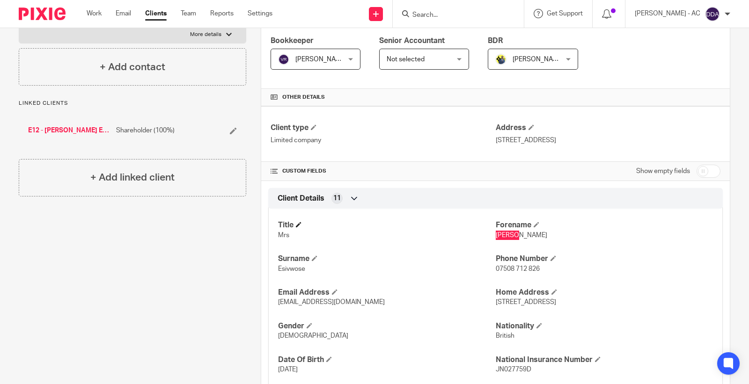
scroll to position [0, 0]
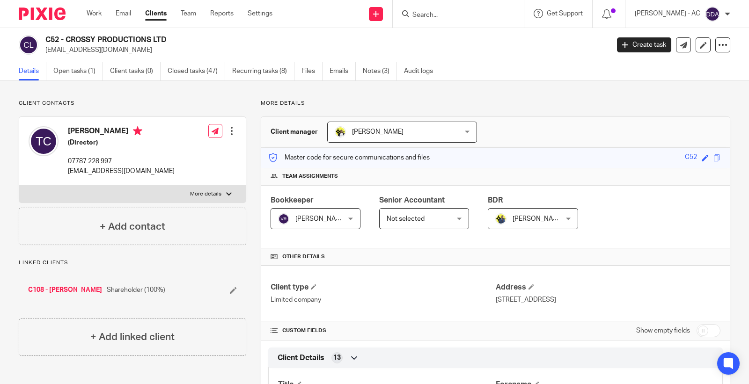
drag, startPoint x: 153, startPoint y: 48, endPoint x: 42, endPoint y: 52, distance: 110.6
click at [42, 52] on div "C52 - CROSSY PRODUCTIONS LTD [EMAIL_ADDRESS][DOMAIN_NAME]" at bounding box center [311, 45] width 584 height 20
copy p "[EMAIL_ADDRESS][DOMAIN_NAME]"
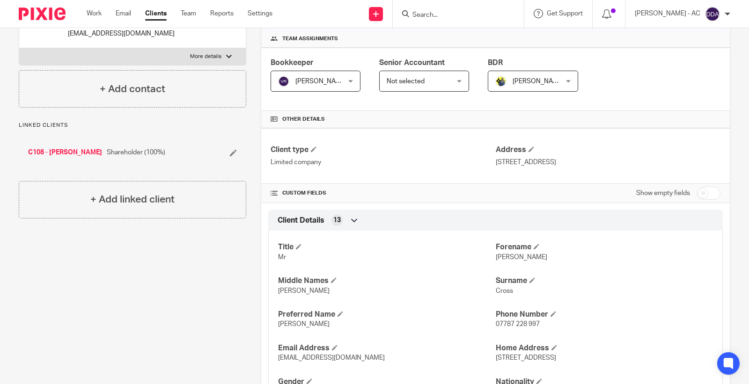
scroll to position [156, 0]
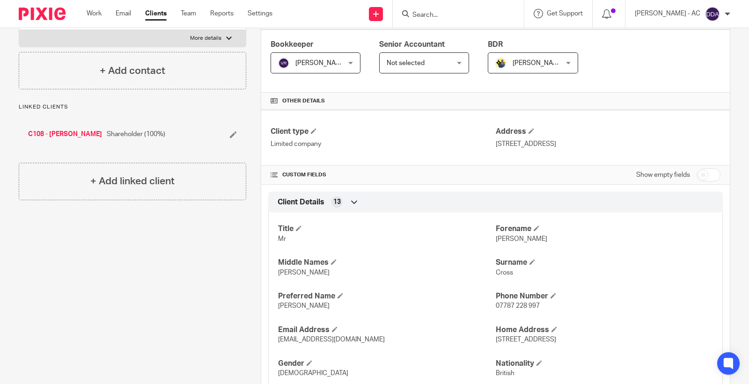
click at [498, 238] on span "[PERSON_NAME]" at bounding box center [522, 239] width 52 height 7
click at [498, 238] on span "Thomas" at bounding box center [522, 239] width 52 height 7
copy span "Thomas"
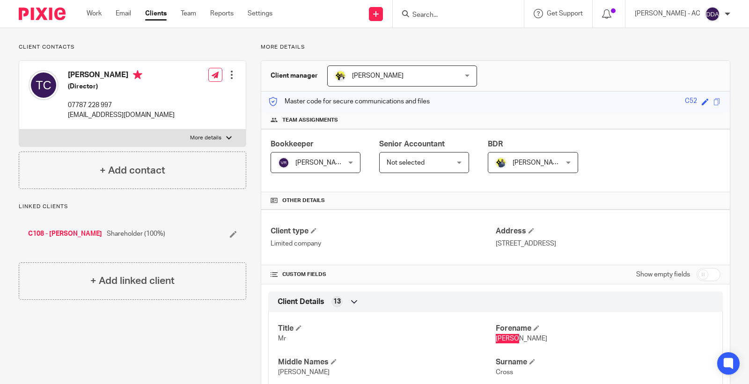
scroll to position [0, 0]
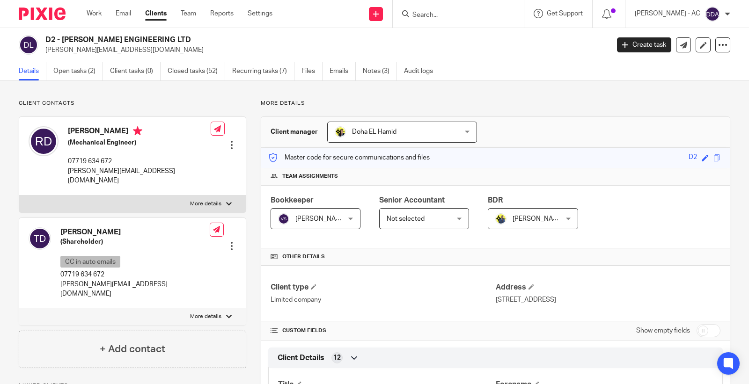
click at [438, 13] on input "Search" at bounding box center [454, 15] width 84 height 8
click at [442, 13] on input "c32" at bounding box center [454, 15] width 84 height 8
click at [476, 8] on form "c43" at bounding box center [462, 14] width 100 height 12
click at [474, 26] on div "C43 - RICHKIDD LTD Claire Campbell < clairelundy1@aol.com > Richard Campbell < …" at bounding box center [488, 44] width 173 height 44
click at [468, 20] on div "c43 C43 - RICHKIDD LTD Claire Campbell < clairelundy1@aol.com > Richard Campbel…" at bounding box center [458, 14] width 131 height 28
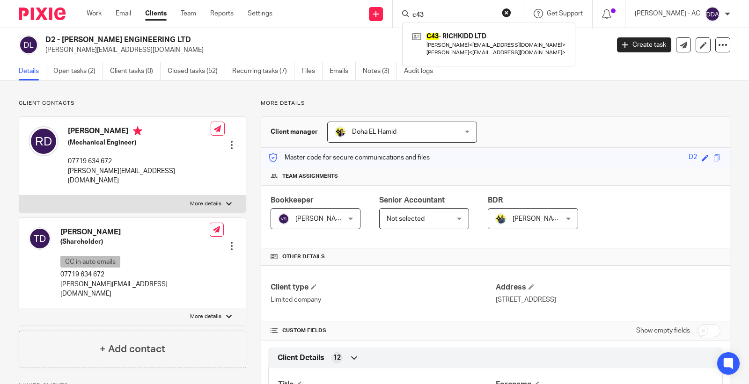
click at [459, 15] on input "c43" at bounding box center [454, 15] width 84 height 8
type input "c17"
drag, startPoint x: 157, startPoint y: 50, endPoint x: 44, endPoint y: 52, distance: 112.9
click at [44, 52] on div "D2 - DEVLIN ENGINEERING LTD rory@devlinengineeringltd.co.uk" at bounding box center [311, 45] width 584 height 20
copy p "rory@devlinengineeringltd.co.uk"
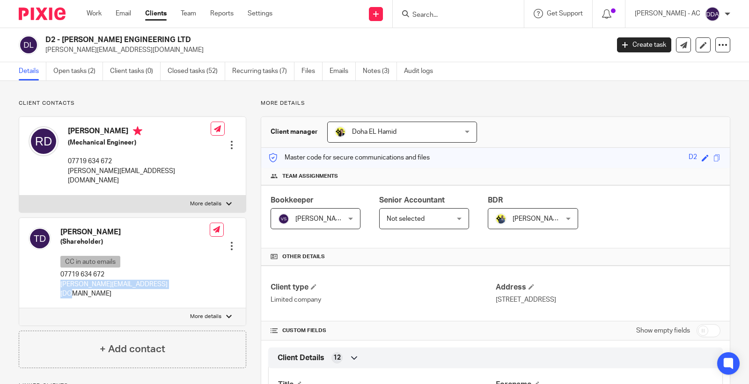
drag, startPoint x: 170, startPoint y: 276, endPoint x: 57, endPoint y: 276, distance: 112.8
click at [57, 276] on div "Tracey Devlin (Shareholder) CC in auto emails 07719 634 672 rory@devlinengineer…" at bounding box center [132, 263] width 227 height 91
copy p "rory@devlinengineeringltd.co.uk"
drag, startPoint x: 83, startPoint y: 132, endPoint x: 66, endPoint y: 136, distance: 16.9
click at [66, 136] on div "Rory Devlin (Mechanical Engineer) 07719 634 672 rory@devlinengineeringltd.co.uk" at bounding box center [120, 156] width 182 height 68
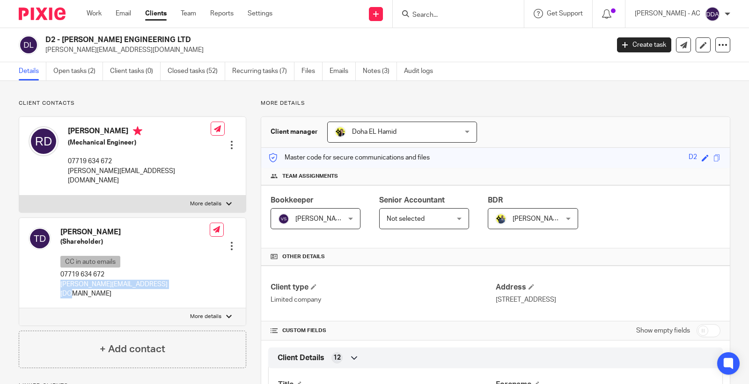
copy h4 "Rory"
drag, startPoint x: 55, startPoint y: 223, endPoint x: 83, endPoint y: 226, distance: 28.7
click at [83, 226] on div "Tracey Devlin (Shareholder) CC in auto emails 07719 634 672 rory@devlinengineer…" at bounding box center [119, 263] width 181 height 81
copy div "Tracey"
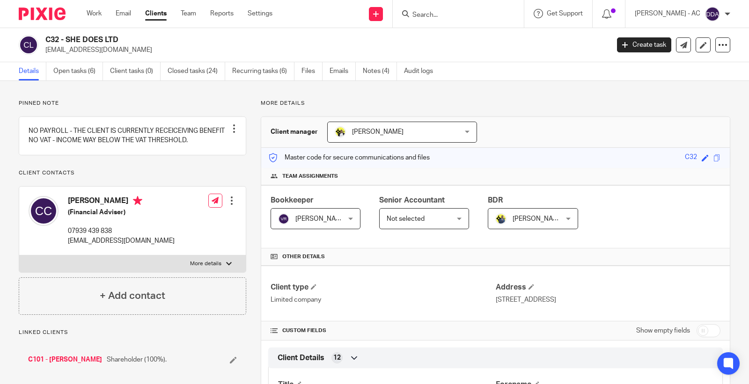
drag, startPoint x: 137, startPoint y: 57, endPoint x: 43, endPoint y: 59, distance: 93.7
click at [43, 59] on div "C32 - SHE DOES LTD [EMAIL_ADDRESS][DOMAIN_NAME] Create task Update from Compani…" at bounding box center [374, 45] width 749 height 34
copy p "[EMAIL_ADDRESS][DOMAIN_NAME]"
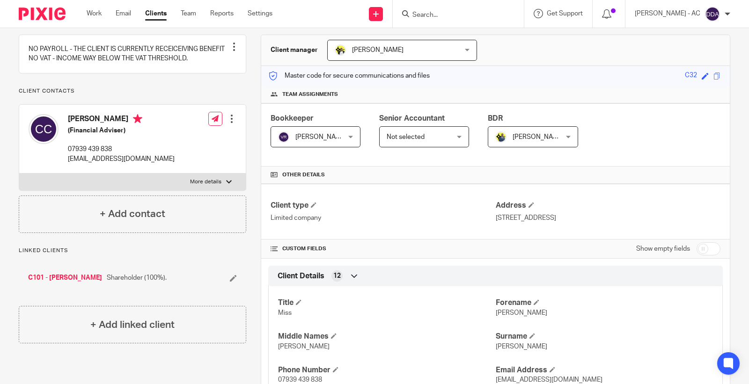
scroll to position [104, 0]
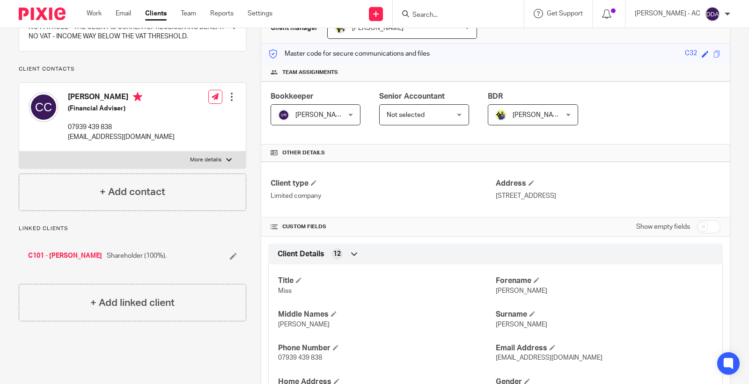
click at [503, 293] on span "[PERSON_NAME]" at bounding box center [522, 291] width 52 height 7
copy span "Chrystal"
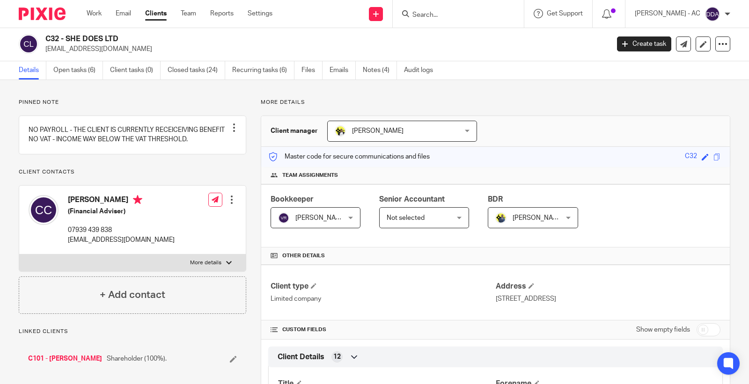
scroll to position [0, 0]
drag, startPoint x: 136, startPoint y: 54, endPoint x: 45, endPoint y: 54, distance: 91.3
click at [45, 54] on p "shedoesltd@gmail.com" at bounding box center [324, 49] width 558 height 9
copy p "shedoesltd@gmail.com"
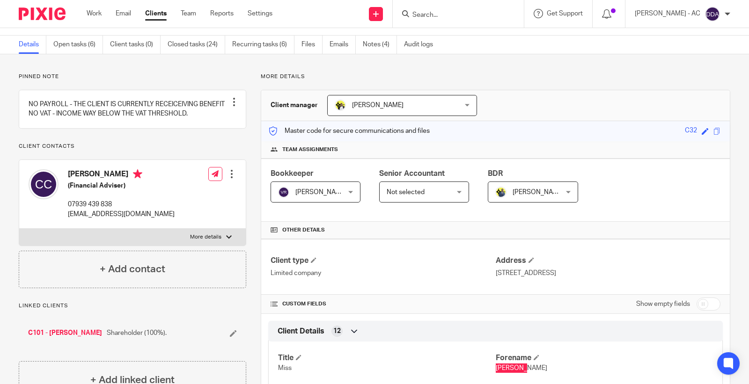
scroll to position [52, 0]
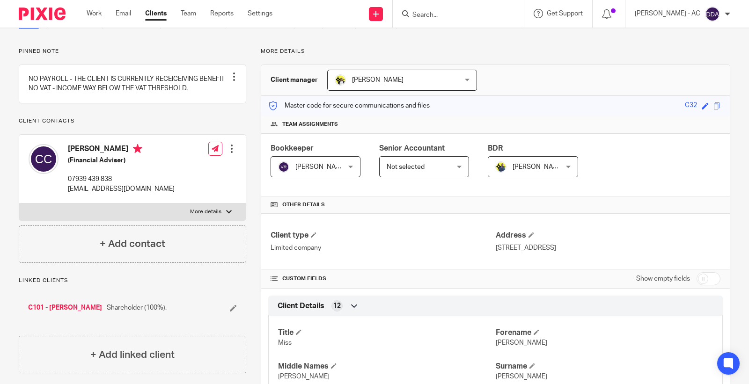
click at [510, 346] on span "Chrystal" at bounding box center [522, 343] width 52 height 7
copy span "Chrystal"
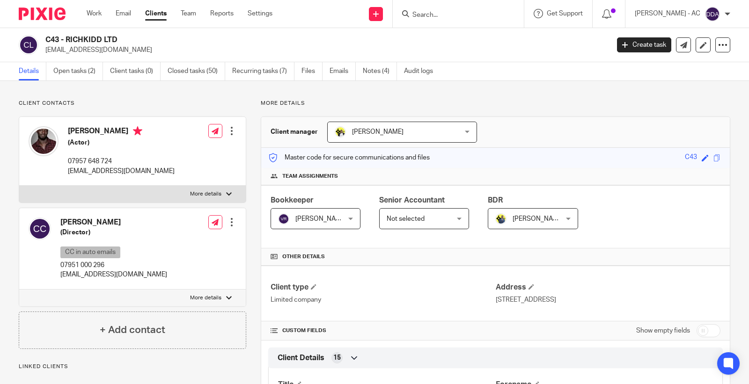
drag, startPoint x: 144, startPoint y: 55, endPoint x: 43, endPoint y: 56, distance: 101.1
click at [43, 56] on div "C43 - RICHKIDD LTD [EMAIL_ADDRESS][DOMAIN_NAME] Create task Update from Compani…" at bounding box center [374, 45] width 749 height 34
copy p "[EMAIL_ADDRESS][DOMAIN_NAME]"
drag, startPoint x: 129, startPoint y: 277, endPoint x: 60, endPoint y: 280, distance: 68.9
click at [60, 280] on div "[PERSON_NAME] (Director) CC in auto emails 07951 000 296 [EMAIL_ADDRESS][DOMAIN…" at bounding box center [132, 248] width 227 height 81
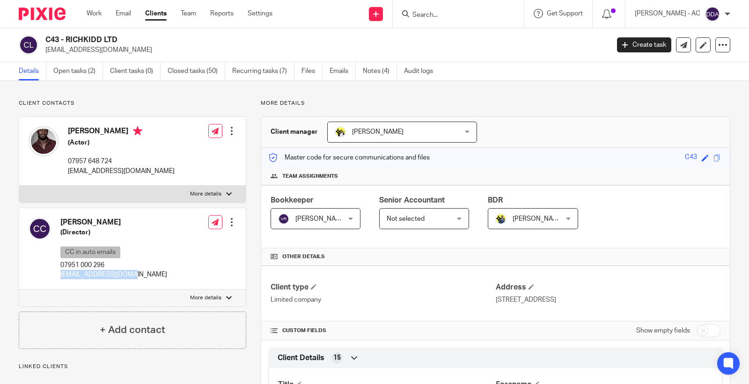
copy p "[EMAIL_ADDRESS][DOMAIN_NAME]"
drag, startPoint x: 97, startPoint y: 133, endPoint x: 66, endPoint y: 136, distance: 32.0
click at [66, 136] on div "[PERSON_NAME] (Actor) 07957 648 724 [EMAIL_ADDRESS][DOMAIN_NAME]" at bounding box center [102, 151] width 146 height 59
copy h4 "[PERSON_NAME]"
drag, startPoint x: 82, startPoint y: 223, endPoint x: 52, endPoint y: 226, distance: 29.6
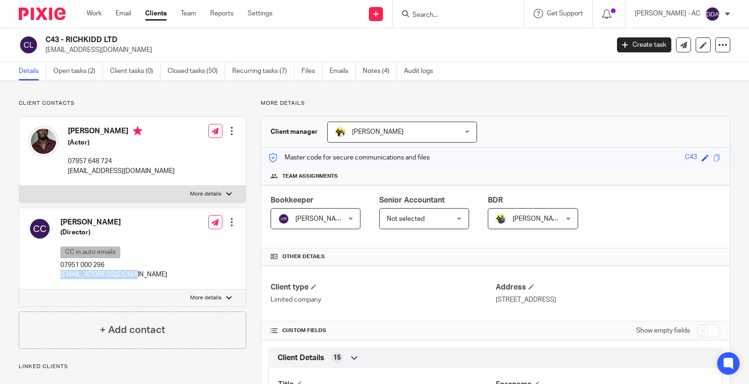
click at [52, 226] on div "[PERSON_NAME] (Director) CC in auto emails 07951 000 296 [EMAIL_ADDRESS][DOMAIN…" at bounding box center [98, 249] width 139 height 72
copy div "[PERSON_NAME]"
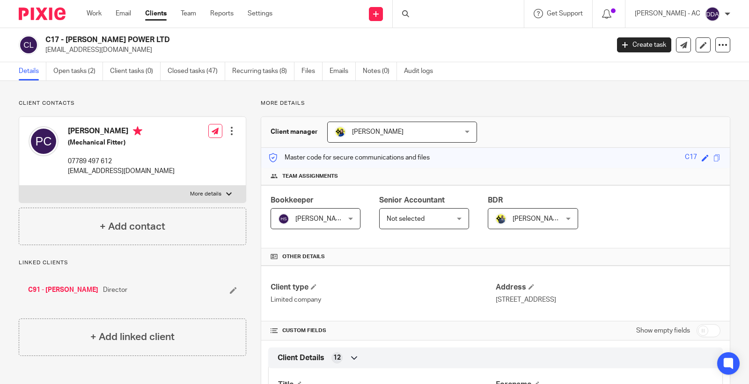
drag, startPoint x: 141, startPoint y: 52, endPoint x: 42, endPoint y: 59, distance: 99.5
click at [42, 59] on div "C17 - [PERSON_NAME] POWER LTD [EMAIL_ADDRESS][DOMAIN_NAME] Create task Update f…" at bounding box center [374, 45] width 749 height 34
copy p "[EMAIL_ADDRESS][DOMAIN_NAME]"
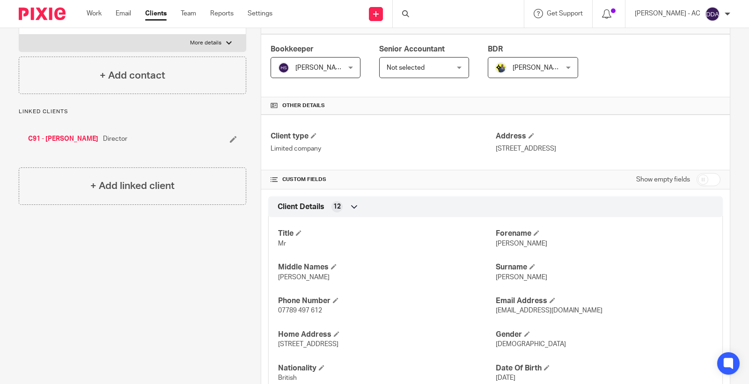
scroll to position [156, 0]
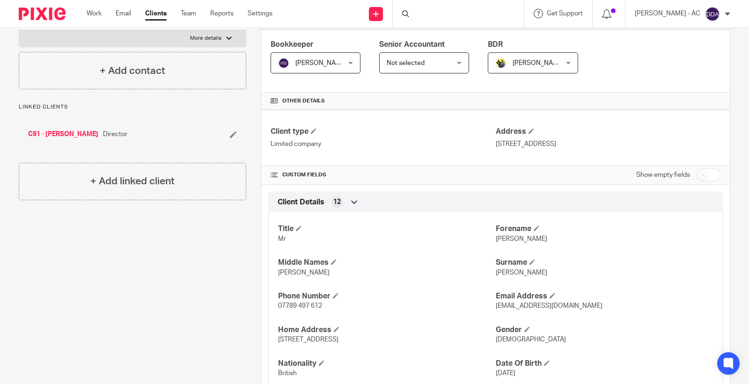
click at [499, 244] on div "Title Mr Forename Peter Middle Names Shaun Surname Currie Phone Number 07789 49…" at bounding box center [495, 315] width 455 height 219
copy span "Peter"
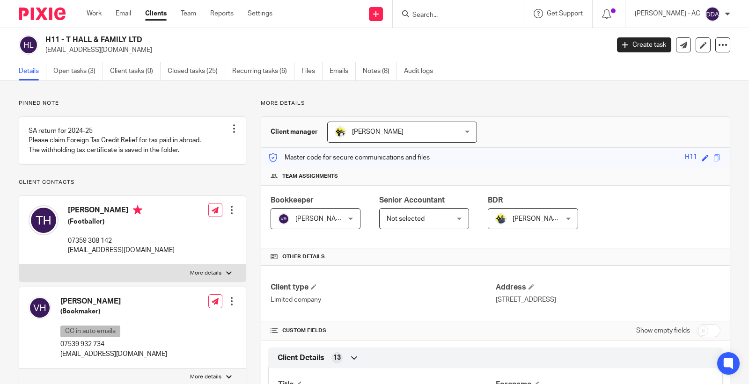
click at [44, 52] on div "H11 - T HALL & FAMILY LTD [EMAIL_ADDRESS][DOMAIN_NAME]" at bounding box center [311, 45] width 584 height 20
drag, startPoint x: 159, startPoint y: 365, endPoint x: 59, endPoint y: 366, distance: 100.2
click at [59, 366] on div "Vikki Hall (Bookmaker) CC in auto emails 07539 932 734 vickervic_83@hotmail.com…" at bounding box center [132, 327] width 227 height 81
copy p "vickervic_83@hotmail.com"
drag, startPoint x: 91, startPoint y: 222, endPoint x: 66, endPoint y: 221, distance: 25.8
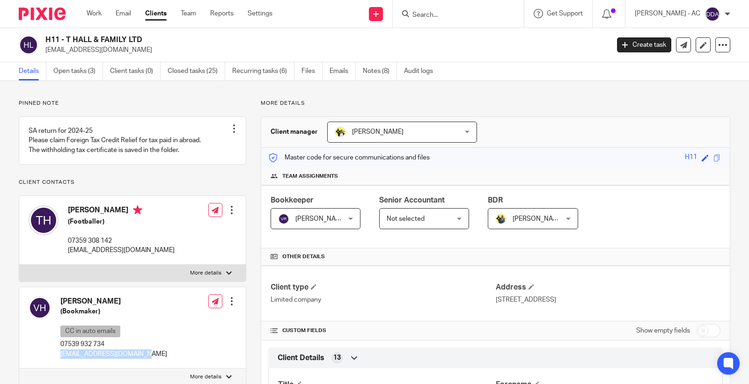
click at [66, 221] on div "Tyrese Hall (Footballer) 07359 308 142 tyreseshall@icloud.com" at bounding box center [102, 230] width 146 height 59
copy h4 "Tyrese"
drag, startPoint x: 77, startPoint y: 313, endPoint x: 60, endPoint y: 311, distance: 17.4
click at [60, 307] on h4 "Vikki Hall" at bounding box center [113, 302] width 107 height 10
copy h4 "Vikki"
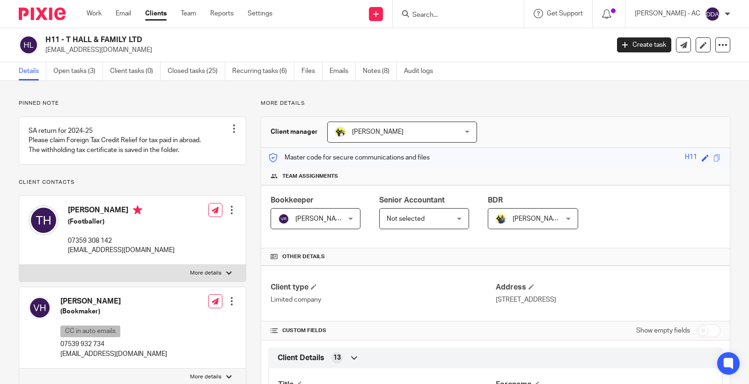
click at [156, 186] on p "Client contacts" at bounding box center [133, 182] width 228 height 7
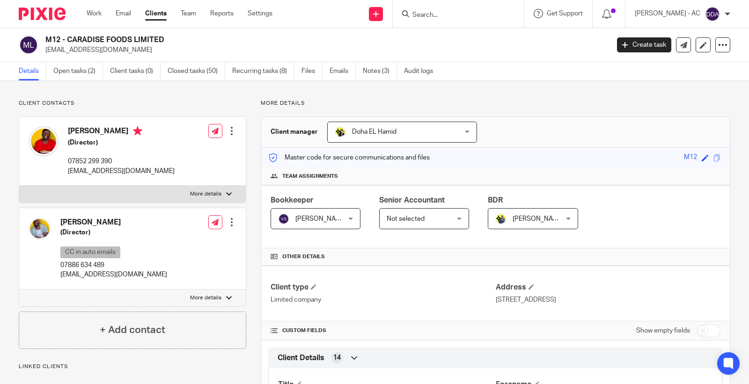
drag, startPoint x: 128, startPoint y: 55, endPoint x: 41, endPoint y: 58, distance: 87.1
click at [41, 58] on div "M12 - CARADISE FOODS LIMITED info@originalflava.com Create task Update from Com…" at bounding box center [374, 45] width 749 height 34
click at [129, 48] on p "info@originalflava.com" at bounding box center [324, 49] width 558 height 9
drag, startPoint x: 125, startPoint y: 49, endPoint x: 42, endPoint y: 53, distance: 82.5
click at [42, 53] on div "M12 - CARADISE FOODS LIMITED info@originalflava.com" at bounding box center [311, 45] width 584 height 20
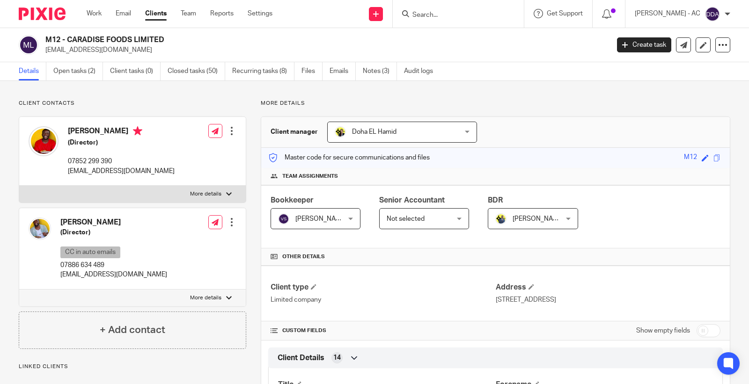
copy p "info@originalflava.com"
drag, startPoint x: 87, startPoint y: 132, endPoint x: 66, endPoint y: 133, distance: 20.2
click at [66, 133] on div "Craig McAnuff (Director) 07852 299 390 info@originalflava.com" at bounding box center [102, 151] width 146 height 59
copy h4 "Craig"
drag, startPoint x: 84, startPoint y: 225, endPoint x: 59, endPoint y: 225, distance: 24.8
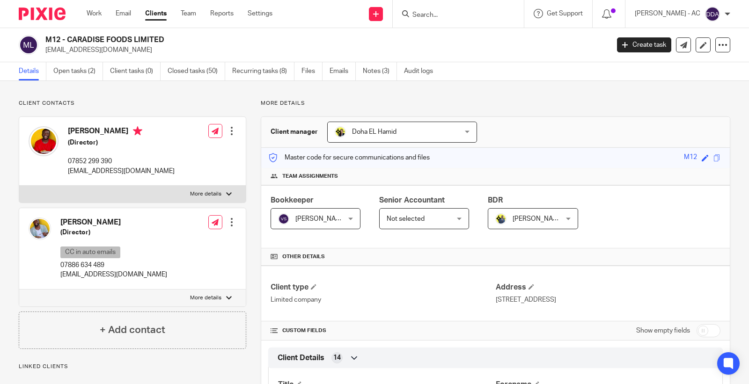
click at [59, 225] on div "Shaun McAnuff (Director) CC in auto emails 07886 634 489 info@originalflava.com" at bounding box center [98, 249] width 139 height 72
click at [57, 214] on div "Shaun McAnuff (Director) CC in auto emails 07886 634 489 info@originalflava.com" at bounding box center [98, 249] width 139 height 72
drag, startPoint x: 61, startPoint y: 222, endPoint x: 82, endPoint y: 223, distance: 21.1
click at [82, 223] on h4 "Shaun McAnuff" at bounding box center [113, 223] width 107 height 10
copy h4 "Shaun"
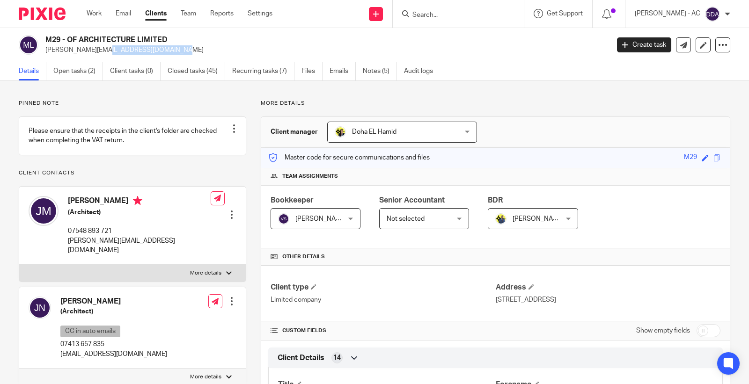
drag, startPoint x: 132, startPoint y: 47, endPoint x: 44, endPoint y: 54, distance: 87.8
click at [44, 54] on div "M29 - OF ARCHITECTURE LIMITED [PERSON_NAME][EMAIL_ADDRESS][DOMAIN_NAME]" at bounding box center [311, 45] width 584 height 20
copy p "[PERSON_NAME][EMAIL_ADDRESS][DOMAIN_NAME]"
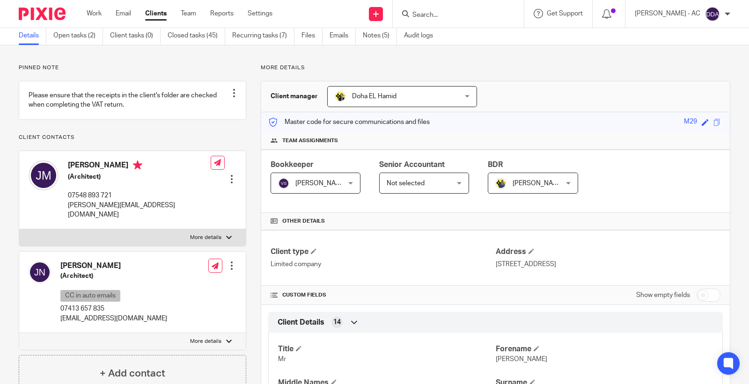
scroll to position [52, 0]
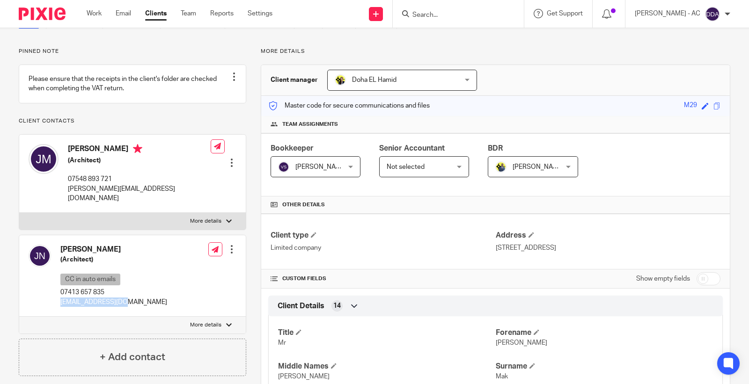
drag, startPoint x: 137, startPoint y: 302, endPoint x: 61, endPoint y: 304, distance: 75.9
click at [61, 304] on div "[PERSON_NAME] (Architect) CC in auto emails 07413 657 835 [EMAIL_ADDRESS][DOMAI…" at bounding box center [132, 276] width 227 height 81
copy p "[EMAIL_ADDRESS][DOMAIN_NAME]"
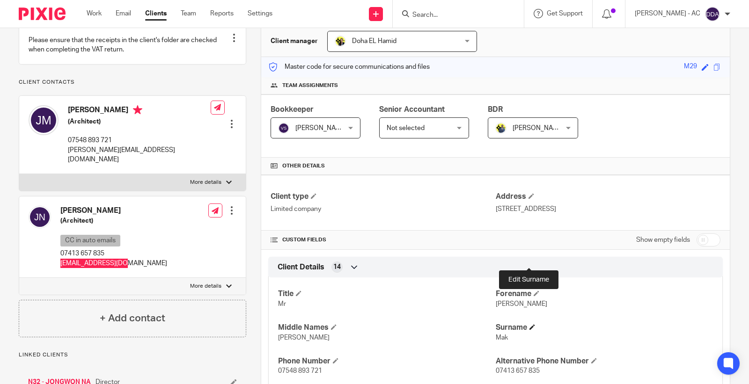
scroll to position [156, 0]
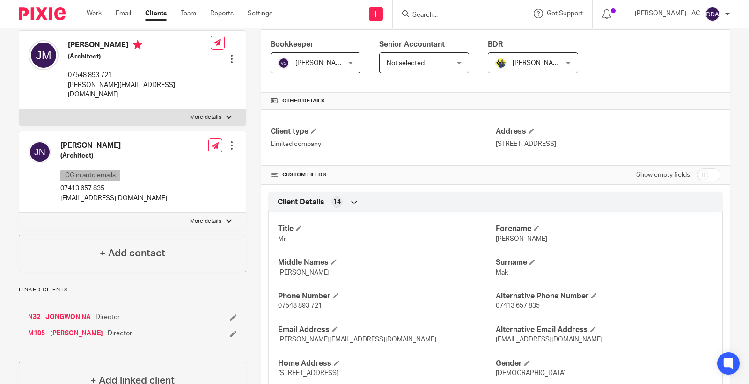
click at [488, 243] on p "Mr" at bounding box center [386, 239] width 217 height 9
click at [497, 242] on span "[PERSON_NAME]" at bounding box center [522, 239] width 52 height 7
copy span "[PERSON_NAME]"
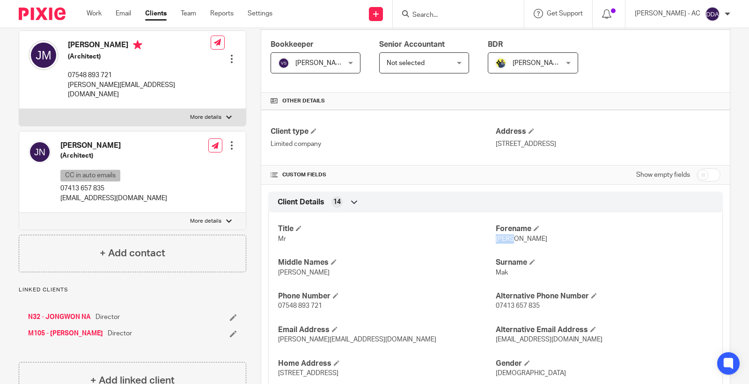
click at [90, 151] on div "Jongwon Na (Architect) CC in auto emails 07413 657 835 na@studio-of.co.uk" at bounding box center [113, 172] width 107 height 62
click at [48, 141] on div at bounding box center [40, 172] width 22 height 62
drag, startPoint x: 59, startPoint y: 143, endPoint x: 91, endPoint y: 147, distance: 32.6
click at [92, 148] on div "Jongwon Na (Architect) CC in auto emails 07413 657 835 na@studio-of.co.uk" at bounding box center [98, 172] width 139 height 72
copy h4 "Jongwon"
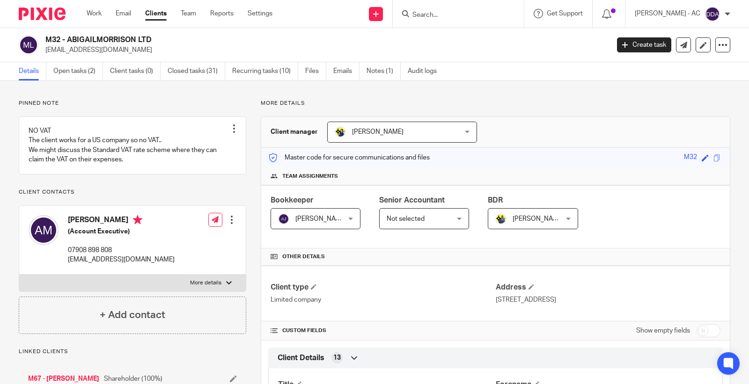
drag, startPoint x: 158, startPoint y: 55, endPoint x: 47, endPoint y: 55, distance: 111.0
click at [47, 55] on div "M32 - ABIGAILMORRISON LTD abbymorrison97@hotmail.co.uk Create task Update from …" at bounding box center [374, 45] width 749 height 34
copy p "abbymorrison97@hotmail.co.uk"
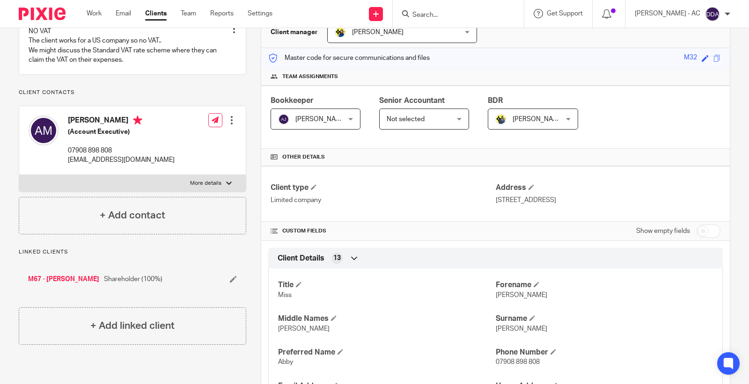
scroll to position [104, 0]
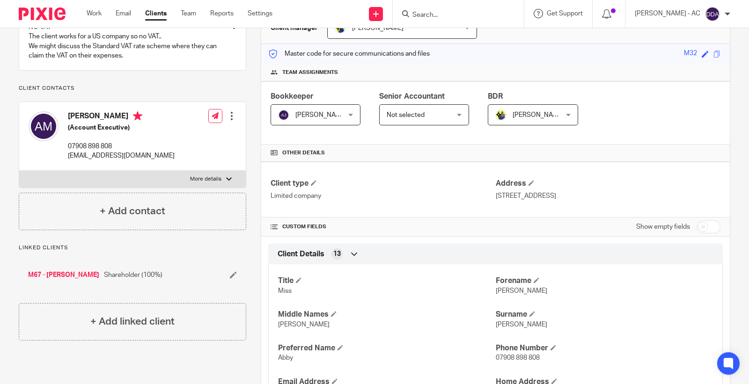
click at [503, 291] on span "Abigail" at bounding box center [522, 291] width 52 height 7
copy span "Abigail"
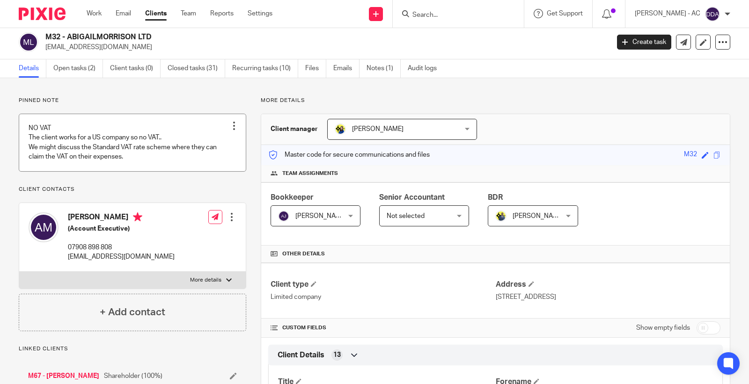
scroll to position [0, 0]
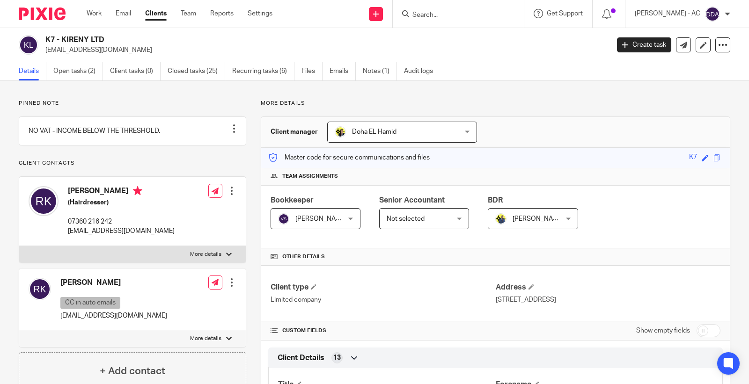
drag, startPoint x: 150, startPoint y: 52, endPoint x: 45, endPoint y: 57, distance: 105.0
click at [45, 57] on div "K7 - KIRENY LTD [EMAIL_ADDRESS][DOMAIN_NAME] Create task Update from Companies …" at bounding box center [374, 45] width 749 height 34
copy p "[EMAIL_ADDRESS][DOMAIN_NAME]"
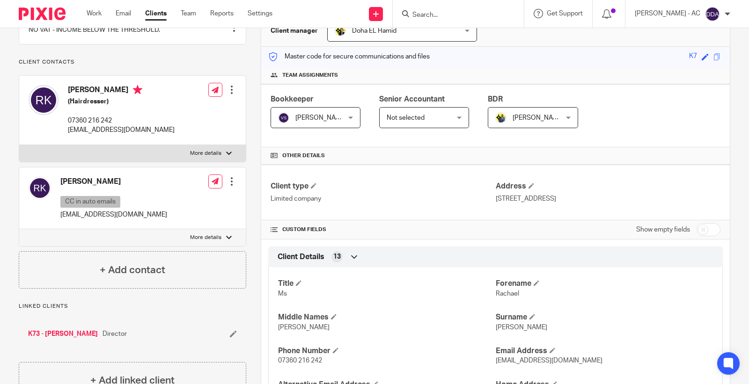
scroll to position [104, 0]
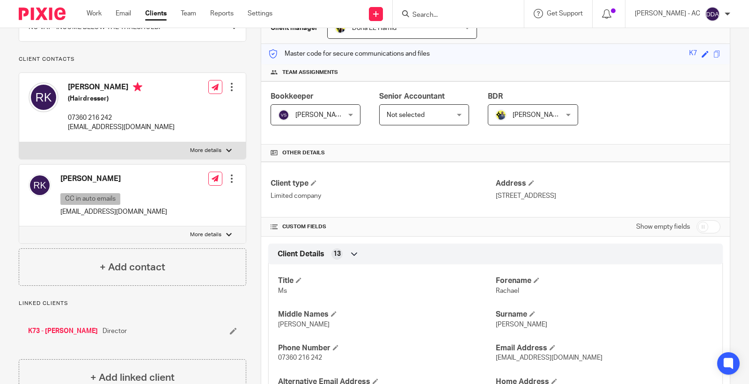
click at [503, 294] on span "Rachael" at bounding box center [507, 291] width 23 height 7
click at [503, 293] on span "Rachael" at bounding box center [507, 291] width 23 height 7
copy span "Rachael"
drag, startPoint x: 160, startPoint y: 219, endPoint x: 60, endPoint y: 218, distance: 100.2
click at [60, 218] on div "Rachael Kyei-Ayensu CC in auto emails rachael@theluxeessentials.com Edit contac…" at bounding box center [132, 196] width 227 height 62
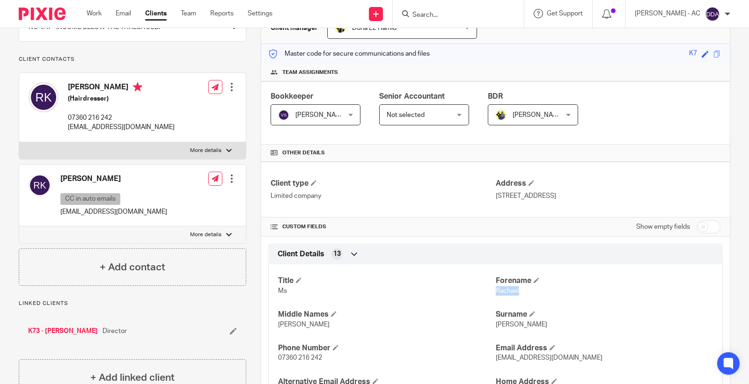
copy p "rachael@theluxeessentials.com"
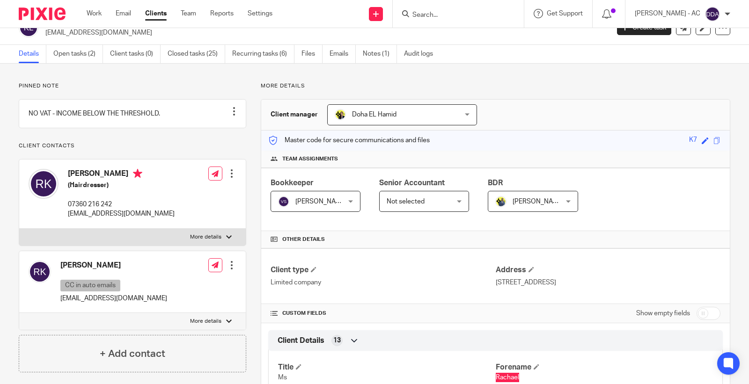
scroll to position [0, 0]
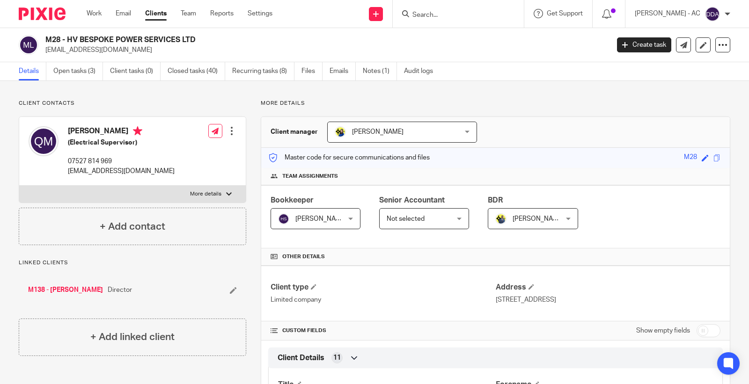
drag, startPoint x: 130, startPoint y: 55, endPoint x: 45, endPoint y: 52, distance: 84.8
click at [45, 52] on div "M28 - HV BESPOKE POWER SERVICES LTD [EMAIL_ADDRESS][DOMAIN_NAME] Create task Up…" at bounding box center [374, 45] width 749 height 34
copy p "[EMAIL_ADDRESS][DOMAIN_NAME]"
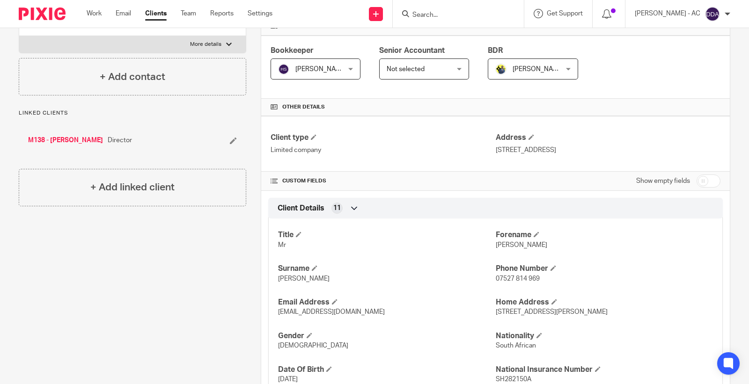
scroll to position [156, 0]
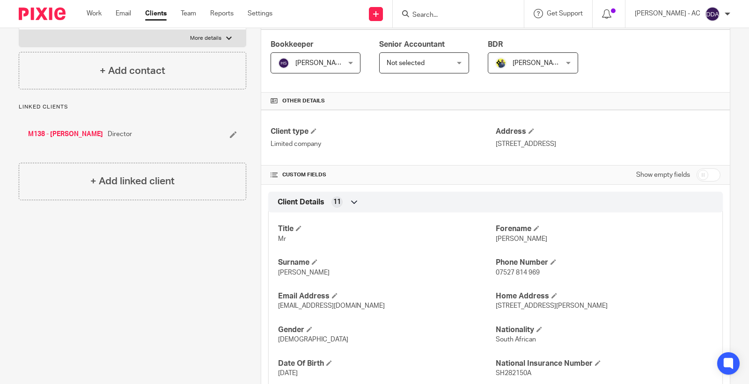
click at [501, 242] on span "[PERSON_NAME]" at bounding box center [522, 239] width 52 height 7
click at [501, 241] on span "[PERSON_NAME]" at bounding box center [522, 239] width 52 height 7
copy span "[PERSON_NAME]"
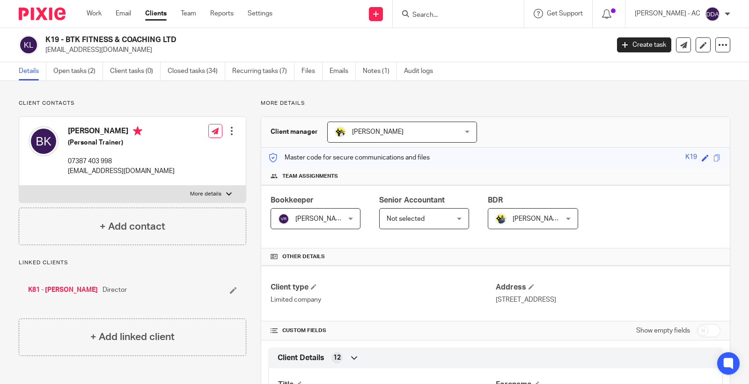
drag, startPoint x: 115, startPoint y: 53, endPoint x: 45, endPoint y: 55, distance: 69.8
click at [45, 55] on div "K19 - BTK FITNESS & COACHING LTD [EMAIL_ADDRESS][DOMAIN_NAME] Create task Updat…" at bounding box center [374, 45] width 749 height 34
copy p "[EMAIL_ADDRESS][DOMAIN_NAME]"
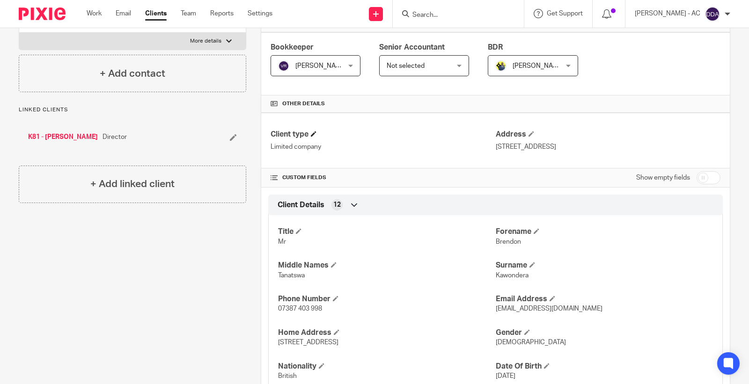
scroll to position [156, 0]
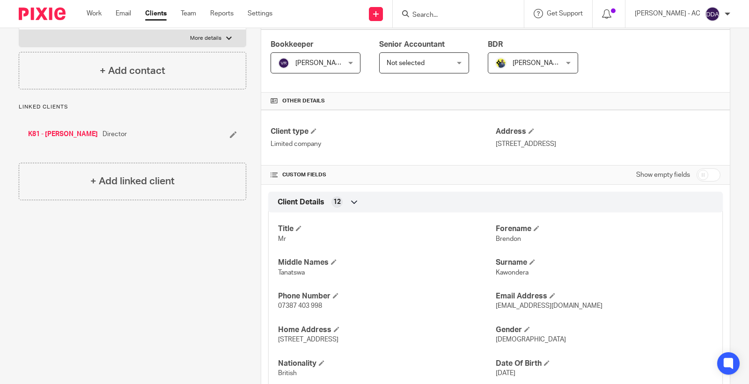
click at [496, 242] on span "Brendon" at bounding box center [508, 239] width 25 height 7
copy span "Brendon"
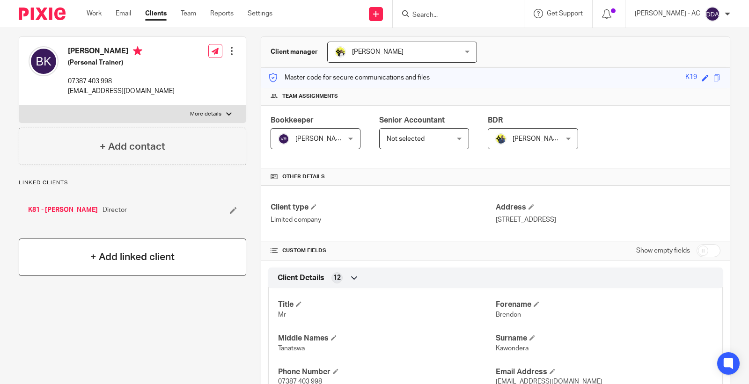
scroll to position [0, 0]
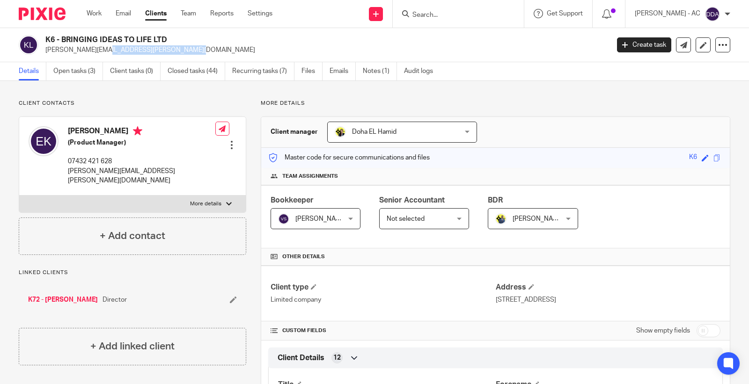
drag, startPoint x: 132, startPoint y: 55, endPoint x: 45, endPoint y: 54, distance: 87.1
click at [45, 54] on div "K6 - BRINGING IDEAS TO LIFE LTD [PERSON_NAME][EMAIL_ADDRESS][PERSON_NAME][DOMAI…" at bounding box center [374, 45] width 749 height 34
copy p "[PERSON_NAME][EMAIL_ADDRESS][PERSON_NAME][DOMAIN_NAME]"
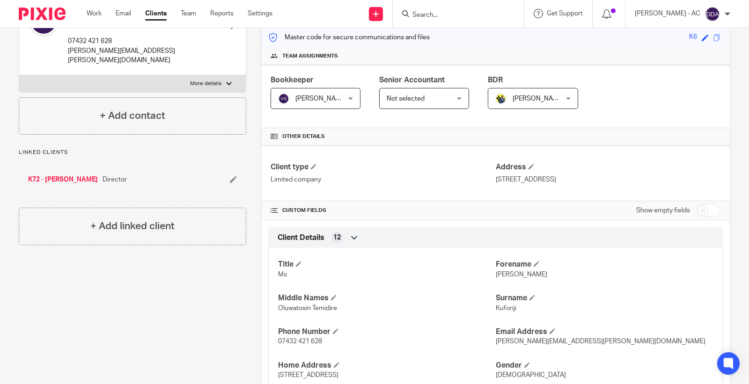
scroll to position [156, 0]
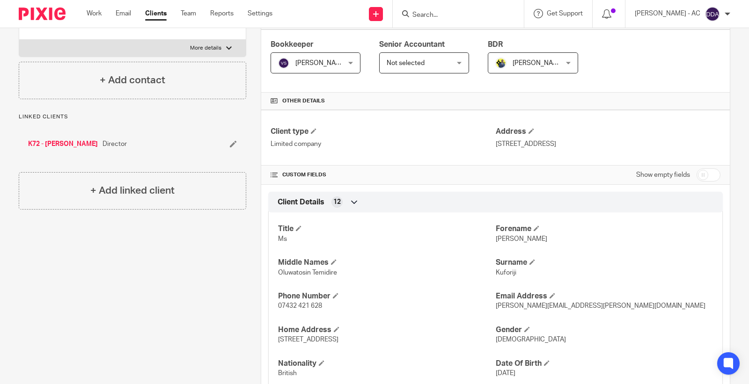
click at [501, 239] on span "[PERSON_NAME]" at bounding box center [522, 239] width 52 height 7
copy span "[PERSON_NAME]"
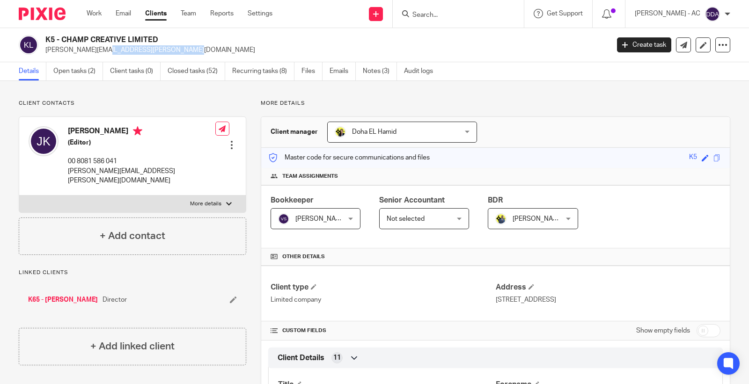
drag, startPoint x: 108, startPoint y: 53, endPoint x: 44, endPoint y: 53, distance: 64.6
click at [44, 53] on div "K5 - CHAMP CREATIVE LIMITED [PERSON_NAME][EMAIL_ADDRESS][PERSON_NAME][DOMAIN_NA…" at bounding box center [311, 45] width 584 height 20
copy p "[PERSON_NAME][EMAIL_ADDRESS][PERSON_NAME][DOMAIN_NAME]"
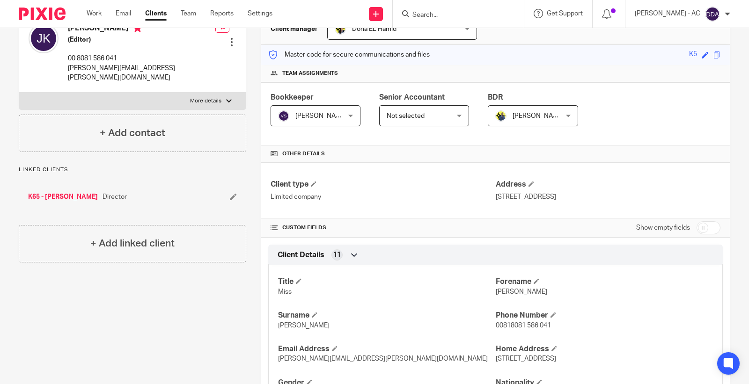
scroll to position [104, 0]
click at [502, 290] on span "[PERSON_NAME]" at bounding box center [522, 291] width 52 height 7
copy span "Joanna"
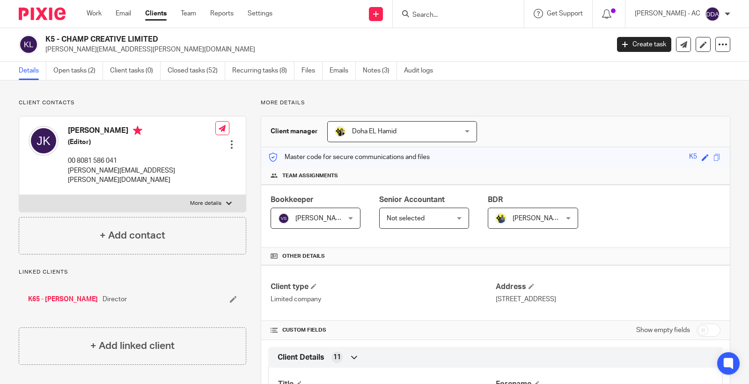
scroll to position [0, 0]
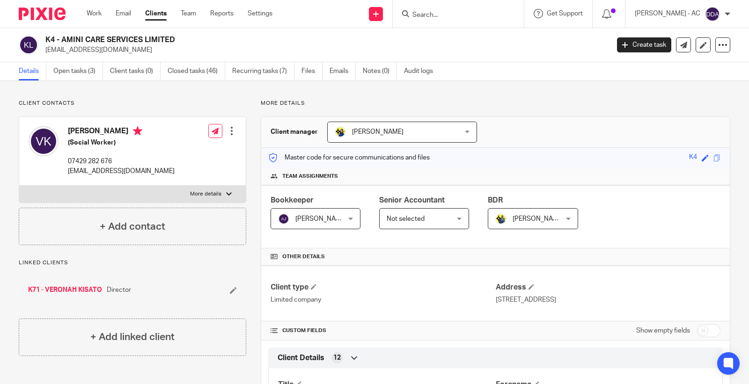
drag, startPoint x: 126, startPoint y: 53, endPoint x: 46, endPoint y: 55, distance: 80.6
click at [46, 55] on div "K4 - AMINI CARE SERVICES LIMITED [EMAIL_ADDRESS][DOMAIN_NAME] Create task Updat…" at bounding box center [374, 45] width 749 height 34
copy p "[EMAIL_ADDRESS][DOMAIN_NAME]"
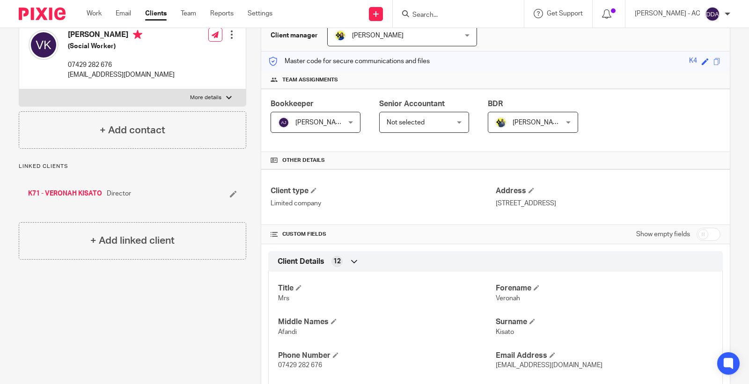
scroll to position [156, 0]
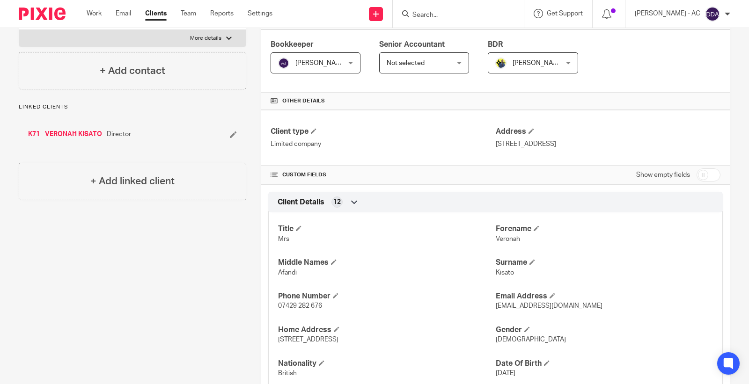
click at [498, 244] on p "Veronah" at bounding box center [604, 239] width 217 height 9
copy span "Veronah"
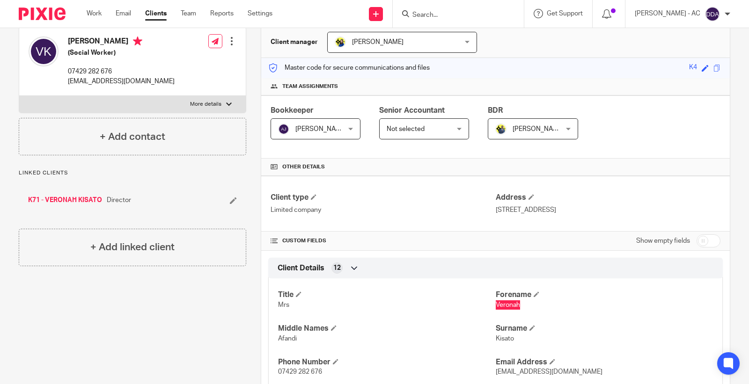
scroll to position [0, 0]
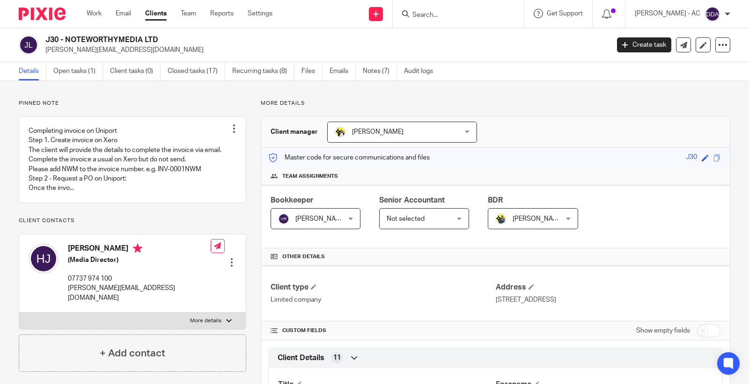
drag, startPoint x: 151, startPoint y: 53, endPoint x: 43, endPoint y: 53, distance: 108.2
click at [43, 53] on div "J30 - NOTEWORTHYMEDIA LTD heidi@noteworthymedia.co.uk" at bounding box center [311, 45] width 584 height 20
copy p "heidi@noteworthymedia.co.uk"
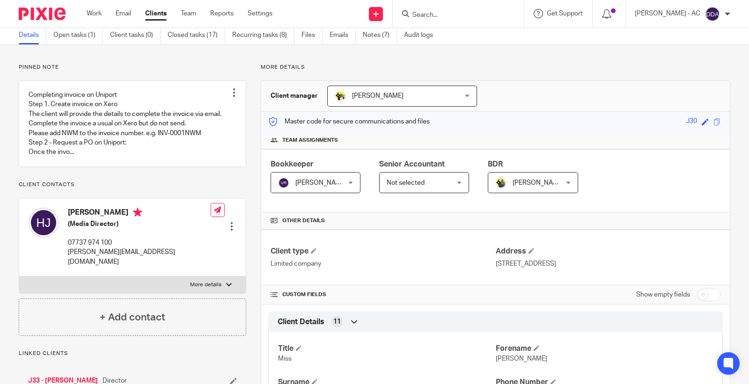
scroll to position [52, 0]
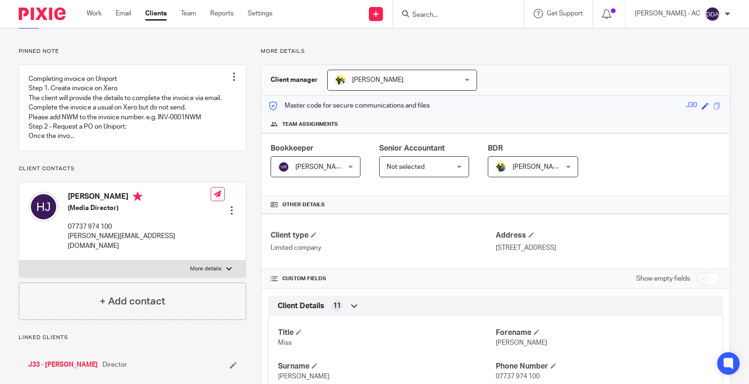
click at [501, 344] on span "Heidi" at bounding box center [522, 343] width 52 height 7
copy span "Heidi"
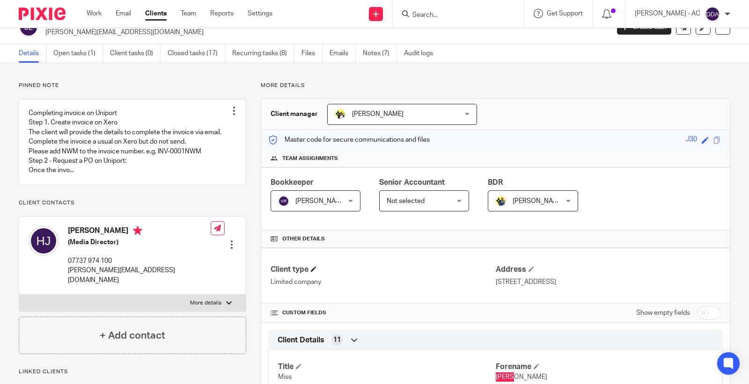
scroll to position [0, 0]
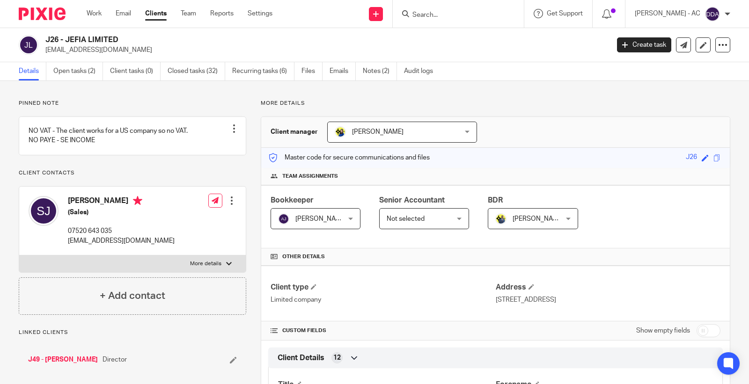
drag, startPoint x: 121, startPoint y: 55, endPoint x: 44, endPoint y: 54, distance: 76.3
click at [44, 54] on div "J26 - JEFIA LIMITED samueljefia@gmail.com" at bounding box center [311, 45] width 584 height 20
copy p "samueljefia@gmail.com"
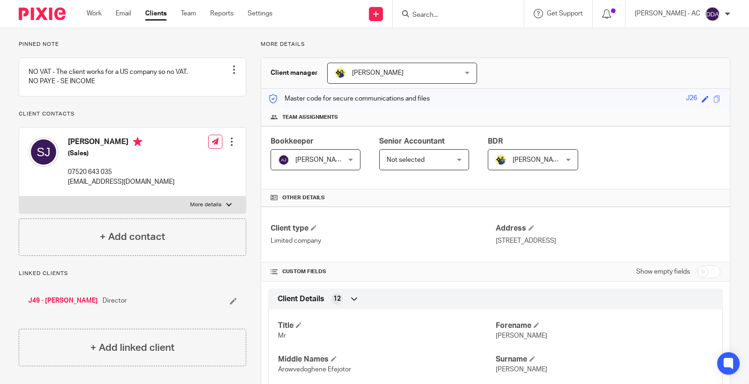
scroll to position [52, 0]
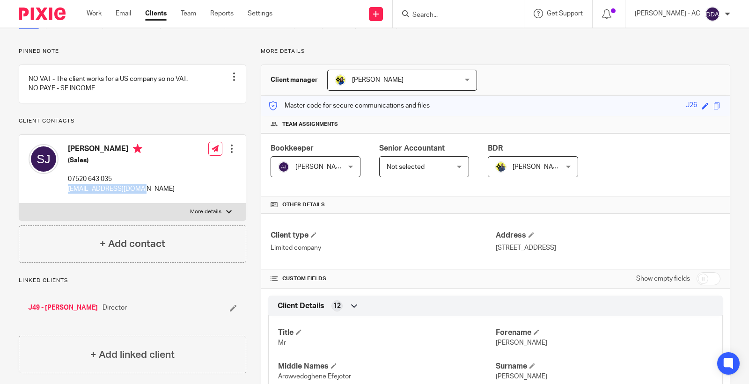
drag, startPoint x: 140, startPoint y: 201, endPoint x: 67, endPoint y: 203, distance: 72.1
click at [67, 203] on div "Samuel Jefia (Sales) 07520 643 035 samueljefia@gmail.com Edit contact Create cl…" at bounding box center [132, 169] width 227 height 69
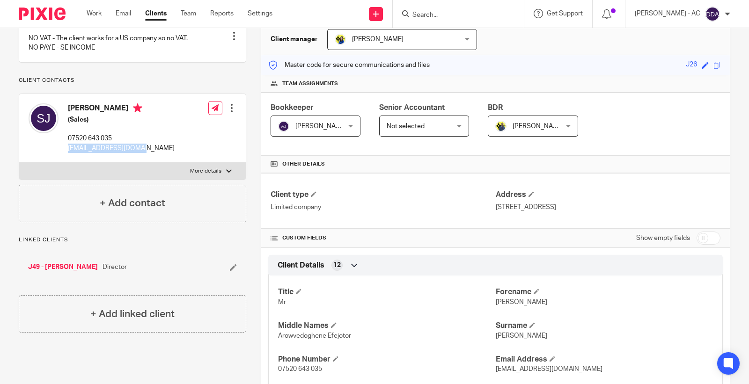
scroll to position [156, 0]
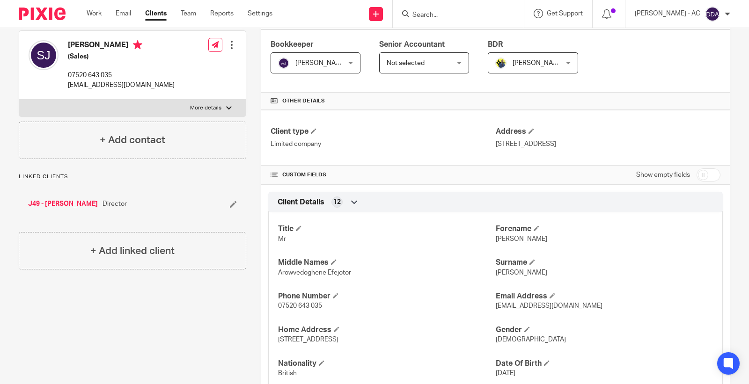
click at [498, 241] on span "Samuel" at bounding box center [522, 239] width 52 height 7
copy span "Samuel"
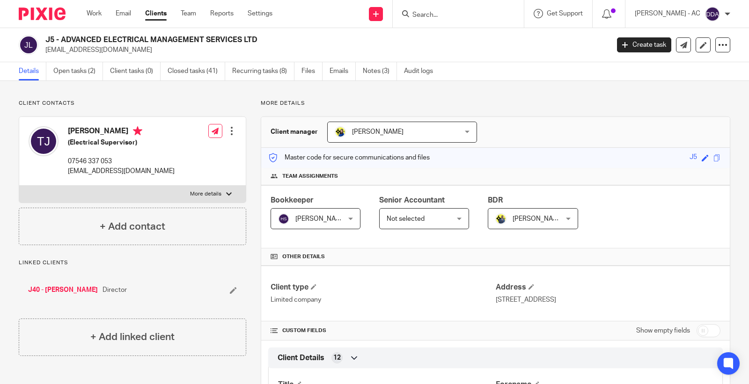
drag, startPoint x: 132, startPoint y: 56, endPoint x: 44, endPoint y: 51, distance: 87.7
click at [44, 51] on div "J5 - ADVANCED ELECTRICAL MANAGEMENT SERVICES LTD [EMAIL_ADDRESS][DOMAIN_NAME] C…" at bounding box center [374, 45] width 749 height 34
copy p "[EMAIL_ADDRESS][DOMAIN_NAME]"
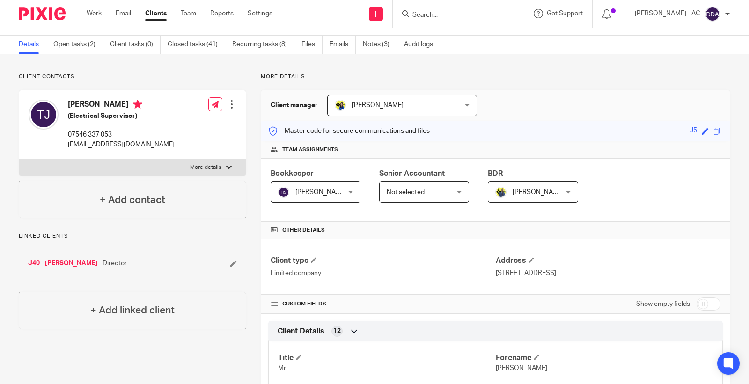
scroll to position [52, 0]
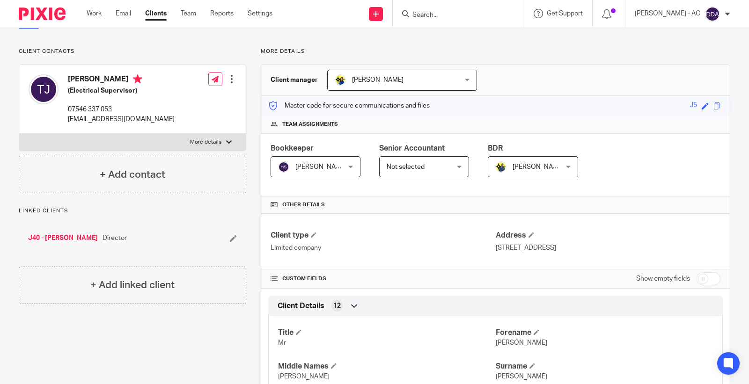
click at [496, 344] on span "[PERSON_NAME]" at bounding box center [522, 343] width 52 height 7
copy span "[PERSON_NAME]"
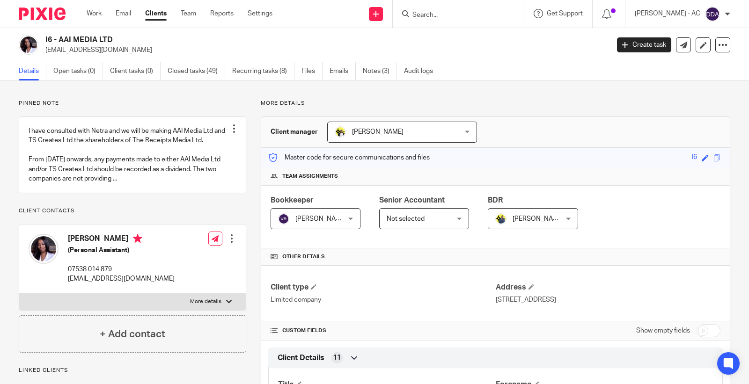
drag, startPoint x: 139, startPoint y: 50, endPoint x: 43, endPoint y: 53, distance: 96.0
click at [43, 53] on div "I6 - AAI MEDIA LTD audreyindome@yahoo.co.uk" at bounding box center [311, 45] width 584 height 20
copy p "audreyindome@yahoo.co.uk"
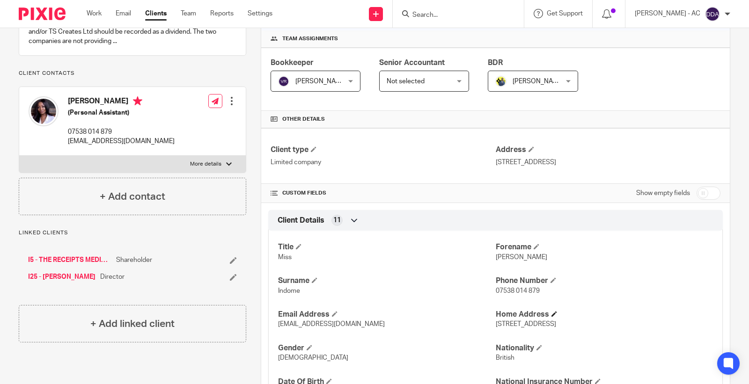
scroll to position [156, 0]
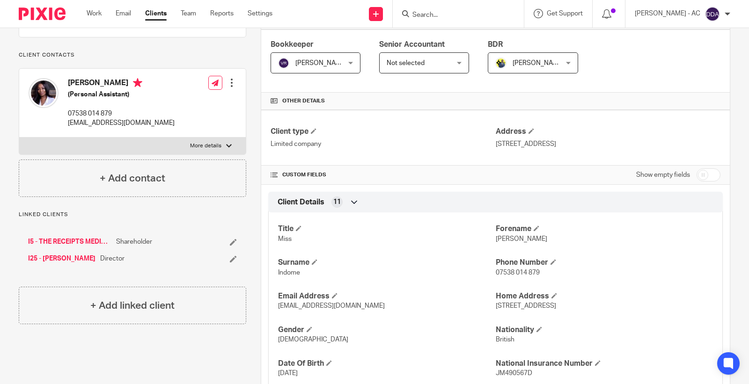
click at [498, 245] on div "Title Miss Forename Audrey Surname Indome Phone Number 07538 014 879 Email Addr…" at bounding box center [495, 315] width 455 height 219
click at [497, 246] on div "Title Miss Forename Audrey Surname Indome Phone Number 07538 014 879 Email Addr…" at bounding box center [495, 315] width 455 height 219
copy span "Audrey"
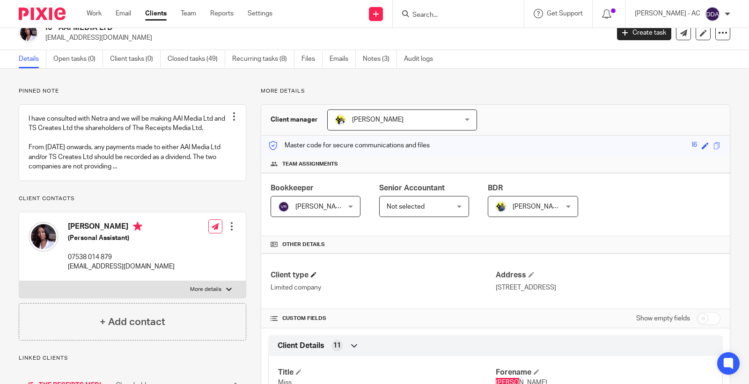
scroll to position [0, 0]
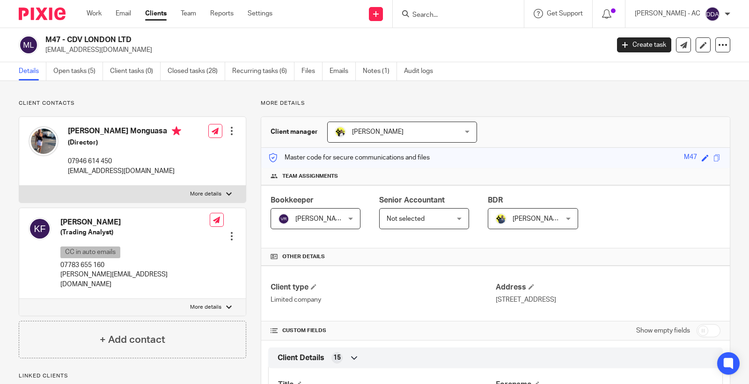
drag, startPoint x: 142, startPoint y: 55, endPoint x: 45, endPoint y: 53, distance: 96.5
click at [45, 53] on div "M47 - CDV LONDON LTD [EMAIL_ADDRESS][DOMAIN_NAME] Create task Update from Compa…" at bounding box center [374, 45] width 749 height 34
copy p "[EMAIL_ADDRESS][DOMAIN_NAME]"
drag, startPoint x: 147, startPoint y: 278, endPoint x: 58, endPoint y: 279, distance: 88.5
click at [58, 279] on div "[PERSON_NAME] (Trading Analyst) CC in auto emails 07783 655 160 [PERSON_NAME][E…" at bounding box center [132, 253] width 227 height 91
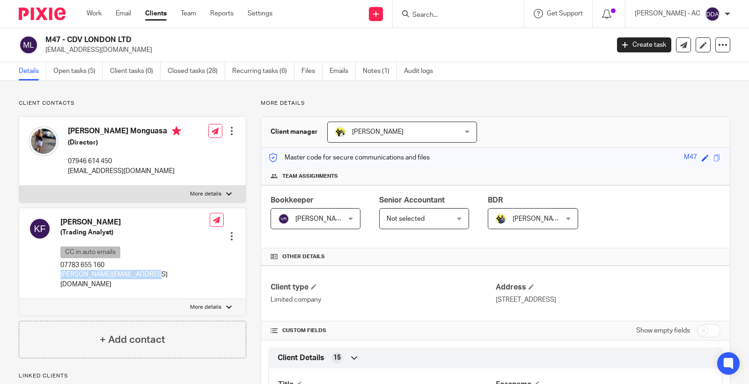
copy p "[PERSON_NAME][EMAIL_ADDRESS][DOMAIN_NAME]"
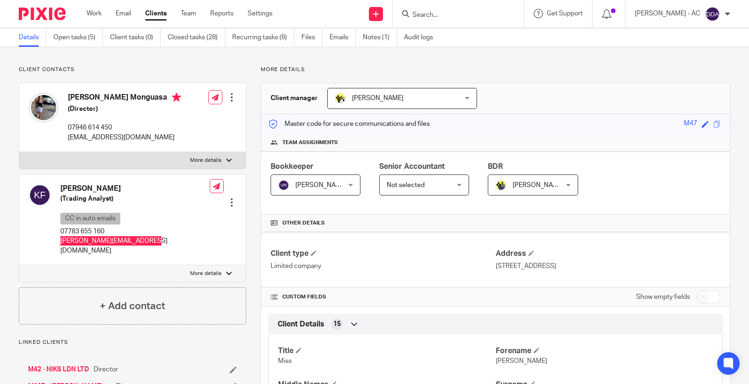
scroll to position [52, 0]
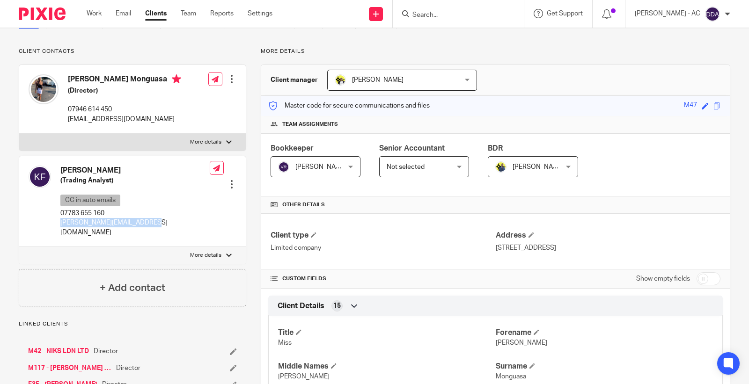
click at [509, 347] on p "Nakeitha" at bounding box center [604, 343] width 217 height 9
copy span "Nakeitha"
click at [72, 169] on h4 "Khamal Ferdinand" at bounding box center [134, 171] width 149 height 10
click at [71, 169] on h4 "Khamal Ferdinand" at bounding box center [134, 171] width 149 height 10
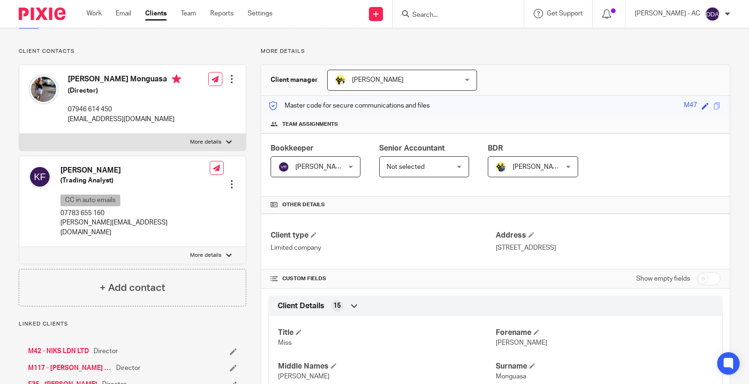
copy h4 "Khamal"
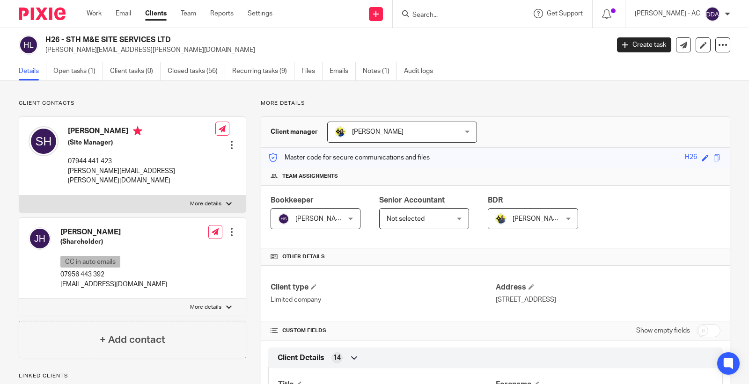
drag, startPoint x: 184, startPoint y: 54, endPoint x: 44, endPoint y: 55, distance: 140.5
click at [44, 55] on div "H26 - STH M&E SITE SERVICES LTD [PERSON_NAME][EMAIL_ADDRESS][PERSON_NAME][DOMAI…" at bounding box center [374, 45] width 749 height 34
copy p "[PERSON_NAME][EMAIL_ADDRESS][PERSON_NAME][DOMAIN_NAME]"
drag, startPoint x: 140, startPoint y: 283, endPoint x: 59, endPoint y: 278, distance: 81.2
click at [59, 278] on div "[PERSON_NAME] (Shareholder) CC in auto emails 07956 443 392 [EMAIL_ADDRESS][DOM…" at bounding box center [132, 258] width 227 height 81
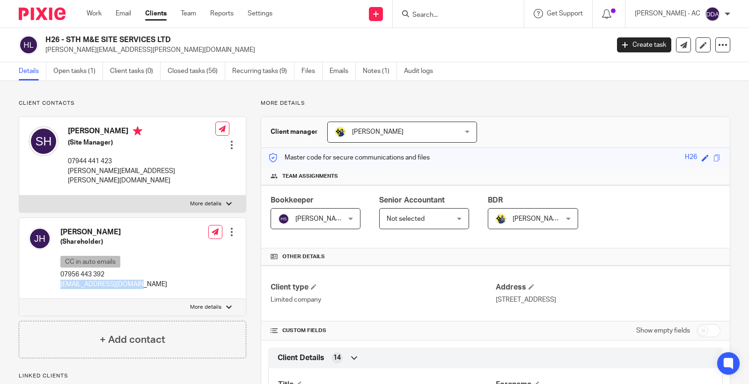
copy p "[EMAIL_ADDRESS][DOMAIN_NAME]"
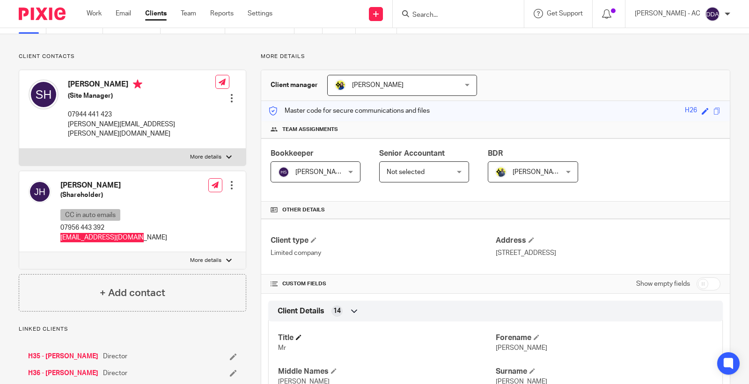
scroll to position [104, 0]
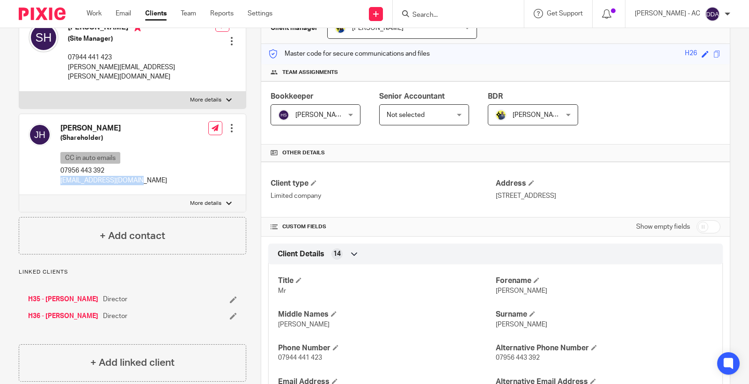
click at [511, 327] on span "[PERSON_NAME]" at bounding box center [522, 325] width 52 height 7
click at [504, 297] on div "Title Mr [PERSON_NAME] [PERSON_NAME] Middle Names [PERSON_NAME] Surname [PERSON…" at bounding box center [495, 384] width 455 height 252
copy span "[PERSON_NAME]"
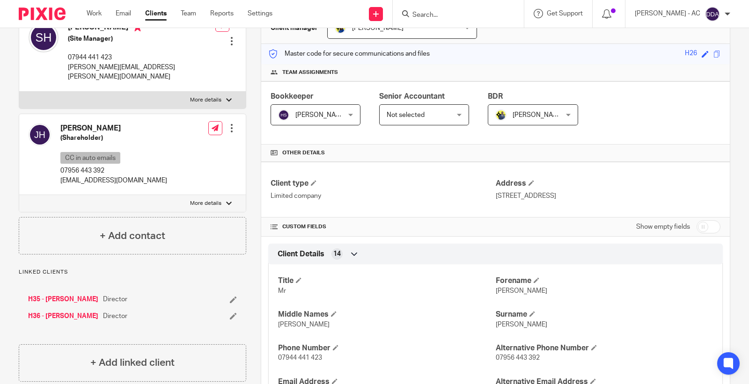
click at [85, 124] on h4 "[PERSON_NAME]" at bounding box center [113, 129] width 107 height 10
copy h4 "[PERSON_NAME]"
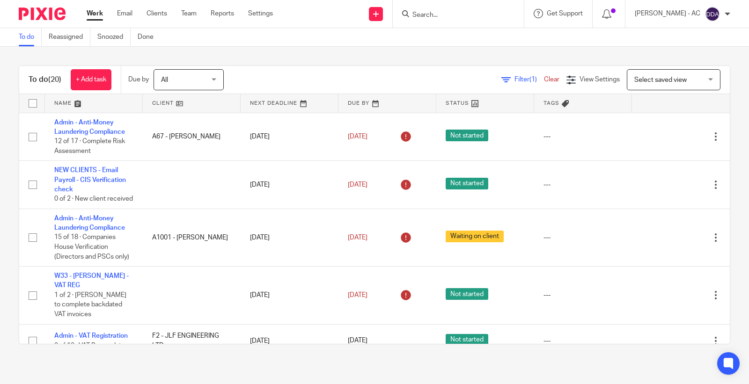
click at [461, 22] on div at bounding box center [458, 14] width 131 height 28
click at [455, 15] on input "Search" at bounding box center [454, 15] width 84 height 8
type input "w32"
drag, startPoint x: 445, startPoint y: 16, endPoint x: 396, endPoint y: 18, distance: 49.2
click at [396, 17] on div "Send new email Create task Add client Request signature w32 W32 - LIVING WRIGHT…" at bounding box center [518, 14] width 462 height 28
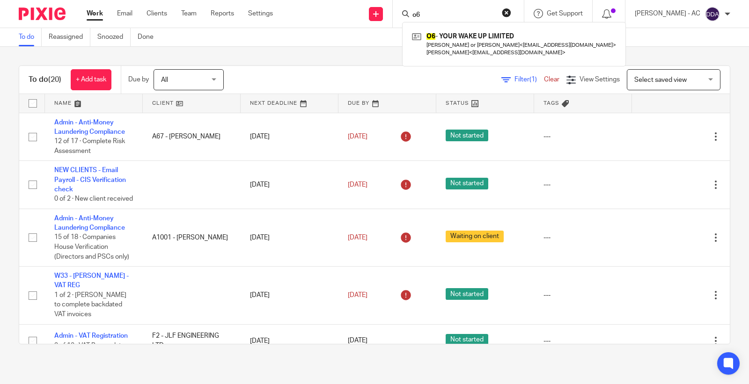
drag, startPoint x: 427, startPoint y: 14, endPoint x: 460, endPoint y: 18, distance: 33.0
click at [459, 18] on input "o6" at bounding box center [454, 15] width 84 height 8
drag, startPoint x: 425, startPoint y: 15, endPoint x: 480, endPoint y: 15, distance: 55.3
click at [479, 15] on input "o28" at bounding box center [454, 15] width 84 height 8
drag, startPoint x: 424, startPoint y: 12, endPoint x: 459, endPoint y: 13, distance: 35.6
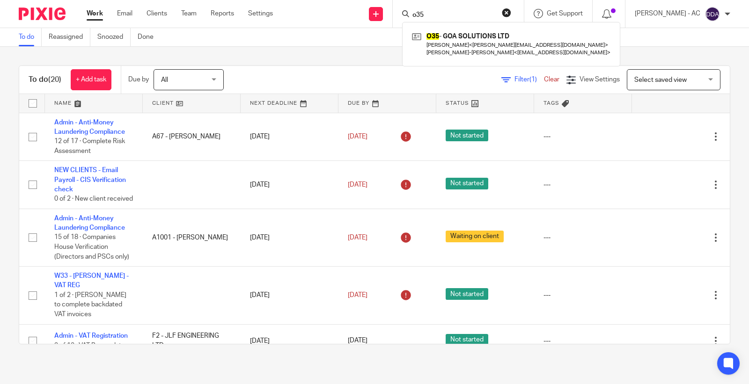
click at [459, 13] on input "o35" at bounding box center [454, 15] width 84 height 8
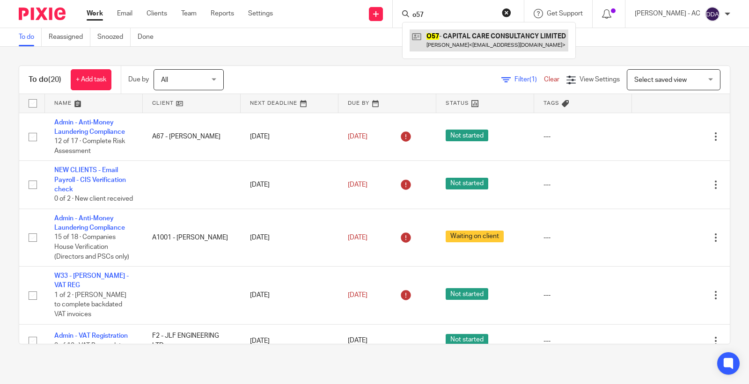
type input "o57"
click at [454, 22] on div "O57 - CAPITAL CARE CONSULTANCY LIMITED Hilda Olotu < hildaolotu@gmail.com >" at bounding box center [489, 40] width 174 height 37
click at [451, 14] on input "o57" at bounding box center [454, 15] width 84 height 8
drag, startPoint x: 451, startPoint y: 14, endPoint x: 340, endPoint y: 13, distance: 111.0
click at [344, 14] on div "Send new email Create task Add client Request signature o57 O57 - CAPITAL CARE …" at bounding box center [518, 14] width 462 height 28
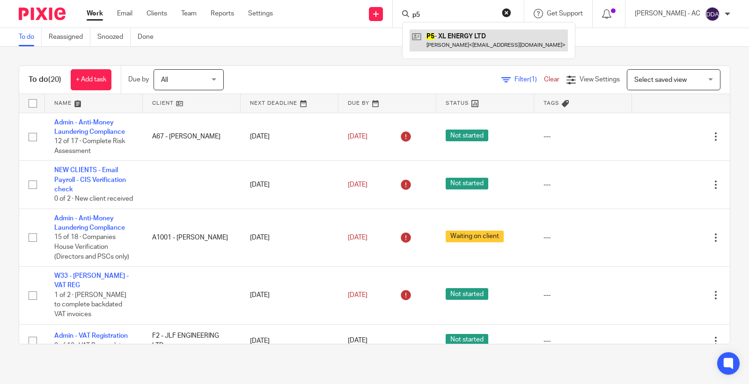
type input "p5"
drag, startPoint x: 438, startPoint y: 17, endPoint x: 372, endPoint y: 25, distance: 66.5
click at [373, 25] on div "Send new email Create task Add client Request signature p5 P5 - XL ENERGY LTD S…" at bounding box center [518, 14] width 462 height 28
type input "r7"
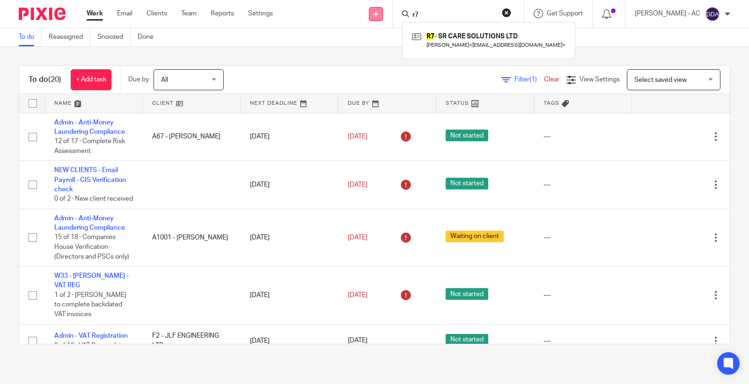
drag, startPoint x: 446, startPoint y: 16, endPoint x: 383, endPoint y: 18, distance: 63.2
click at [383, 18] on div "Send new email Create task Add client Request signature r7 R7 - SR CARE SOLUTIO…" at bounding box center [518, 14] width 462 height 28
drag, startPoint x: 440, startPoint y: 15, endPoint x: 406, endPoint y: 15, distance: 33.7
click at [406, 15] on div "p19 P19 - GHP MUSIC LIMITED George Powell < george@genika.co.uk >" at bounding box center [458, 14] width 131 height 28
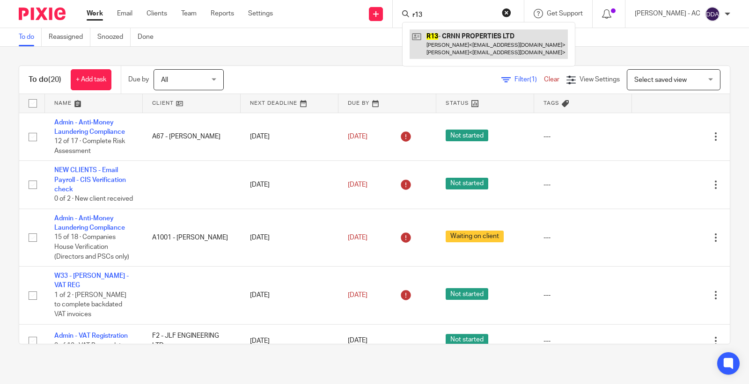
type input "r13"
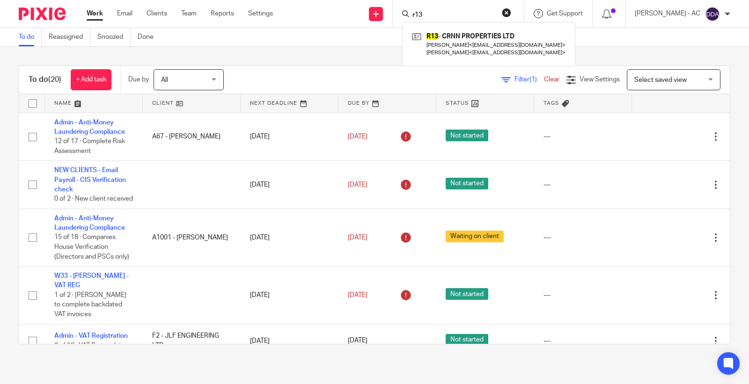
drag, startPoint x: 460, startPoint y: 15, endPoint x: 264, endPoint y: 25, distance: 196.0
click at [270, 25] on div "Work Email Clients Team Reports Settings Work Email Clients Team Reports Settin…" at bounding box center [374, 14] width 749 height 28
type input "t15"
drag, startPoint x: 442, startPoint y: 13, endPoint x: 338, endPoint y: 27, distance: 105.4
click at [338, 27] on div "Send new email Create task Add client Request signature t15 T15 - A1 JEWELLERY …" at bounding box center [518, 14] width 462 height 28
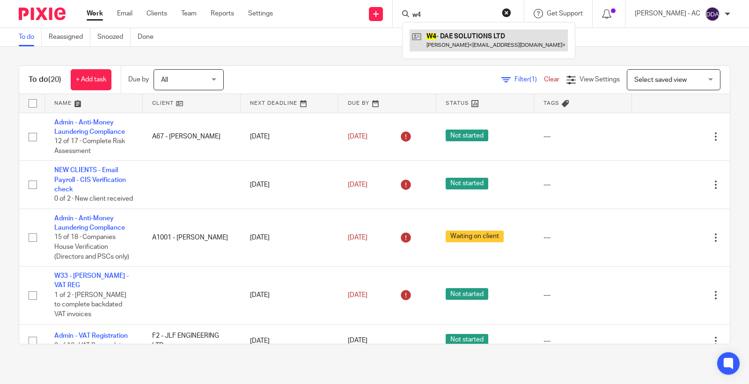
type input "w4"
drag, startPoint x: 441, startPoint y: 15, endPoint x: 368, endPoint y: 25, distance: 73.3
click at [368, 25] on div "Send new email Create task Add client Request signature w4 W4 - DAE SOLUTIONS L…" at bounding box center [518, 14] width 462 height 28
click at [435, 15] on input "b6" at bounding box center [454, 15] width 84 height 8
type input "b"
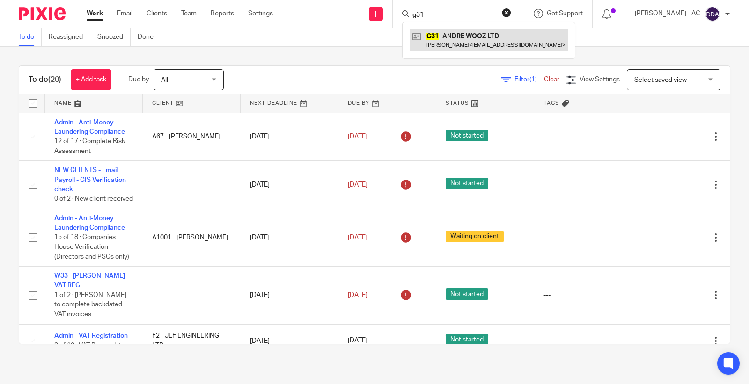
type input "g31"
drag, startPoint x: 429, startPoint y: 15, endPoint x: 393, endPoint y: 13, distance: 36.1
click at [393, 13] on div "Send new email Create task Add client Request signature g31 G31 - ANDRE WOOZ LT…" at bounding box center [518, 14] width 462 height 28
type input "t1"
drag, startPoint x: 432, startPoint y: 15, endPoint x: 388, endPoint y: 18, distance: 44.6
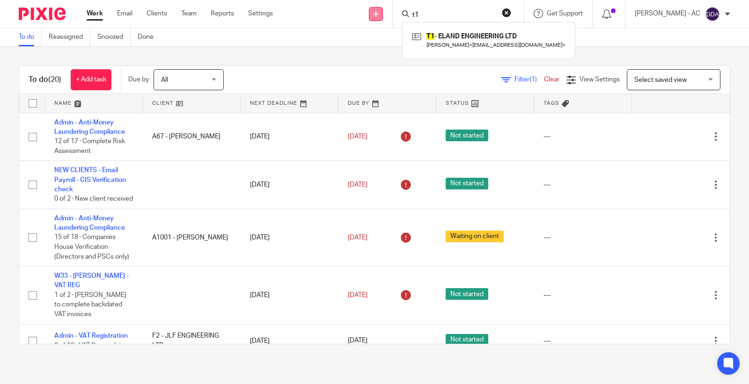
click at [388, 18] on div "Send new email Create task Add client Request signature t1 T1 - ELAND ENGINEERI…" at bounding box center [518, 14] width 462 height 28
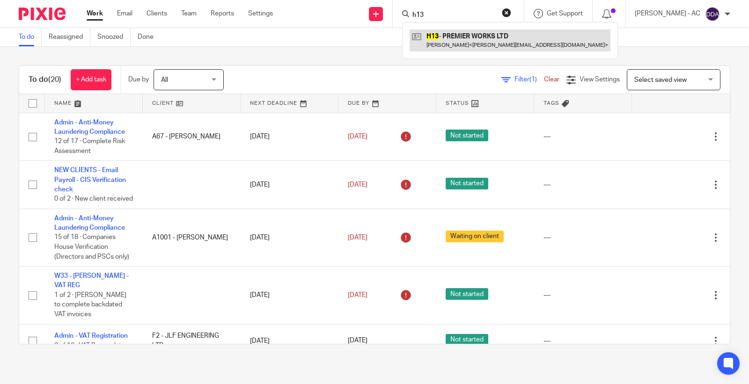
type input "h13"
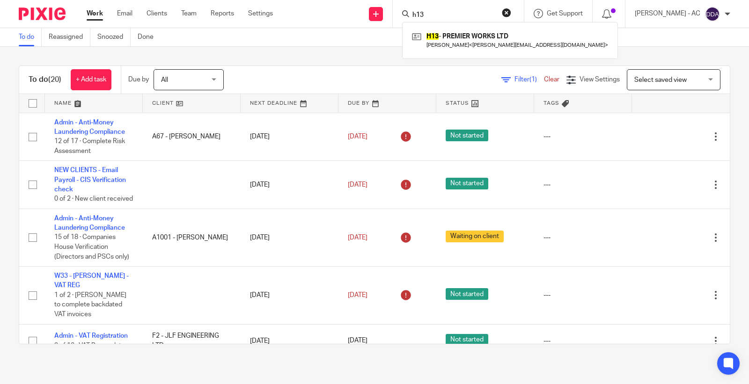
drag, startPoint x: 442, startPoint y: 15, endPoint x: 373, endPoint y: 14, distance: 68.8
click at [375, 14] on div "Send new email Create task Add client Request signature h13 H13 - PREMIER WORKS…" at bounding box center [518, 14] width 462 height 28
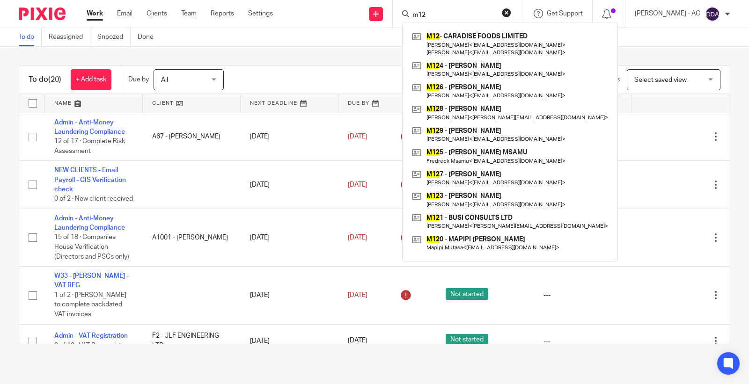
drag, startPoint x: 441, startPoint y: 15, endPoint x: 414, endPoint y: 16, distance: 26.2
click at [414, 16] on div "m12" at bounding box center [456, 14] width 109 height 12
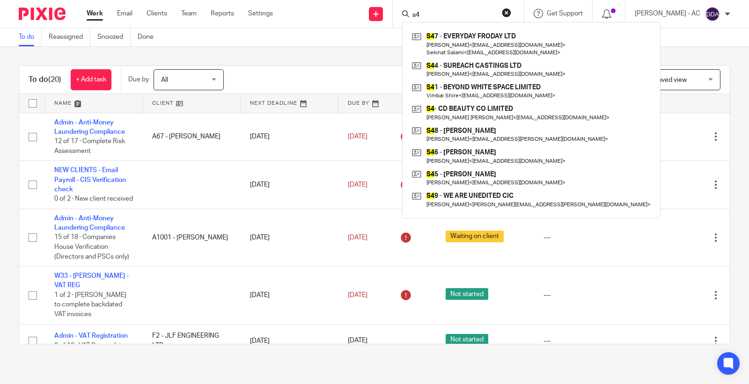
type input "s"
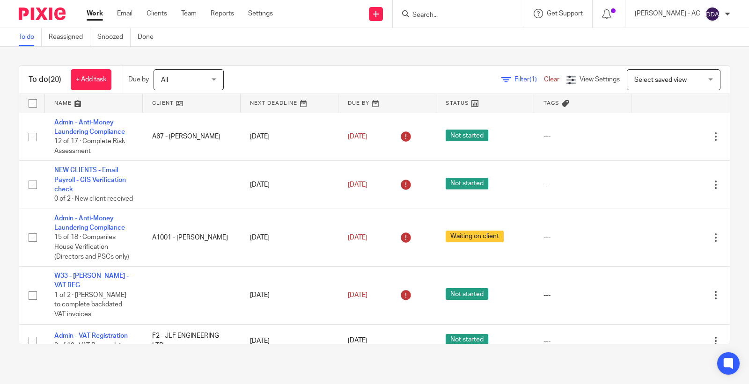
click at [428, 13] on input "Search" at bounding box center [454, 15] width 84 height 8
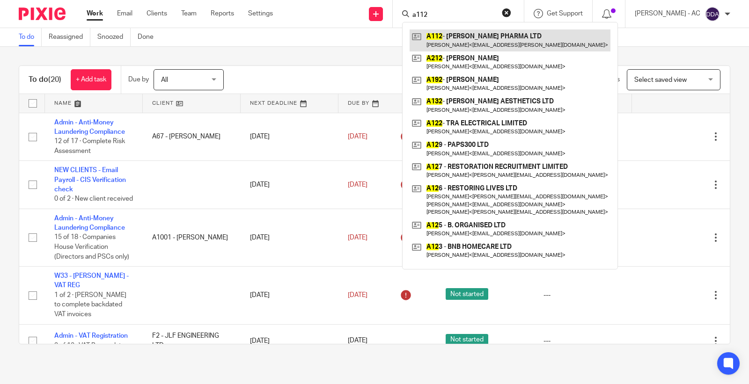
type input "a112"
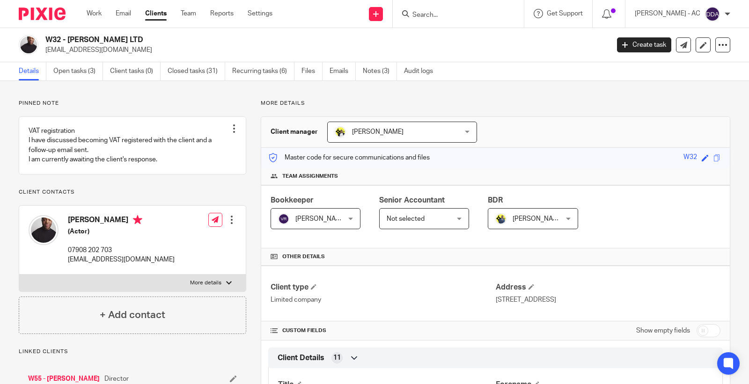
drag, startPoint x: 118, startPoint y: 53, endPoint x: 43, endPoint y: 55, distance: 75.4
click at [43, 55] on div "W32 - [PERSON_NAME] LTD [EMAIL_ADDRESS][DOMAIN_NAME] Create task Update from Co…" at bounding box center [374, 45] width 749 height 34
copy p "[EMAIL_ADDRESS][DOMAIN_NAME]"
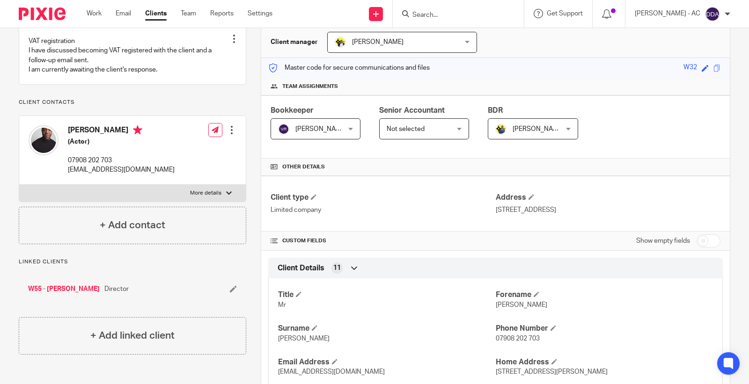
scroll to position [104, 0]
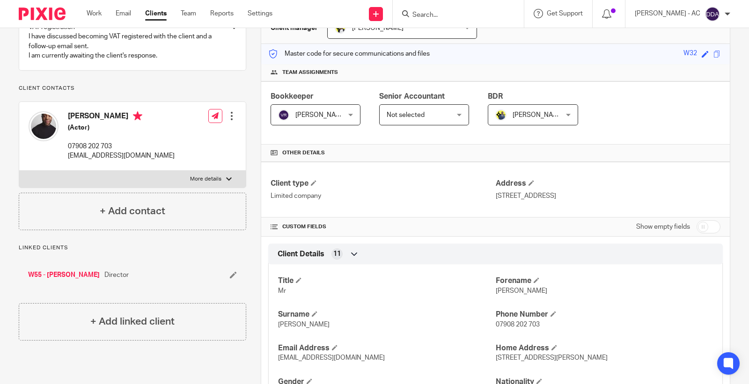
click at [503, 296] on p "[PERSON_NAME]" at bounding box center [604, 291] width 217 height 9
copy span "[PERSON_NAME]"
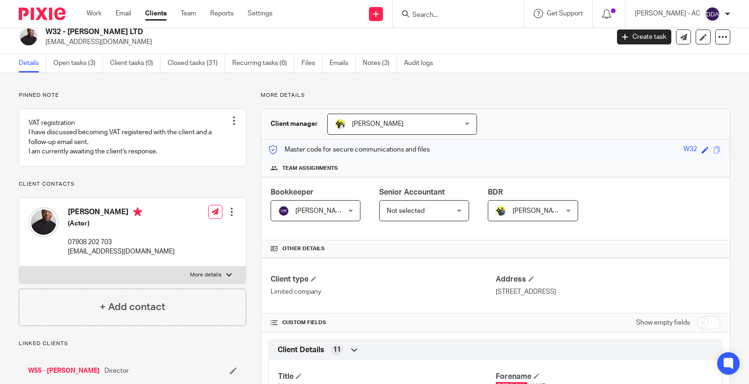
scroll to position [0, 0]
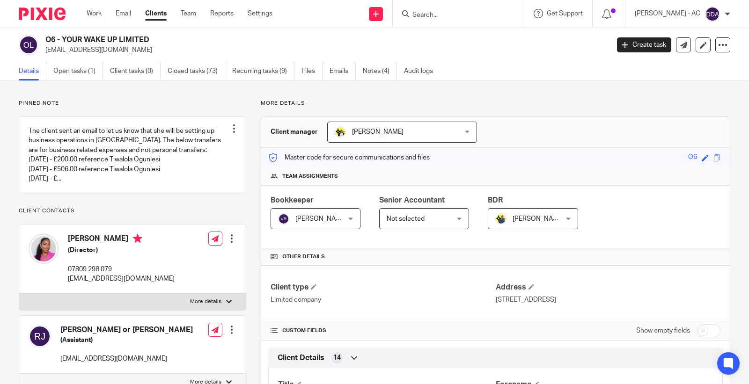
drag, startPoint x: 146, startPoint y: 55, endPoint x: 45, endPoint y: 50, distance: 100.8
click at [45, 50] on div "O6 - YOUR WAKE UP LIMITED [EMAIL_ADDRESS][DOMAIN_NAME] Create task Update from …" at bounding box center [374, 45] width 749 height 34
copy p "[EMAIL_ADDRESS][DOMAIN_NAME]"
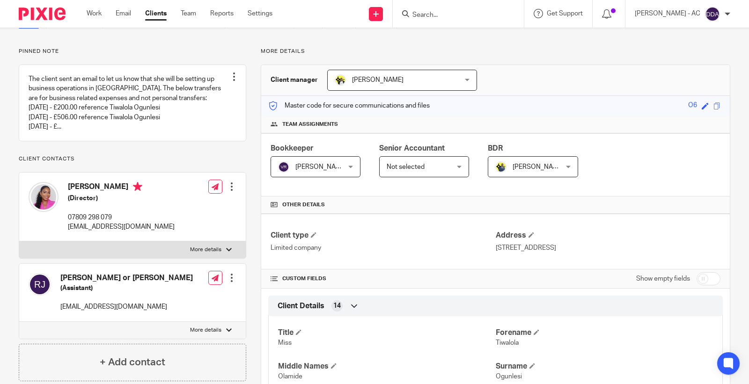
drag, startPoint x: 157, startPoint y: 321, endPoint x: 58, endPoint y: 314, distance: 99.5
click at [58, 314] on div "[PERSON_NAME] or [PERSON_NAME] (Assistant) [EMAIL_ADDRESS][DOMAIN_NAME] Edit co…" at bounding box center [132, 293] width 227 height 58
copy p "[EMAIL_ADDRESS][DOMAIN_NAME]"
click at [496, 347] on p "Tiwalola" at bounding box center [604, 343] width 217 height 9
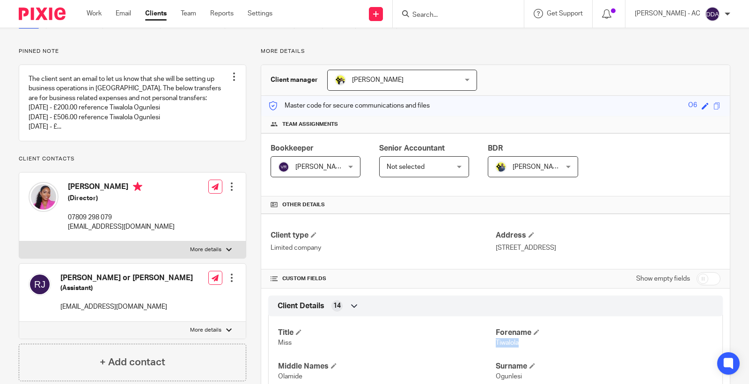
copy span "Tiwalola"
drag, startPoint x: 58, startPoint y: 288, endPoint x: 76, endPoint y: 287, distance: 18.8
click at [76, 287] on div "[PERSON_NAME] or [PERSON_NAME] (Assistant) [EMAIL_ADDRESS][DOMAIN_NAME]" at bounding box center [111, 293] width 164 height 48
drag, startPoint x: 140, startPoint y: 287, endPoint x: 89, endPoint y: 289, distance: 50.6
click at [89, 283] on h4 "[PERSON_NAME] or [PERSON_NAME]" at bounding box center [126, 278] width 133 height 10
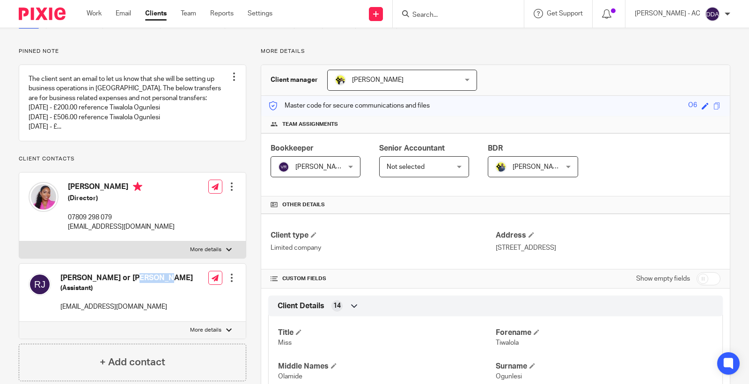
copy h4 "[PERSON_NAME]"
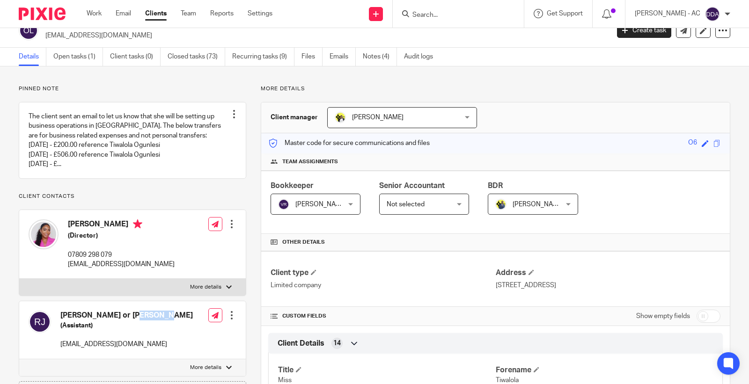
scroll to position [0, 0]
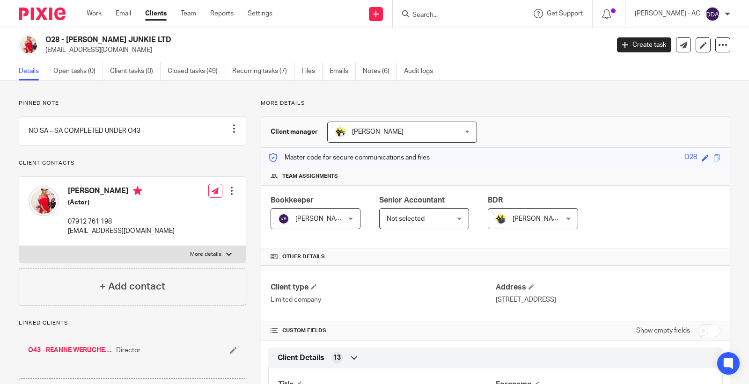
drag, startPoint x: 144, startPoint y: 54, endPoint x: 44, endPoint y: 58, distance: 99.8
click at [44, 58] on div "O28 - [PERSON_NAME] JUNKIE LTD [EMAIL_ADDRESS][DOMAIN_NAME] Create task Update …" at bounding box center [374, 45] width 749 height 34
copy p "[EMAIL_ADDRESS][DOMAIN_NAME]"
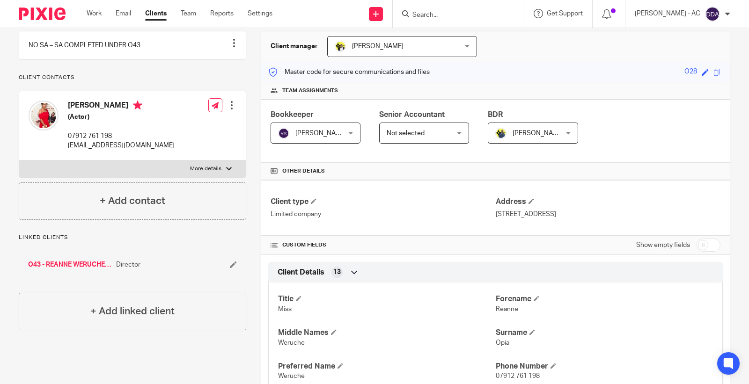
scroll to position [104, 0]
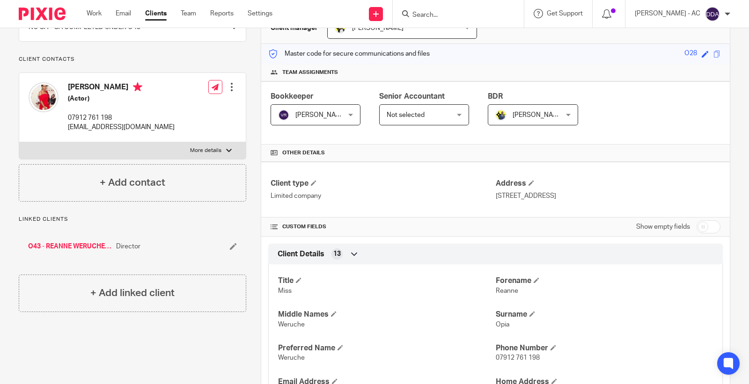
click at [501, 291] on span "Reanne" at bounding box center [507, 291] width 22 height 7
copy span "Reanne"
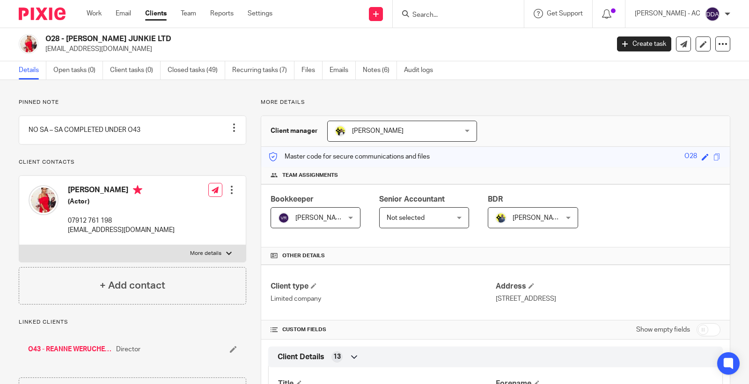
scroll to position [0, 0]
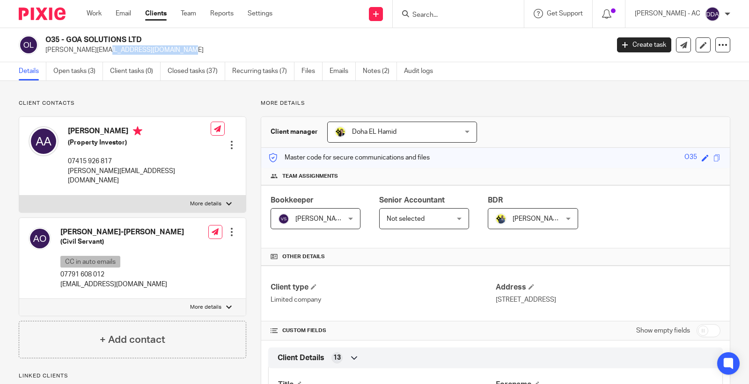
drag, startPoint x: 123, startPoint y: 53, endPoint x: 45, endPoint y: 57, distance: 77.8
click at [45, 57] on div "O35 - GOA SOLUTIONS LTD [PERSON_NAME][EMAIL_ADDRESS][DOMAIN_NAME] Create task U…" at bounding box center [374, 45] width 749 height 34
copy p "[PERSON_NAME][EMAIL_ADDRESS][DOMAIN_NAME]"
drag, startPoint x: 126, startPoint y: 279, endPoint x: 56, endPoint y: 276, distance: 70.3
click at [56, 276] on div "[PERSON_NAME]-[PERSON_NAME] (Civil Servant) CC in auto emails 07791 608 012 [EM…" at bounding box center [132, 258] width 227 height 81
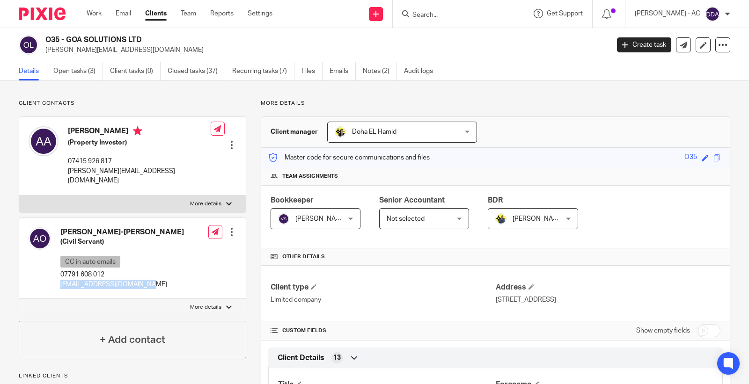
copy p "[EMAIL_ADDRESS][DOMAIN_NAME]"
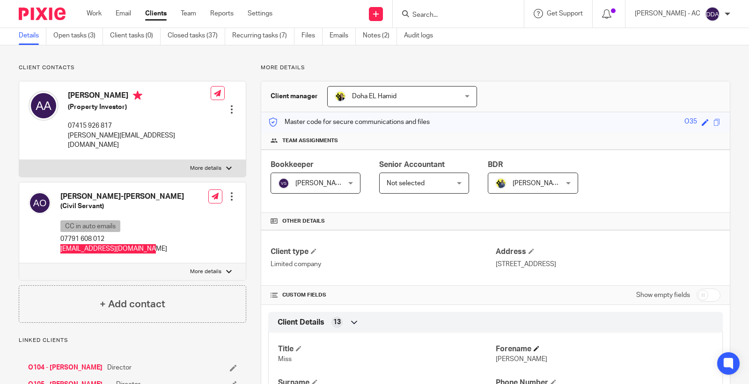
scroll to position [104, 0]
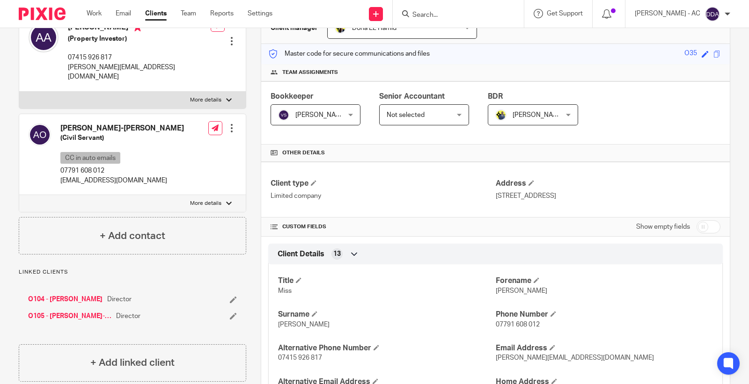
click at [501, 293] on span "[PERSON_NAME]" at bounding box center [522, 291] width 52 height 7
copy span "[PERSON_NAME]"
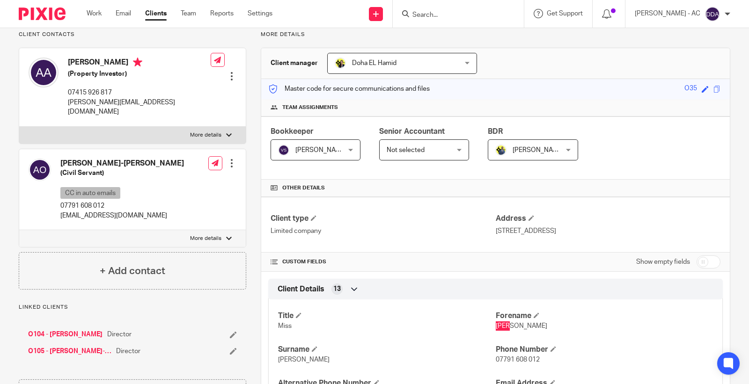
scroll to position [52, 0]
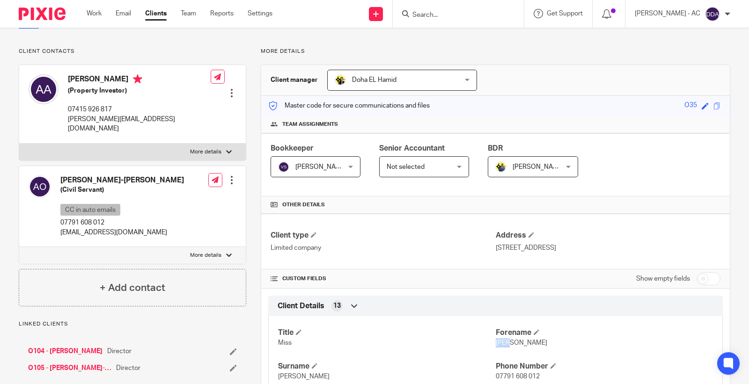
drag, startPoint x: 90, startPoint y: 78, endPoint x: 68, endPoint y: 78, distance: 22.0
click at [68, 78] on h4 "[PERSON_NAME]" at bounding box center [139, 80] width 143 height 12
copy h4 "[PERSON_NAME]"
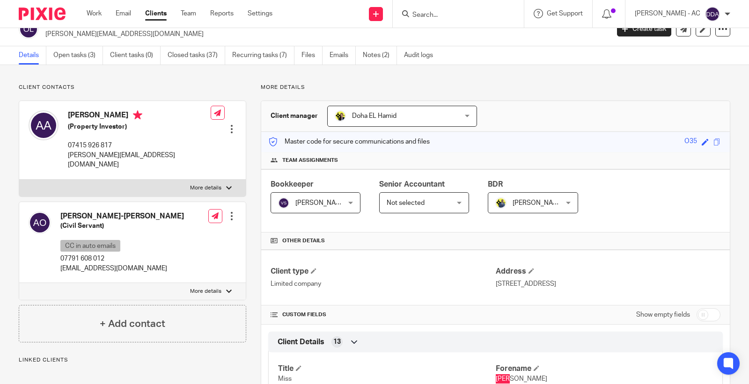
scroll to position [0, 0]
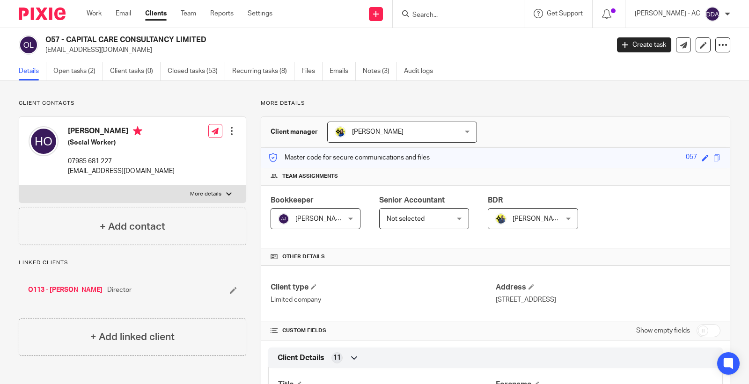
drag, startPoint x: 122, startPoint y: 51, endPoint x: 44, endPoint y: 57, distance: 78.0
click at [44, 57] on div "O57 - CAPITAL CARE CONSULTANCY LIMITED [EMAIL_ADDRESS][DOMAIN_NAME] Create task…" at bounding box center [374, 45] width 749 height 34
copy p "[EMAIL_ADDRESS][DOMAIN_NAME]"
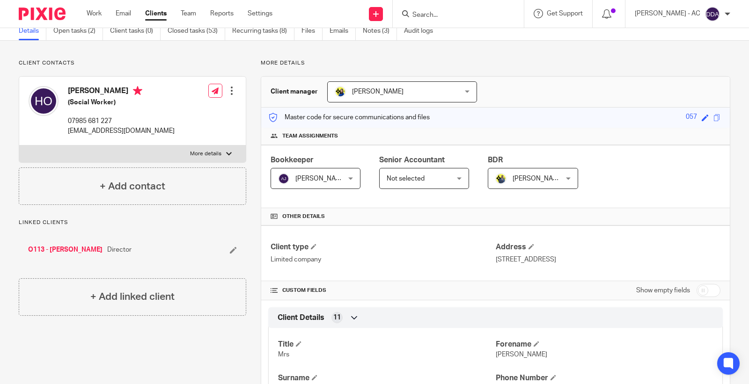
scroll to position [52, 0]
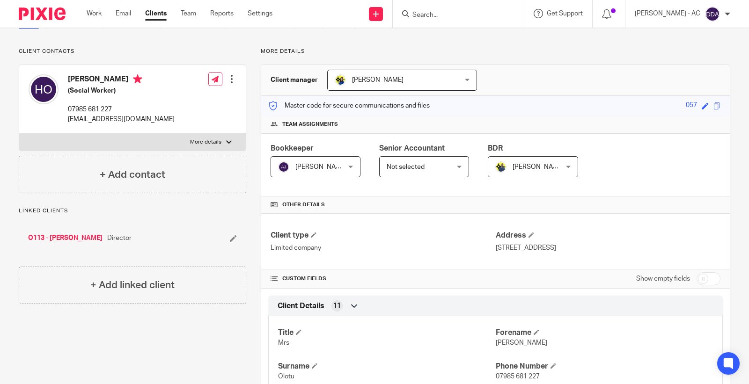
click at [502, 345] on span "[PERSON_NAME]" at bounding box center [522, 343] width 52 height 7
copy span "[PERSON_NAME]"
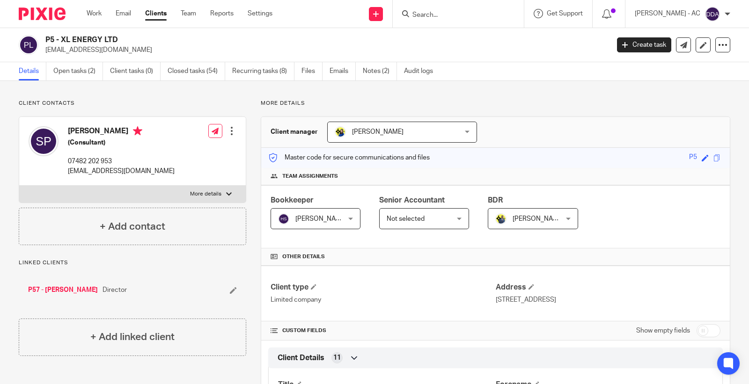
drag, startPoint x: 125, startPoint y: 52, endPoint x: 47, endPoint y: 57, distance: 77.9
click at [47, 57] on div "P5 - XL ENERGY LTD [EMAIL_ADDRESS][DOMAIN_NAME] Create task Update from Compani…" at bounding box center [374, 45] width 749 height 34
click at [152, 44] on div "P5 - XL ENERGY LTD [EMAIL_ADDRESS][DOMAIN_NAME]" at bounding box center [324, 45] width 558 height 20
click at [126, 48] on p "[EMAIL_ADDRESS][DOMAIN_NAME]" at bounding box center [324, 49] width 558 height 9
click at [126, 49] on p "[EMAIL_ADDRESS][DOMAIN_NAME]" at bounding box center [324, 49] width 558 height 9
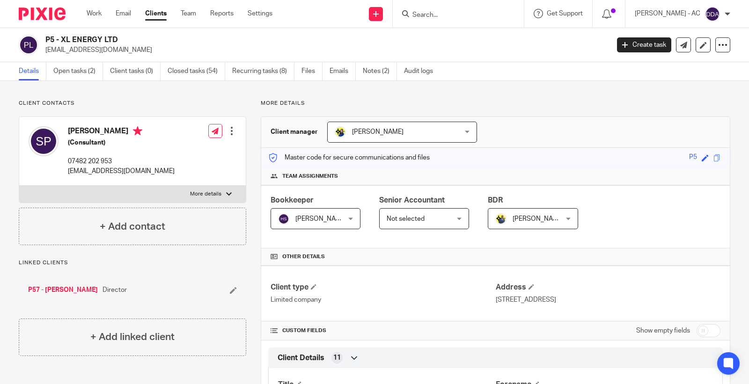
copy div "[EMAIL_ADDRESS][DOMAIN_NAME]"
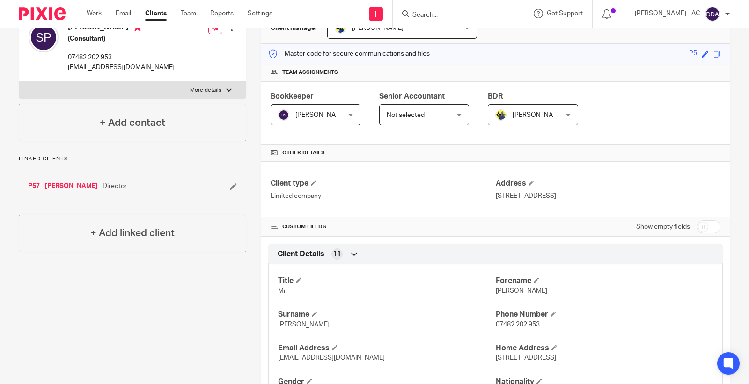
scroll to position [156, 0]
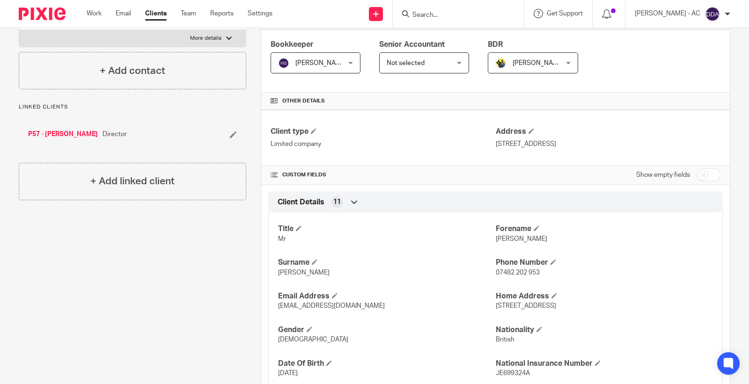
click at [496, 237] on span "[PERSON_NAME]" at bounding box center [522, 239] width 52 height 7
copy span "[PERSON_NAME]"
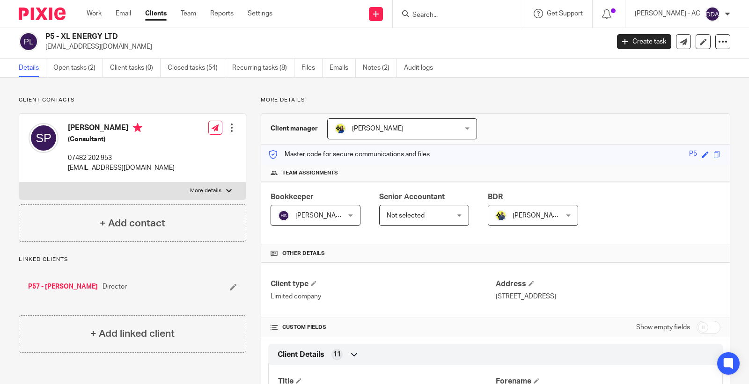
scroll to position [0, 0]
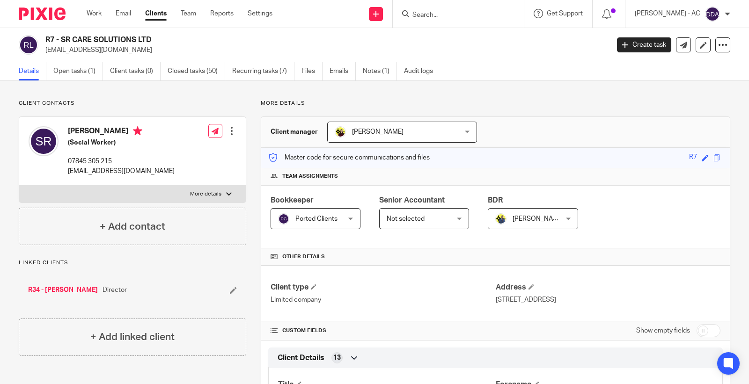
drag, startPoint x: 146, startPoint y: 50, endPoint x: 44, endPoint y: 52, distance: 101.1
click at [44, 52] on div "R7 - SR CARE SOLUTIONS LTD [EMAIL_ADDRESS][DOMAIN_NAME]" at bounding box center [311, 45] width 584 height 20
copy p "[EMAIL_ADDRESS][DOMAIN_NAME]"
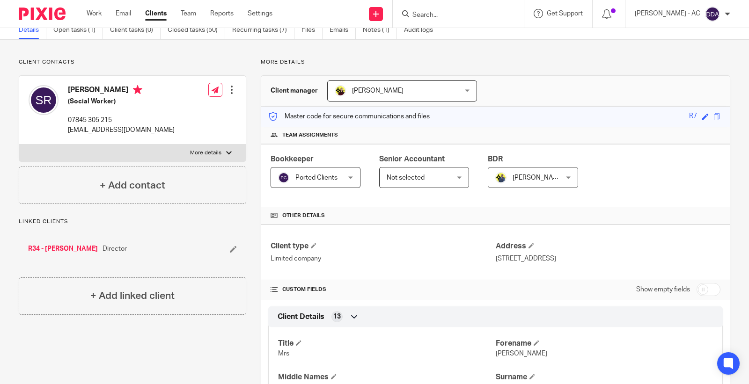
scroll to position [104, 0]
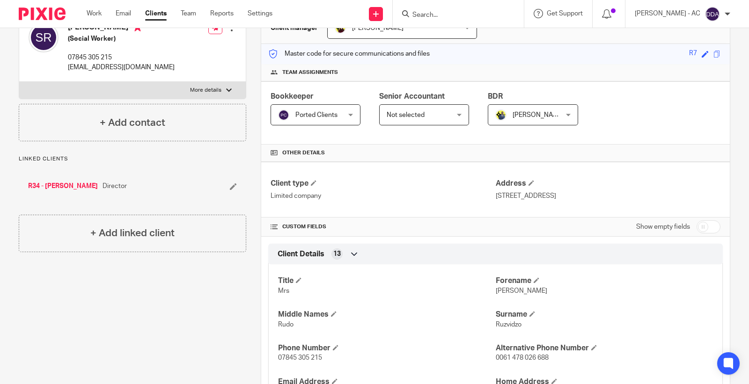
click at [500, 289] on span "[PERSON_NAME]" at bounding box center [522, 291] width 52 height 7
copy span "[PERSON_NAME]"
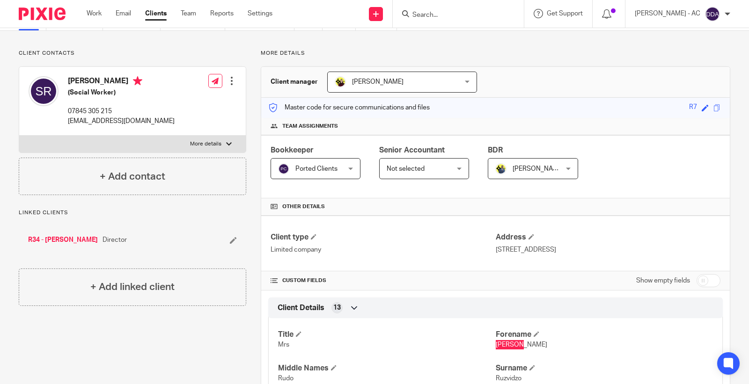
scroll to position [0, 0]
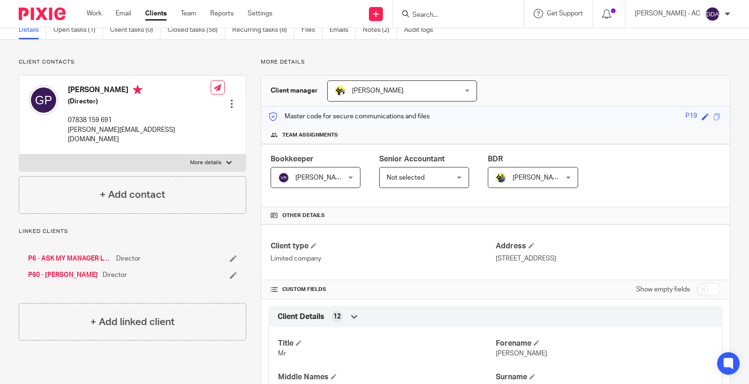
scroll to position [104, 0]
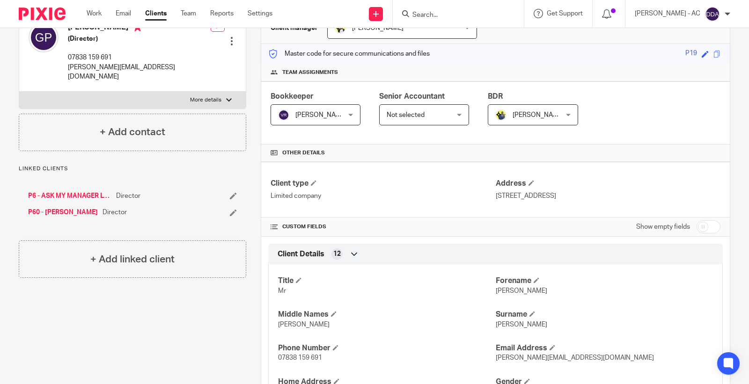
click at [506, 297] on div "Title Mr [PERSON_NAME] [PERSON_NAME] Middle Names [PERSON_NAME] [PERSON_NAME] P…" at bounding box center [495, 367] width 455 height 219
copy span "[PERSON_NAME]"
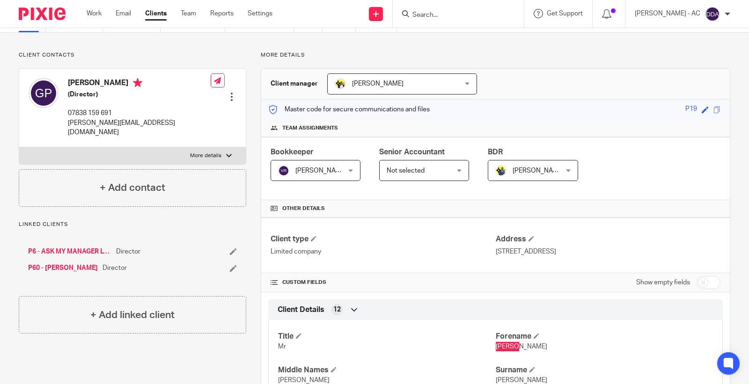
scroll to position [0, 0]
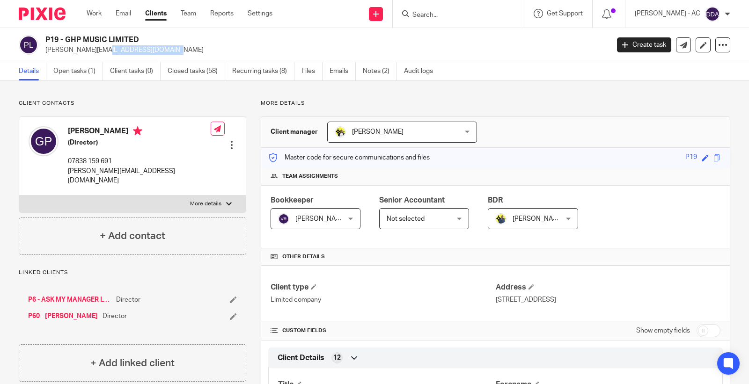
drag, startPoint x: 134, startPoint y: 56, endPoint x: 45, endPoint y: 59, distance: 88.5
click at [45, 59] on div "P19 - GHP MUSIC LIMITED [PERSON_NAME][EMAIL_ADDRESS][DOMAIN_NAME] Create task U…" at bounding box center [374, 45] width 749 height 34
copy p "[PERSON_NAME][EMAIL_ADDRESS][DOMAIN_NAME]"
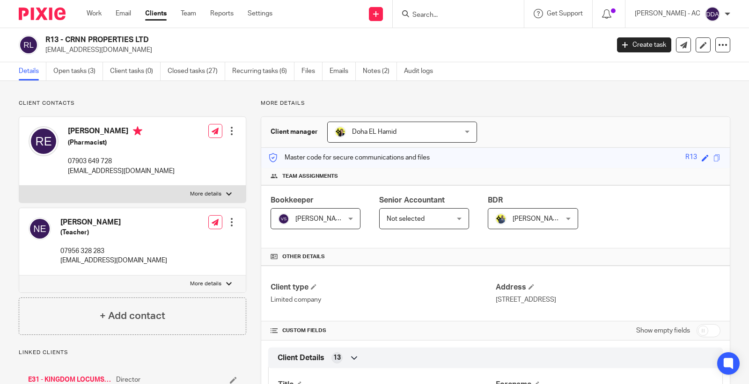
drag, startPoint x: 150, startPoint y: 52, endPoint x: 42, endPoint y: 58, distance: 107.9
click at [42, 58] on div "R13 - CRNN PROPERTIES LTD crnnproperties@gmail.com Create task Update from Comp…" at bounding box center [374, 45] width 749 height 34
copy p "crnnproperties@gmail.com"
drag, startPoint x: 64, startPoint y: 129, endPoint x: 116, endPoint y: 135, distance: 52.3
click at [116, 135] on div "Ryan Eversley-Robertson (Pharmacist) 07903 649 728 crnnproperties@gmail.com" at bounding box center [102, 151] width 146 height 59
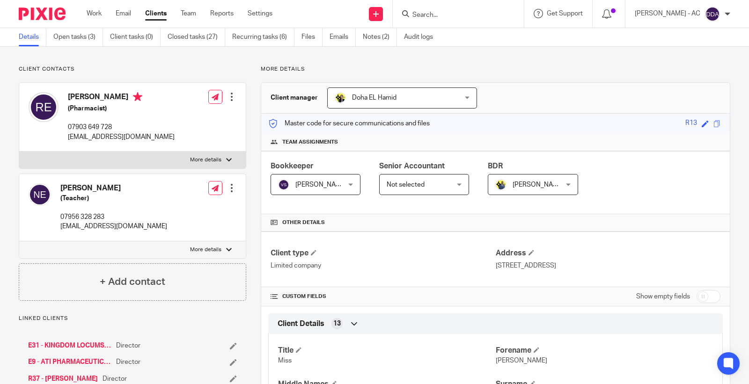
scroll to position [52, 0]
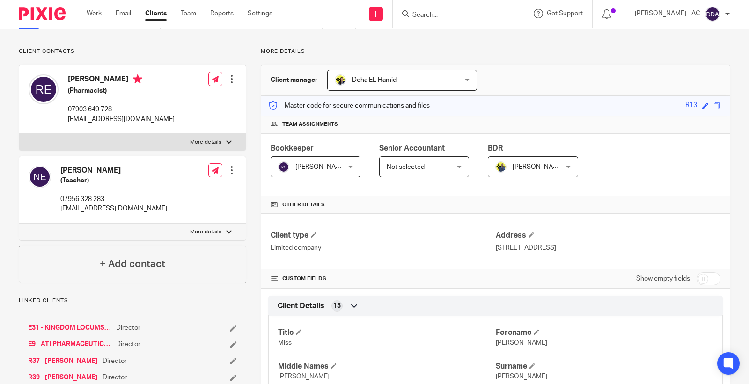
click at [501, 345] on span "Nadeen" at bounding box center [522, 343] width 52 height 7
copy span "Nadeen"
drag, startPoint x: 146, startPoint y: 212, endPoint x: 59, endPoint y: 209, distance: 87.1
click at [59, 209] on div "Nadeen Eversley-Robertson (Teacher) 07956 328 283 crnnproperties@gmail.com" at bounding box center [98, 190] width 139 height 58
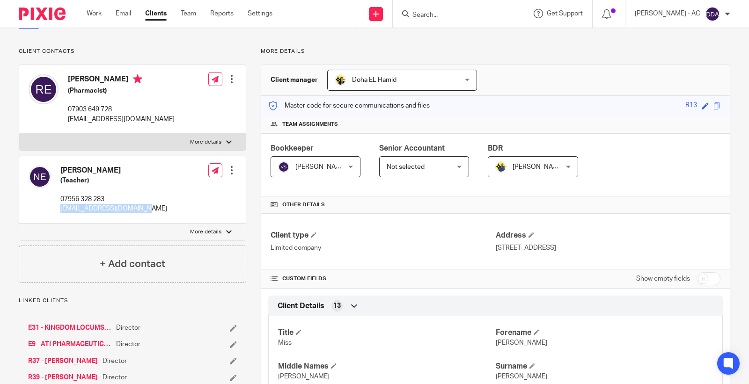
copy p "crnnproperties@gmail.com"
click at [75, 79] on h4 "Ryan Eversley-Robertson" at bounding box center [121, 80] width 107 height 12
copy h4 "Ryan"
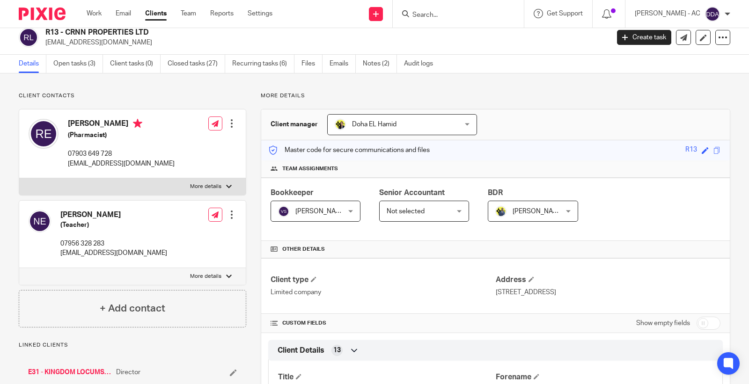
scroll to position [0, 0]
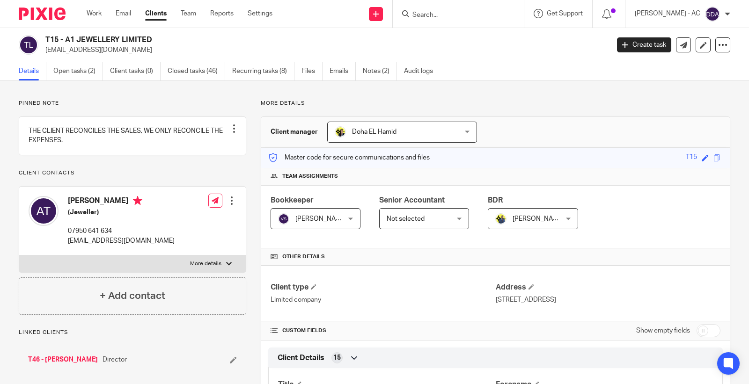
drag, startPoint x: 96, startPoint y: 66, endPoint x: 47, endPoint y: 53, distance: 50.8
click at [47, 53] on div "T15 - A1 JEWELLERY LIMITED [EMAIL_ADDRESS][DOMAIN_NAME] Create task Update from…" at bounding box center [374, 45] width 749 height 34
click at [43, 48] on div "T15 - A1 JEWELLERY LIMITED [EMAIL_ADDRESS][DOMAIN_NAME]" at bounding box center [311, 45] width 584 height 20
drag, startPoint x: 51, startPoint y: 48, endPoint x: 134, endPoint y: 52, distance: 83.9
click at [134, 52] on p "[EMAIL_ADDRESS][DOMAIN_NAME]" at bounding box center [324, 49] width 558 height 9
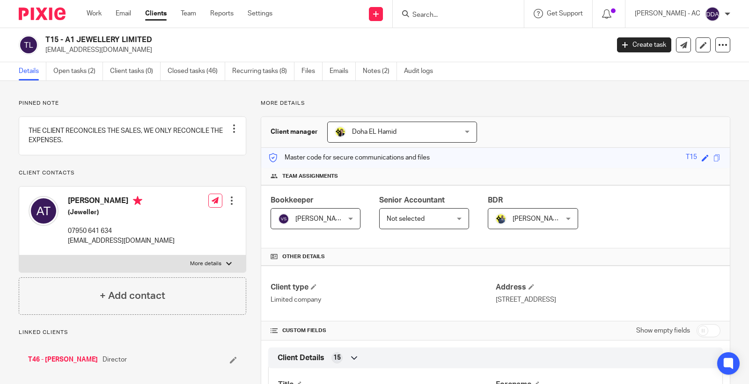
click at [137, 52] on p "[EMAIL_ADDRESS][DOMAIN_NAME]" at bounding box center [324, 49] width 558 height 9
click at [131, 54] on p "[EMAIL_ADDRESS][DOMAIN_NAME]" at bounding box center [324, 49] width 558 height 9
drag, startPoint x: 108, startPoint y: 55, endPoint x: 44, endPoint y: 56, distance: 64.6
click at [44, 56] on div "T15 - A1 JEWELLERY LIMITED [EMAIL_ADDRESS][DOMAIN_NAME] Create task Update from…" at bounding box center [374, 45] width 749 height 34
copy p "[EMAIL_ADDRESS][DOMAIN_NAME]"
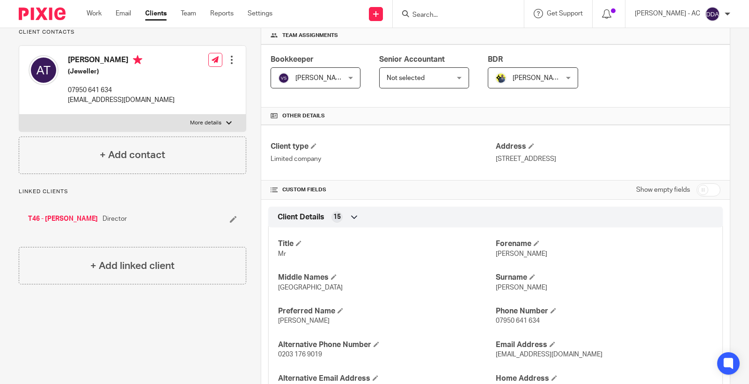
scroll to position [156, 0]
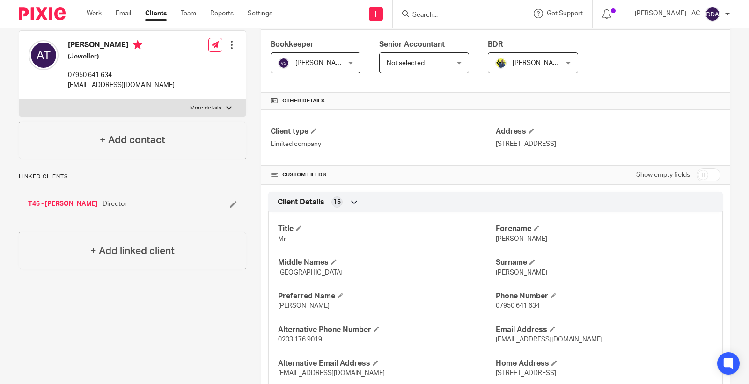
click at [509, 243] on p "[PERSON_NAME]" at bounding box center [604, 239] width 217 height 9
copy span "[PERSON_NAME]"
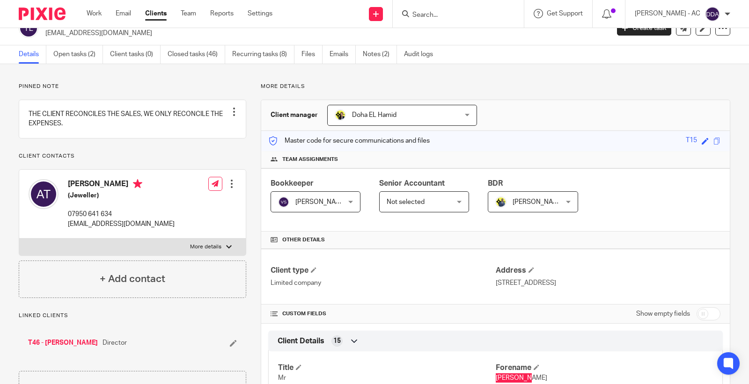
scroll to position [0, 0]
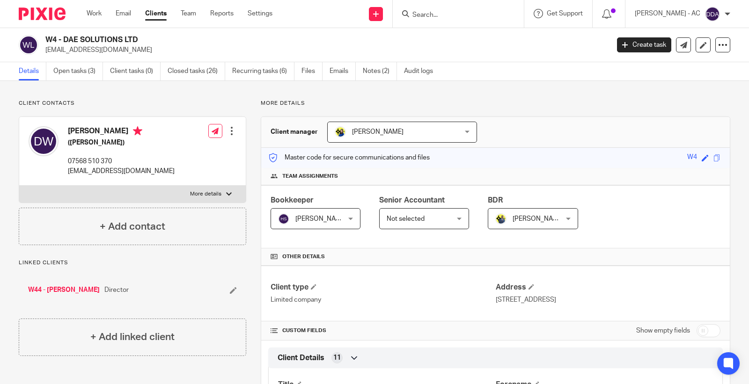
drag, startPoint x: 73, startPoint y: 57, endPoint x: 44, endPoint y: 57, distance: 28.1
click at [44, 57] on div "W4 - DAE SOLUTIONS LTD danwilkes95@icloud.com Create task Update from Companies…" at bounding box center [374, 45] width 749 height 34
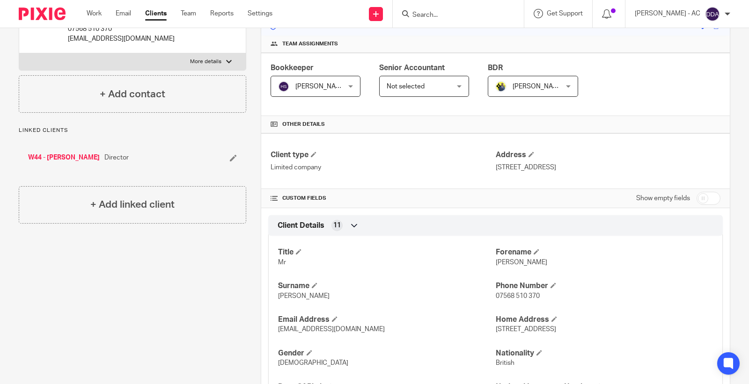
scroll to position [156, 0]
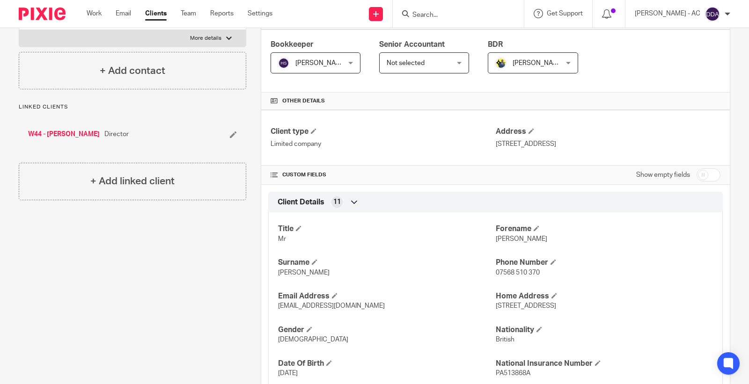
click at [500, 240] on span "Daniel" at bounding box center [522, 239] width 52 height 7
copy span "Daniel"
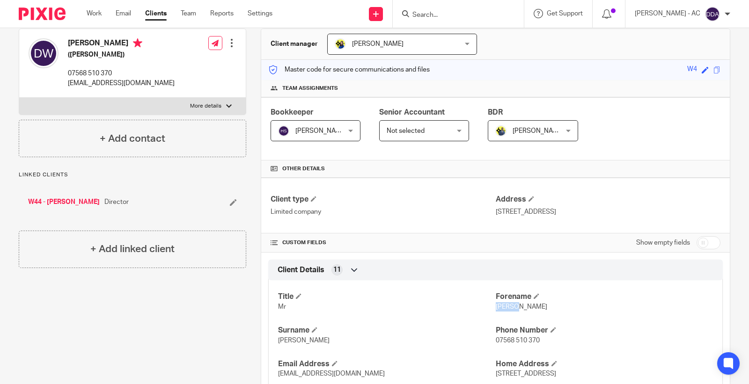
scroll to position [0, 0]
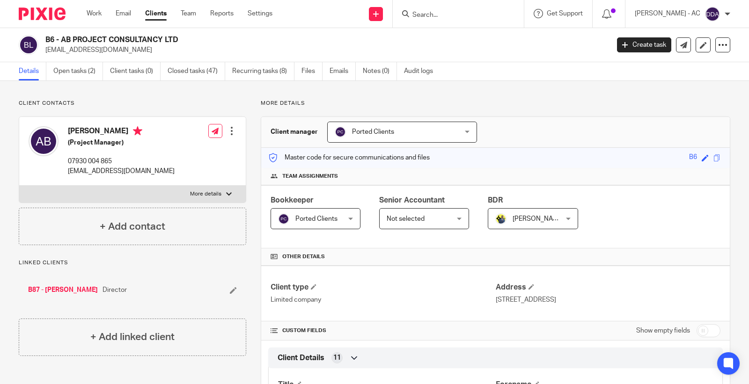
drag, startPoint x: 137, startPoint y: 56, endPoint x: 45, endPoint y: 61, distance: 91.9
click at [45, 61] on div "B6 - AB PROJECT CONSULTANCY LTD [EMAIL_ADDRESS][DOMAIN_NAME] Create task Update…" at bounding box center [374, 45] width 749 height 34
copy p "[EMAIL_ADDRESS][DOMAIN_NAME]"
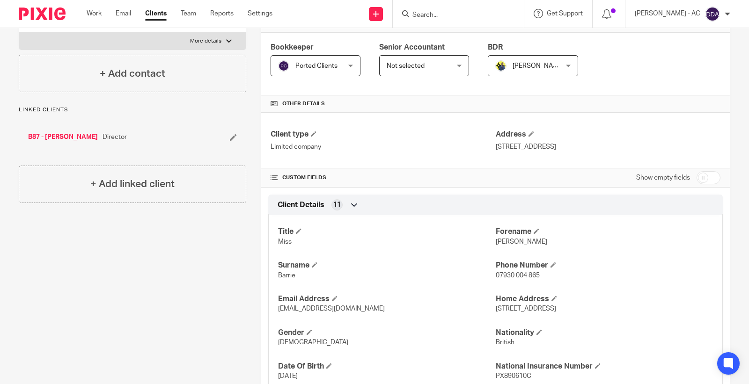
scroll to position [156, 0]
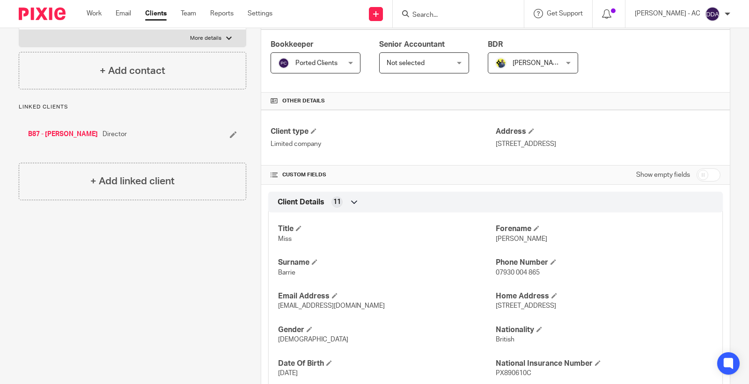
click at [497, 243] on p "Aaliyah" at bounding box center [604, 239] width 217 height 9
copy span "Aaliyah"
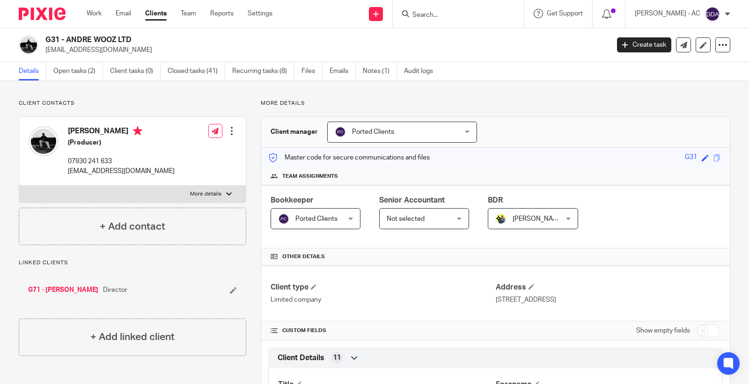
click at [131, 49] on p "[EMAIL_ADDRESS][DOMAIN_NAME]" at bounding box center [324, 49] width 558 height 9
drag, startPoint x: 109, startPoint y: 51, endPoint x: 44, endPoint y: 50, distance: 64.2
click at [44, 50] on div "G31 - ANDRE WOOZ LTD [EMAIL_ADDRESS][DOMAIN_NAME]" at bounding box center [311, 45] width 584 height 20
copy p "[EMAIL_ADDRESS][DOMAIN_NAME]"
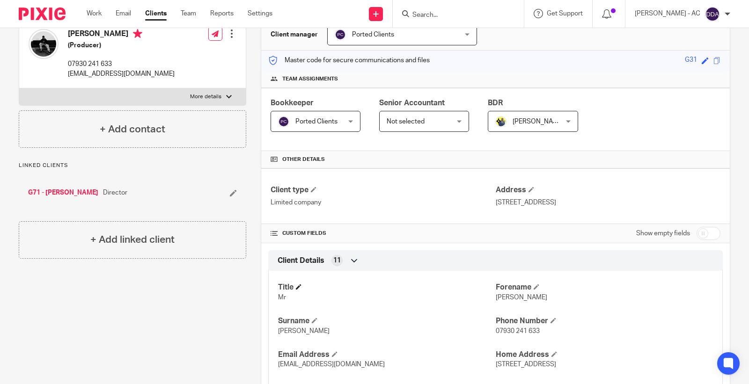
scroll to position [104, 0]
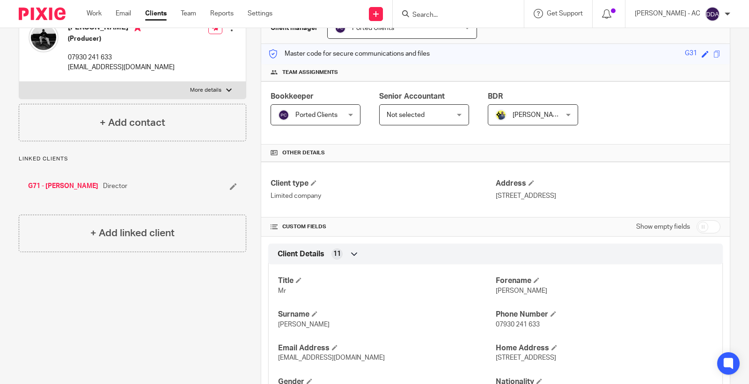
click at [496, 293] on span "[PERSON_NAME]" at bounding box center [522, 291] width 52 height 7
copy span "[PERSON_NAME]"
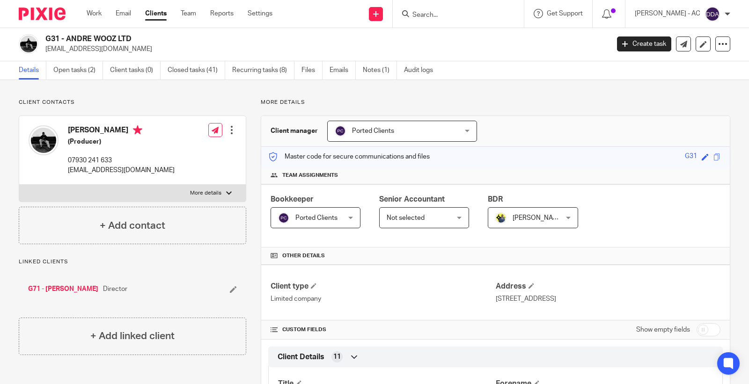
scroll to position [0, 0]
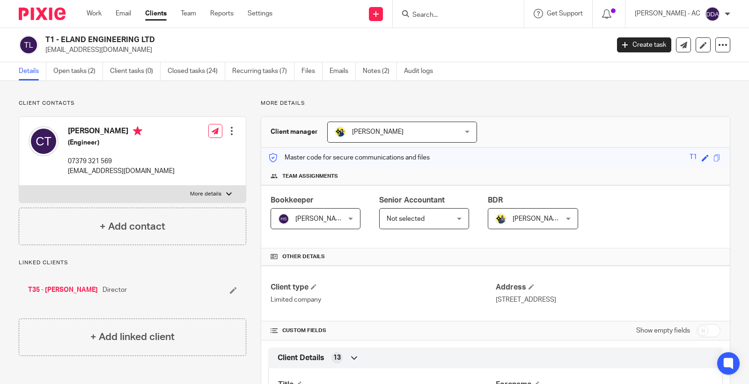
drag, startPoint x: 130, startPoint y: 58, endPoint x: 44, endPoint y: 53, distance: 85.3
click at [44, 53] on div "T1 - ELAND ENGINEERING LTD [EMAIL_ADDRESS][DOMAIN_NAME] Create task Update from…" at bounding box center [374, 45] width 749 height 34
copy p "[EMAIL_ADDRESS][DOMAIN_NAME]"
click at [152, 53] on p "[EMAIL_ADDRESS][DOMAIN_NAME]" at bounding box center [324, 49] width 558 height 9
drag, startPoint x: 120, startPoint y: 52, endPoint x: 42, endPoint y: 46, distance: 77.9
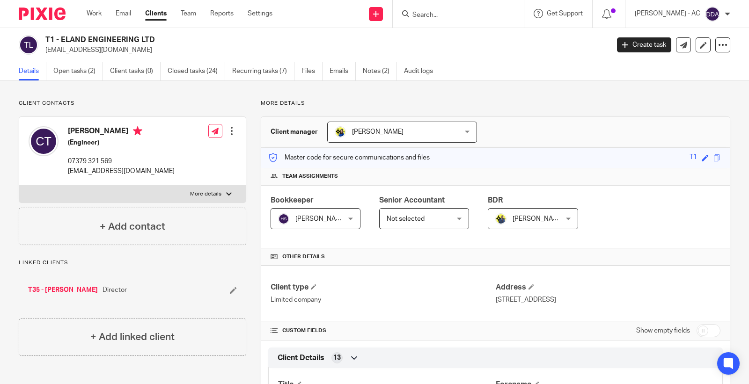
click at [42, 46] on div "T1 - ELAND ENGINEERING LTD [EMAIL_ADDRESS][DOMAIN_NAME]" at bounding box center [311, 45] width 584 height 20
copy p "[EMAIL_ADDRESS][DOMAIN_NAME]"
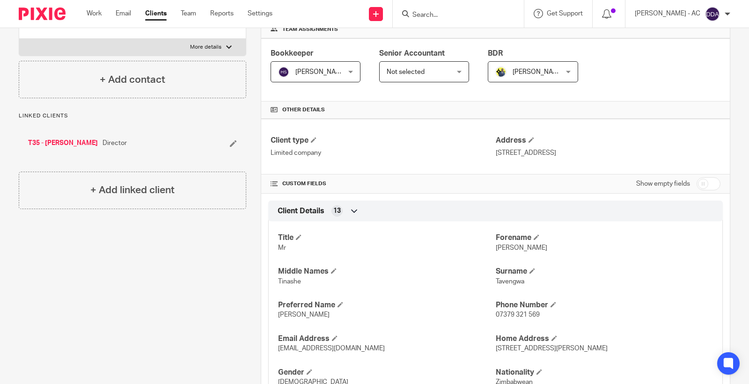
scroll to position [156, 0]
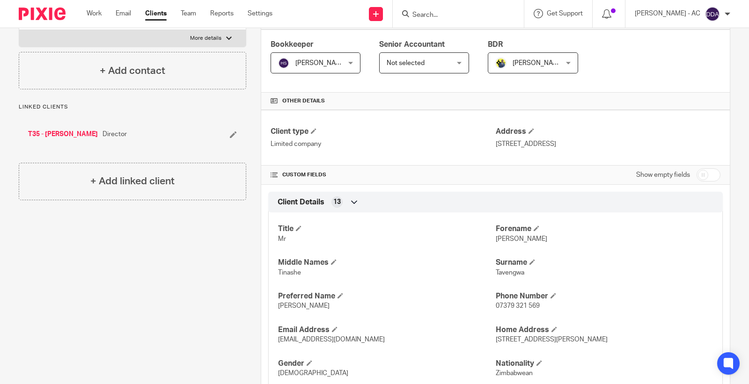
click at [497, 242] on span "[PERSON_NAME]" at bounding box center [522, 239] width 52 height 7
copy span "[PERSON_NAME]"
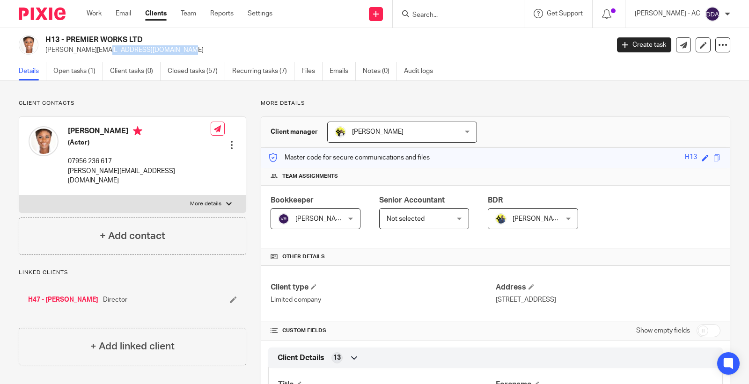
drag, startPoint x: 123, startPoint y: 51, endPoint x: 44, endPoint y: 54, distance: 78.7
click at [44, 54] on div "H13 - PREMIER WORKS LTD [PERSON_NAME][EMAIL_ADDRESS][DOMAIN_NAME]" at bounding box center [311, 45] width 584 height 20
copy p "ginny.holder@yahoo.com"
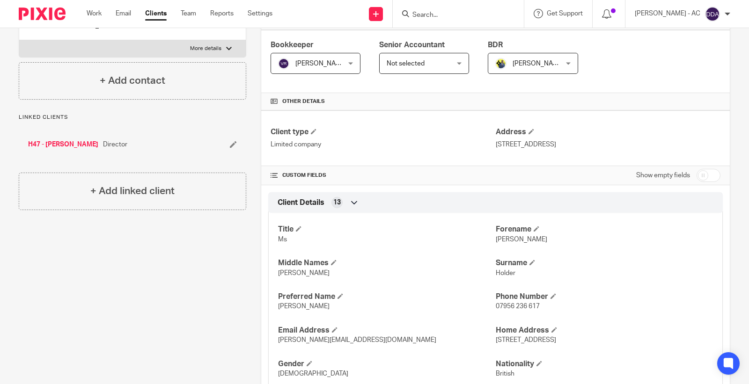
scroll to position [156, 0]
click at [496, 240] on span "Eugenie" at bounding box center [522, 239] width 52 height 7
copy span "Eugenie"
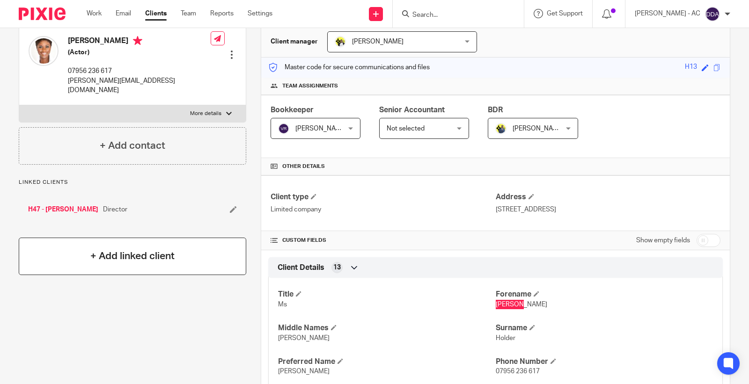
scroll to position [0, 0]
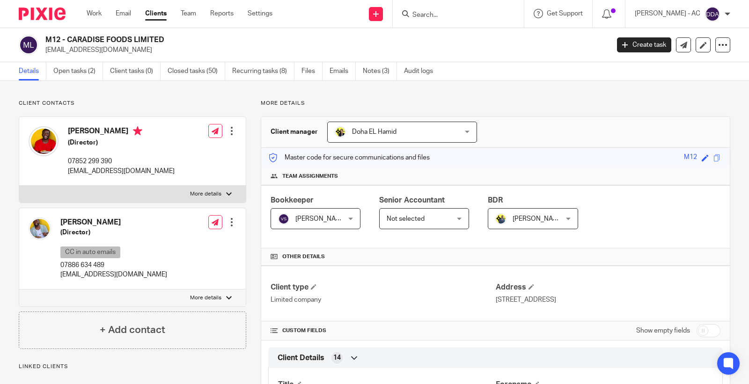
drag, startPoint x: 120, startPoint y: 53, endPoint x: 42, endPoint y: 51, distance: 77.8
click at [42, 51] on div "M12 - CARADISE FOODS LIMITED [EMAIL_ADDRESS][DOMAIN_NAME]" at bounding box center [311, 45] width 584 height 20
copy p "[EMAIL_ADDRESS][DOMAIN_NAME]"
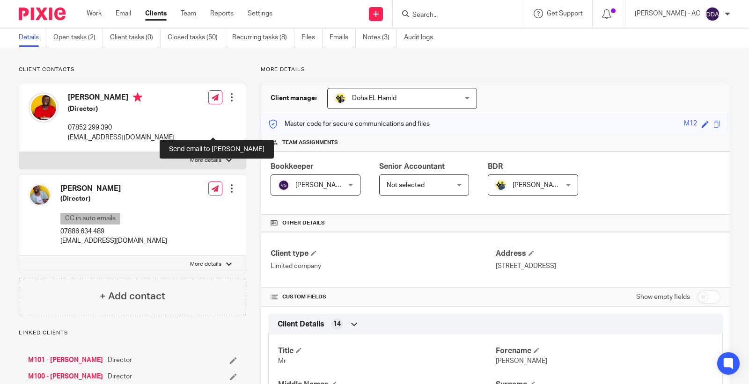
scroll to position [52, 0]
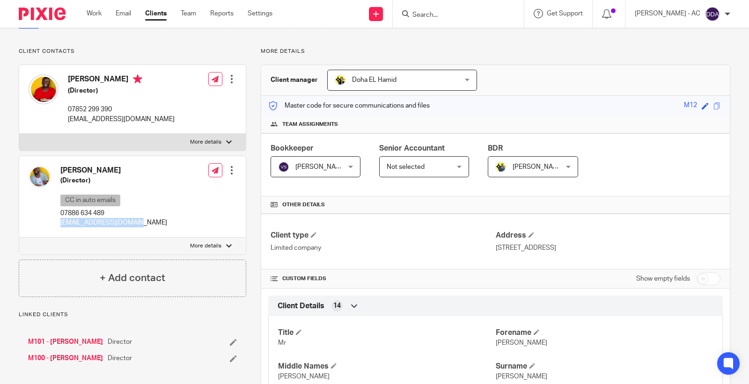
drag, startPoint x: 133, startPoint y: 225, endPoint x: 59, endPoint y: 227, distance: 74.0
click at [59, 227] on div "[PERSON_NAME] (Director) CC in auto emails 07886 634 489 [EMAIL_ADDRESS][DOMAIN…" at bounding box center [132, 196] width 227 height 81
click at [77, 80] on h4 "[PERSON_NAME]" at bounding box center [121, 80] width 107 height 12
copy h4 "[PERSON_NAME]"
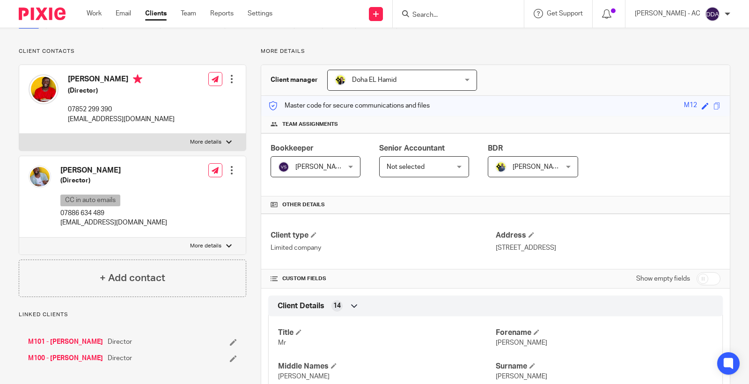
drag, startPoint x: 81, startPoint y: 172, endPoint x: 55, endPoint y: 171, distance: 26.2
click at [55, 171] on div "[PERSON_NAME] (Director) CC in auto emails 07886 634 489 [EMAIL_ADDRESS][DOMAIN…" at bounding box center [98, 197] width 139 height 72
copy div "Shaun"
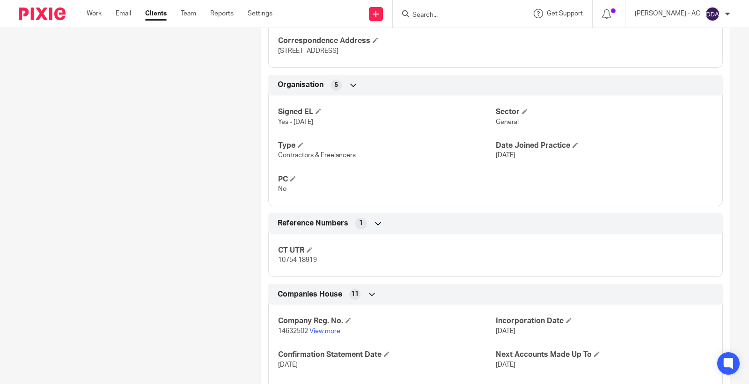
scroll to position [520, 0]
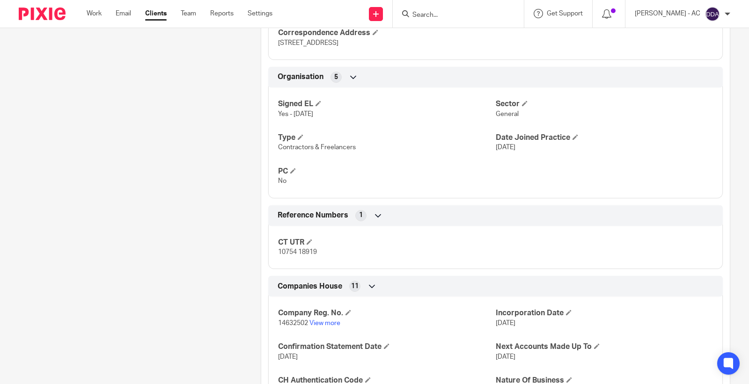
click at [294, 325] on span "14632502" at bounding box center [293, 323] width 30 height 7
click at [294, 324] on span "14632502" at bounding box center [293, 323] width 30 height 7
copy span "14632502"
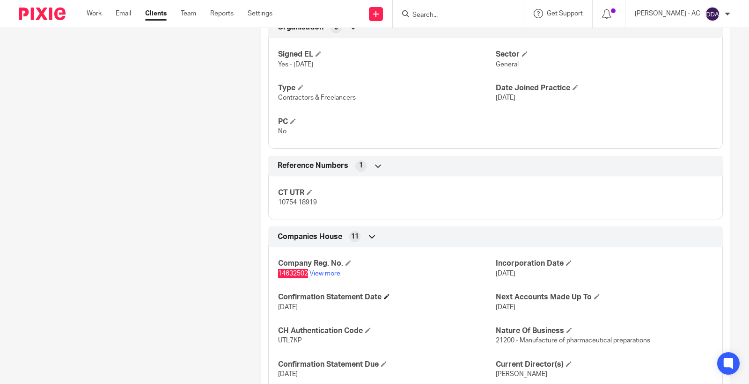
scroll to position [624, 0]
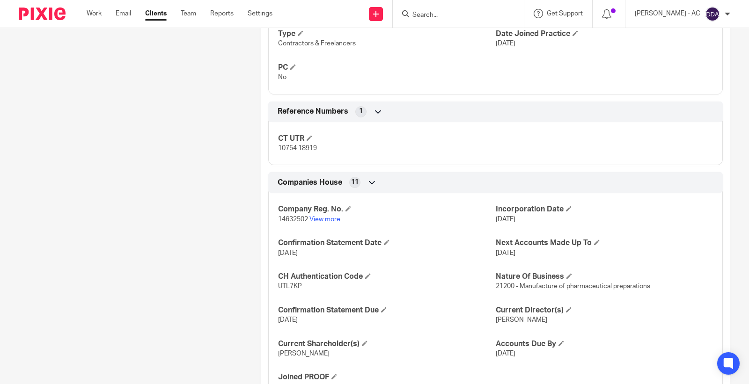
click at [290, 289] on span "UTL7KP" at bounding box center [290, 286] width 24 height 7
copy span "UTL7KP"
